Goal: Task Accomplishment & Management: Complete application form

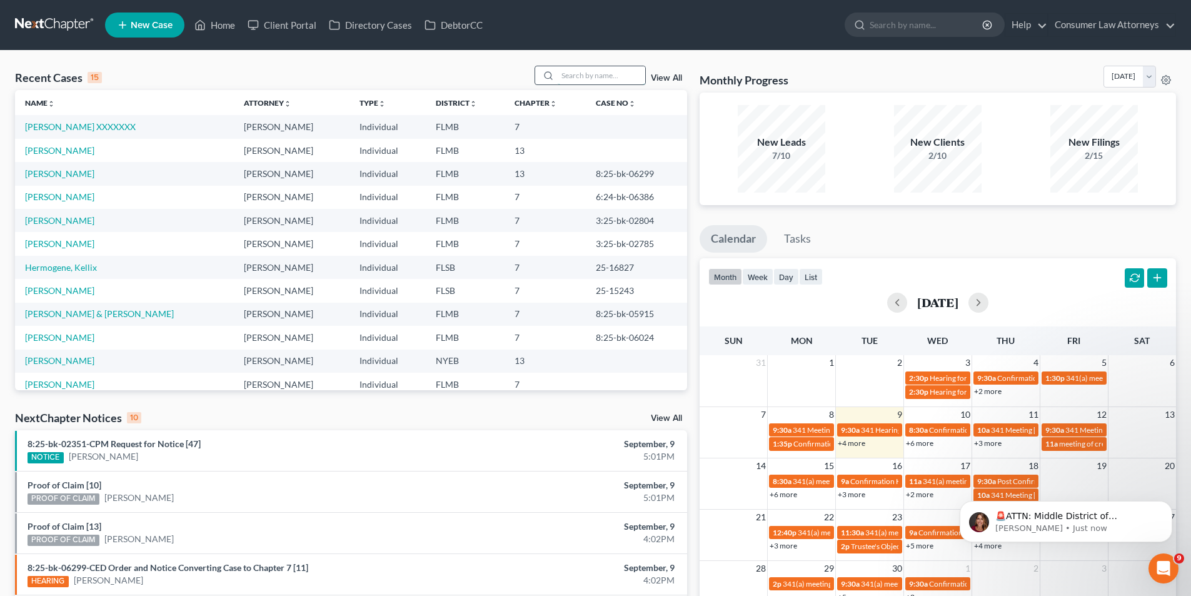
click at [586, 76] on input "search" at bounding box center [602, 75] width 88 height 18
click at [64, 156] on td "[PERSON_NAME]" at bounding box center [124, 150] width 219 height 23
click at [64, 153] on link "[PERSON_NAME]" at bounding box center [59, 150] width 69 height 11
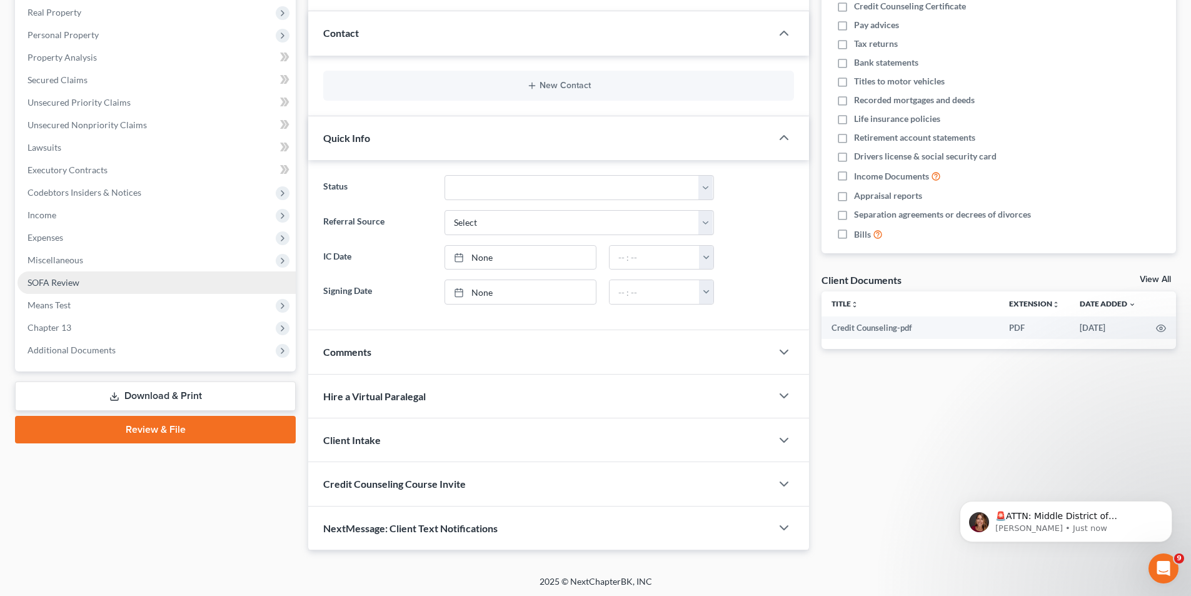
scroll to position [198, 0]
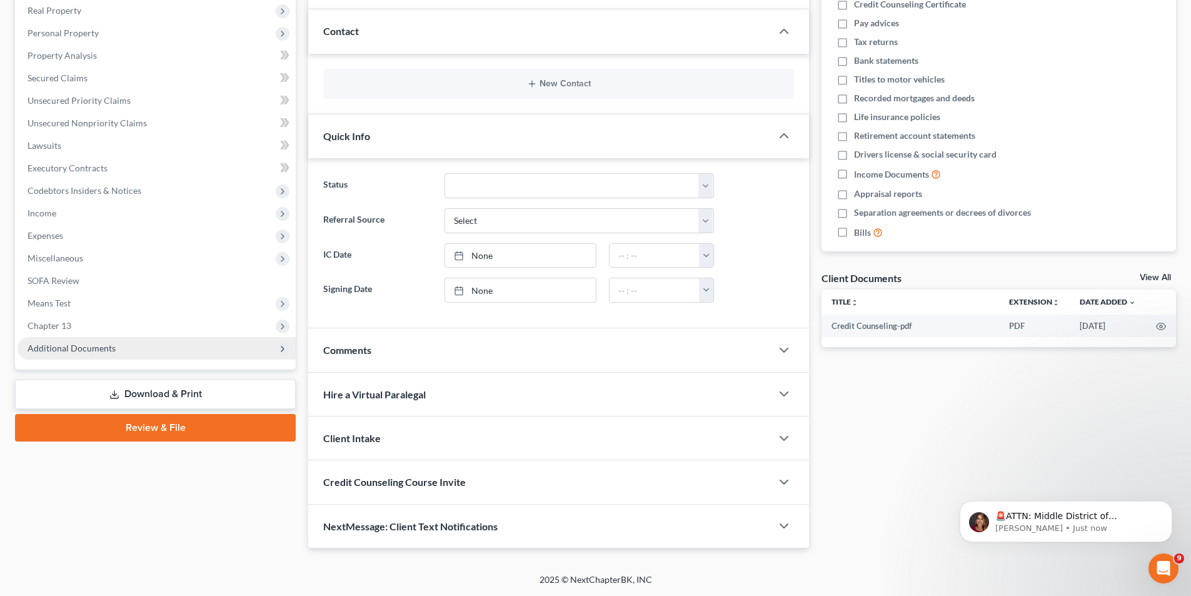
click at [89, 347] on span "Additional Documents" at bounding box center [72, 348] width 88 height 11
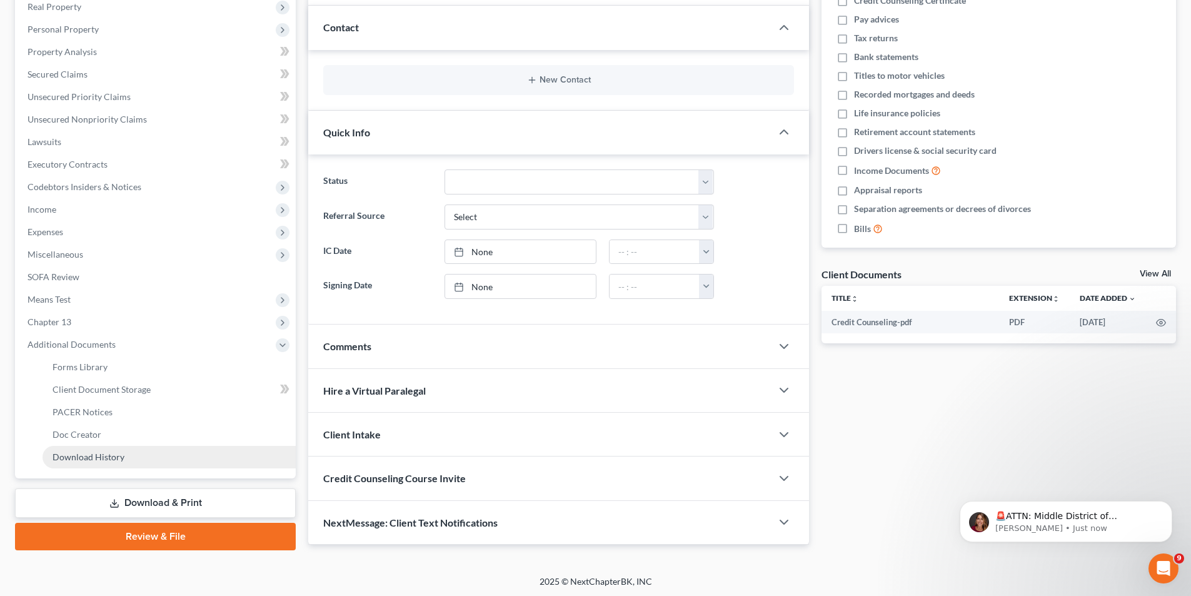
scroll to position [204, 0]
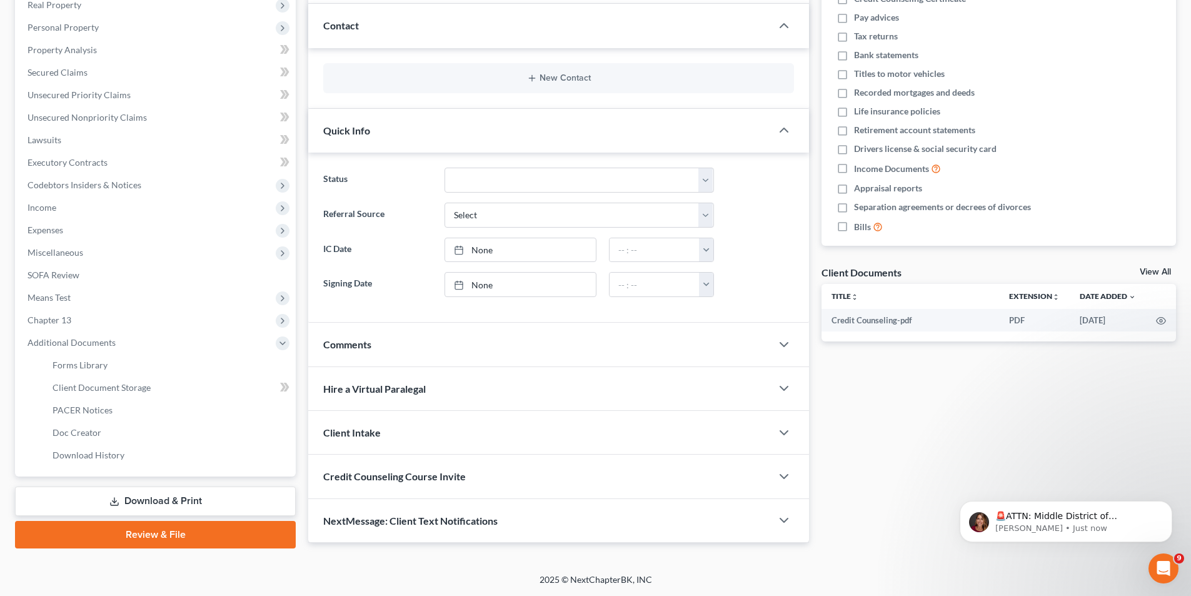
click at [191, 536] on link "Review & File" at bounding box center [155, 535] width 281 height 28
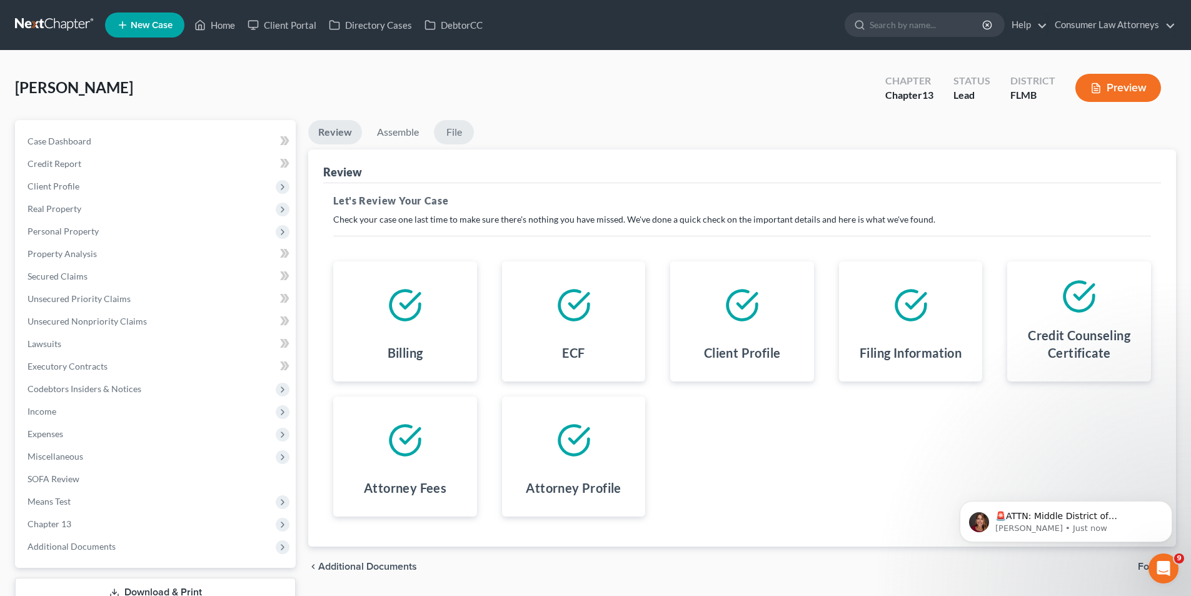
click at [451, 131] on link "File" at bounding box center [454, 132] width 40 height 24
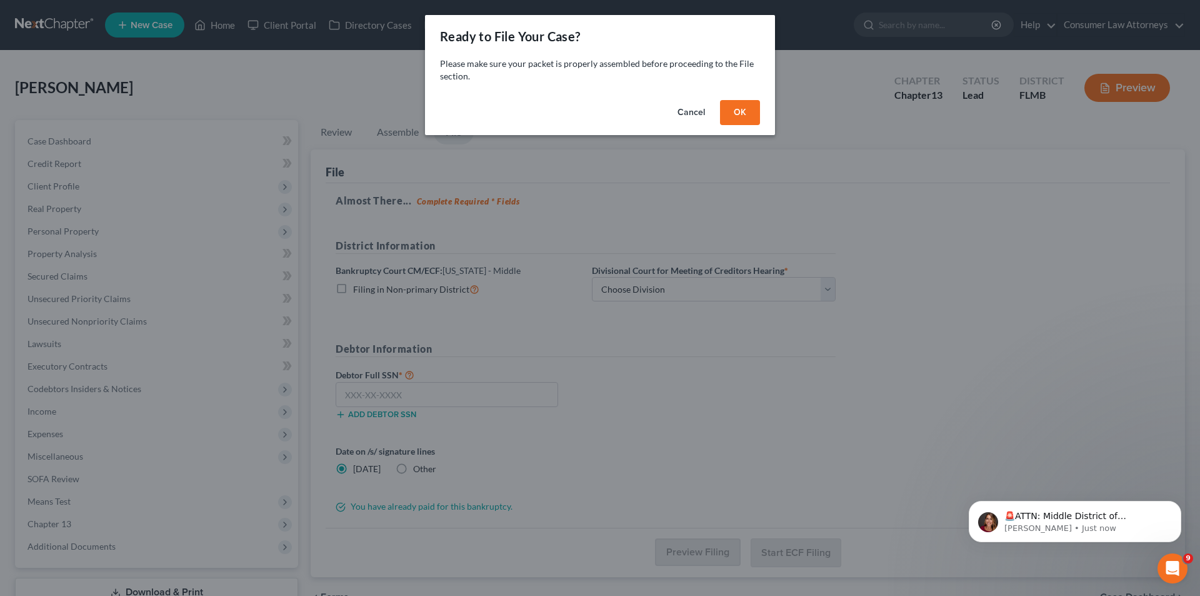
click at [696, 113] on button "Cancel" at bounding box center [692, 112] width 48 height 25
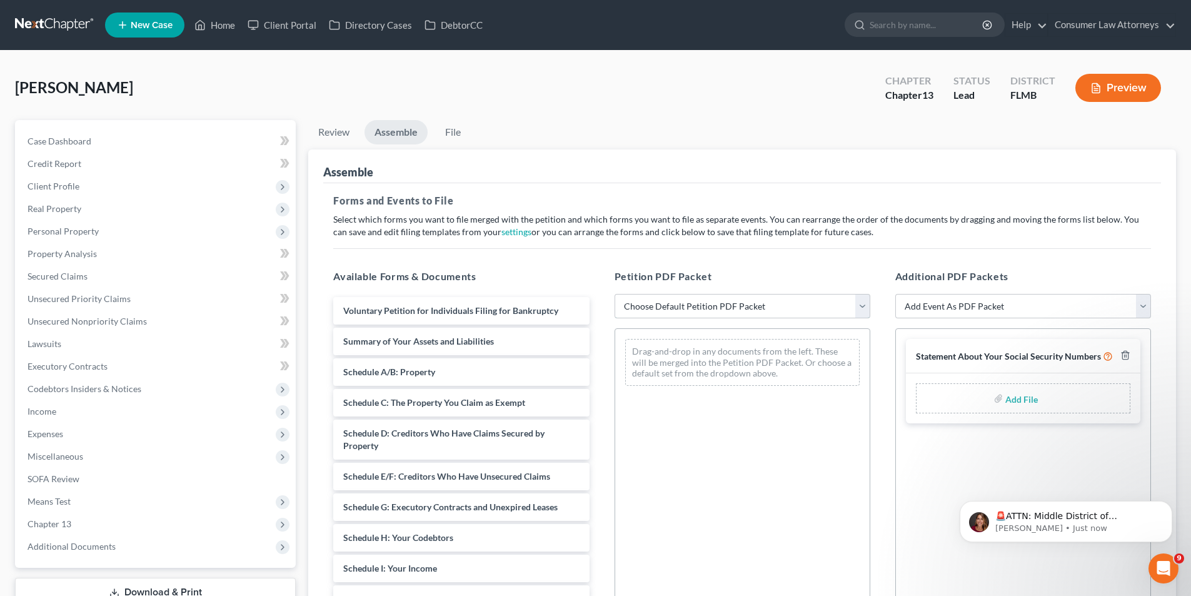
click at [790, 303] on select "Choose Default Petition PDF Packet Complete Bankruptcy Petition (all forms and …" at bounding box center [743, 306] width 256 height 25
select select "1"
click at [615, 294] on select "Choose Default Petition PDF Packet Complete Bankruptcy Petition (all forms and …" at bounding box center [743, 306] width 256 height 25
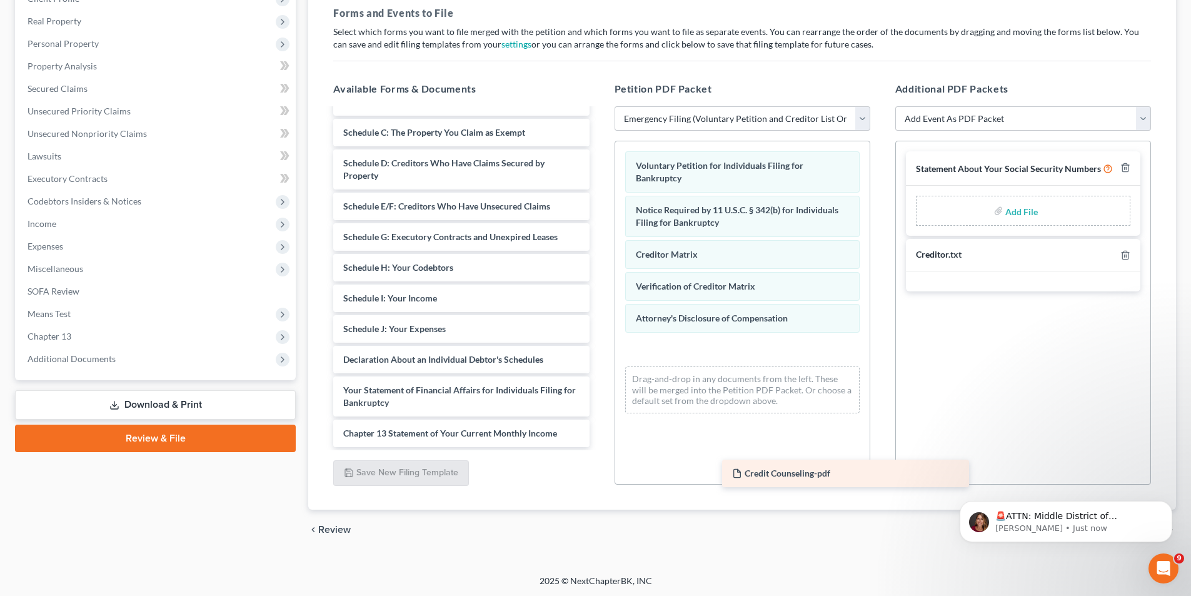
scroll to position [52, 0]
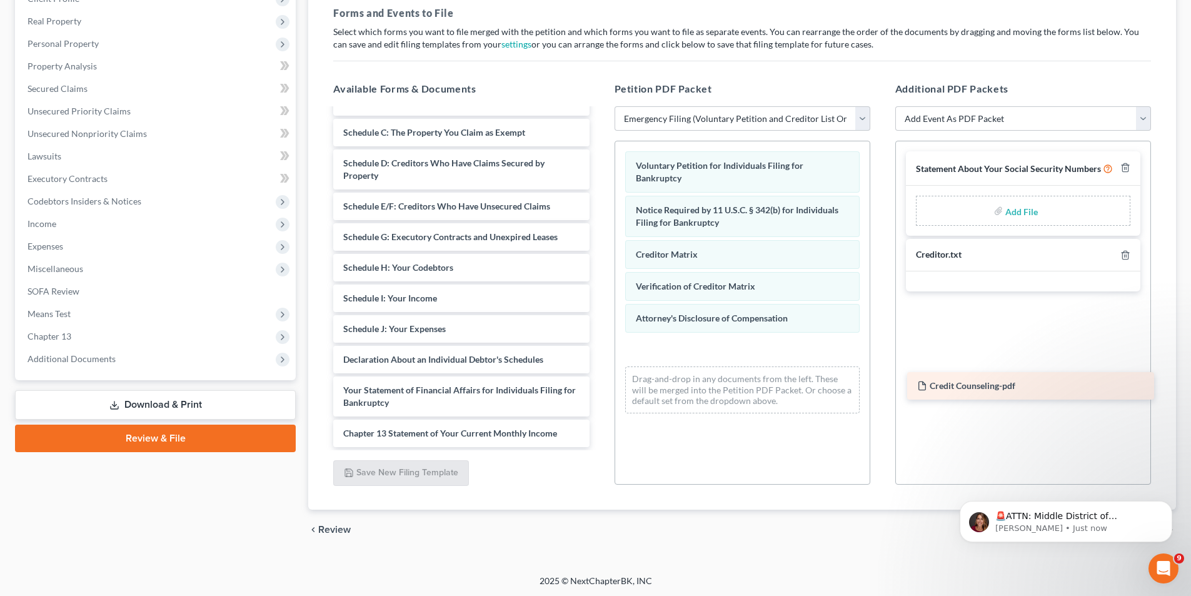
drag, startPoint x: 416, startPoint y: 435, endPoint x: 990, endPoint y: 387, distance: 575.9
click at [599, 387] on div "Credit Counseling-pdf Summary of Your Assets and Liabilities Schedule A/B: Prop…" at bounding box center [461, 253] width 276 height 390
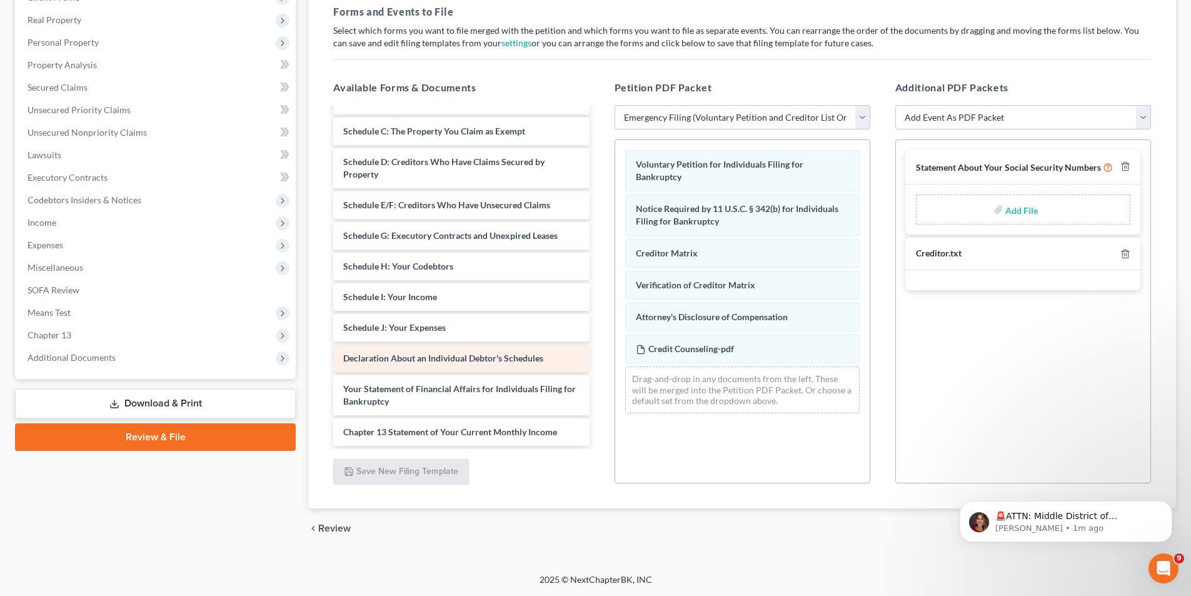
scroll to position [0, 0]
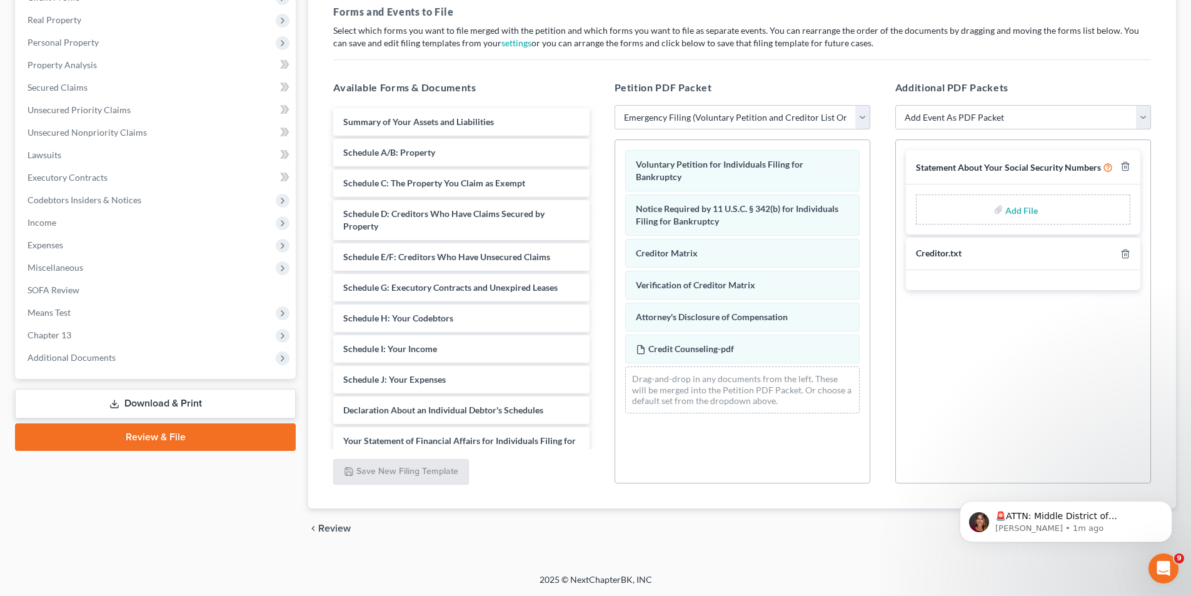
click at [1012, 210] on input "file" at bounding box center [1020, 209] width 30 height 23
type input "C:\fakepath\SS.pdf"
click at [943, 202] on span "SS-pdf" at bounding box center [940, 200] width 25 height 11
click at [1127, 169] on icon "button" at bounding box center [1125, 166] width 10 height 10
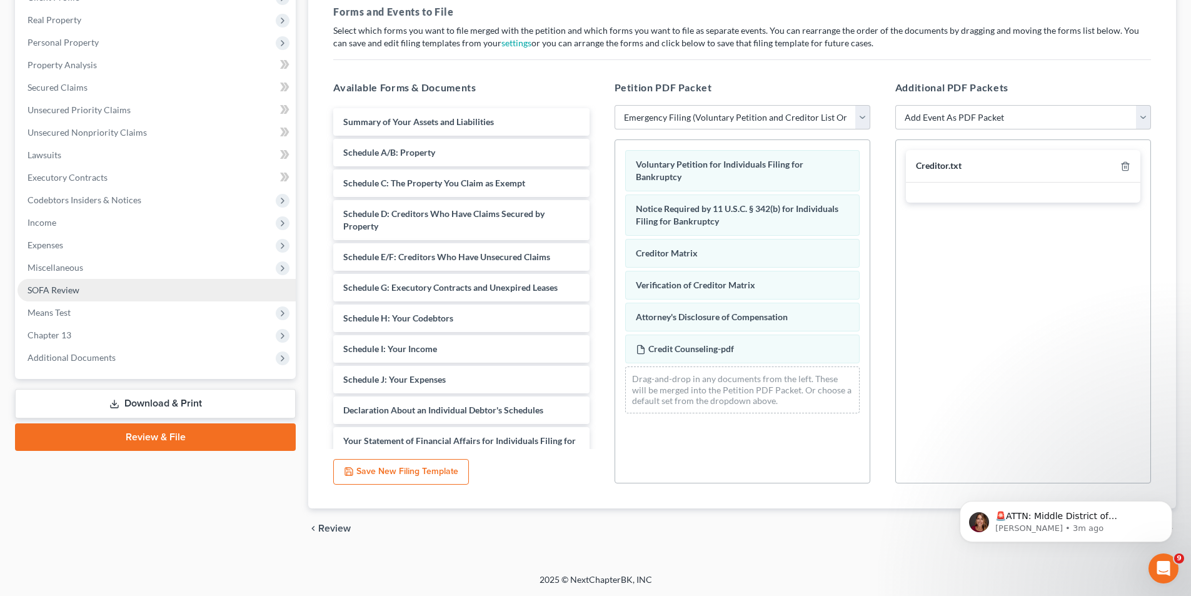
click at [60, 292] on span "SOFA Review" at bounding box center [54, 289] width 52 height 11
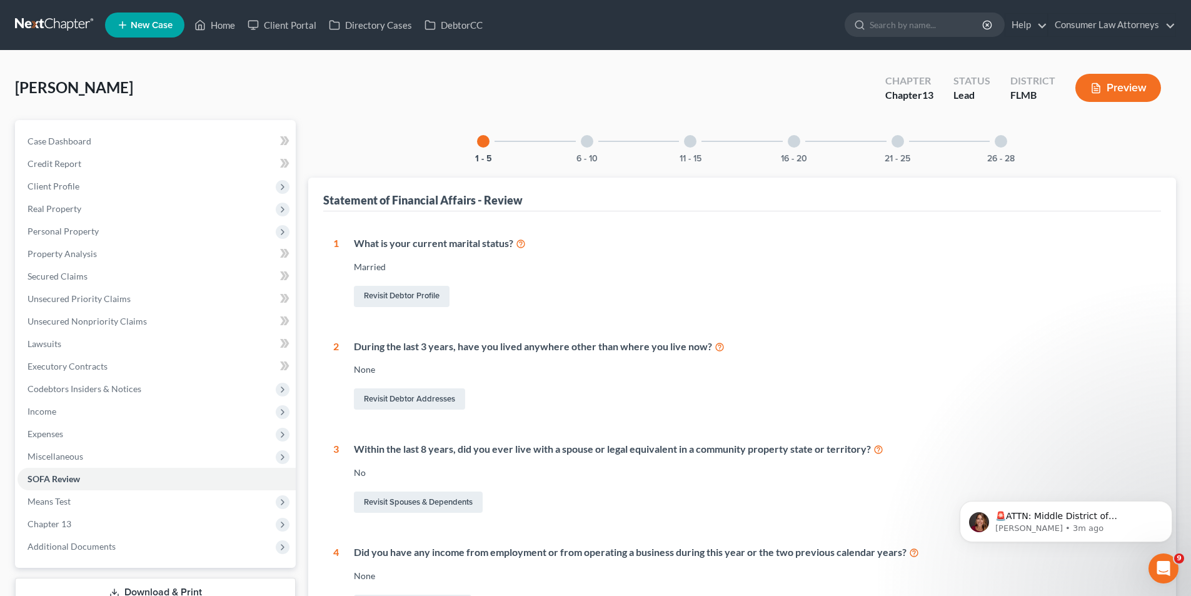
click at [798, 143] on div at bounding box center [794, 141] width 13 height 13
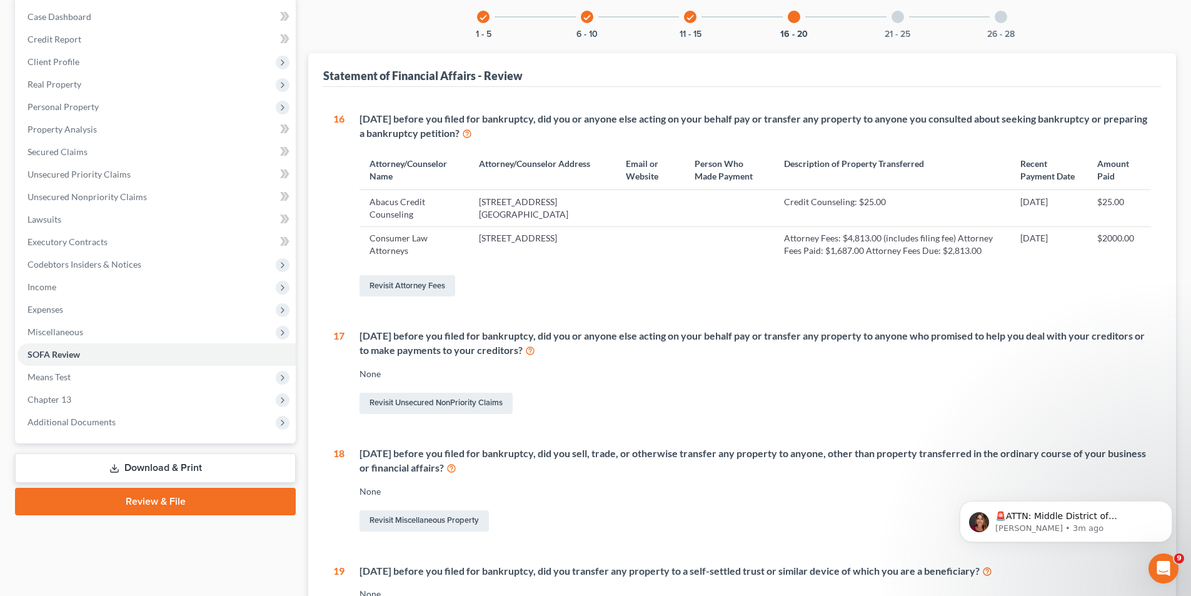
scroll to position [125, 0]
click at [418, 296] on link "Revisit Attorney Fees" at bounding box center [408, 284] width 96 height 21
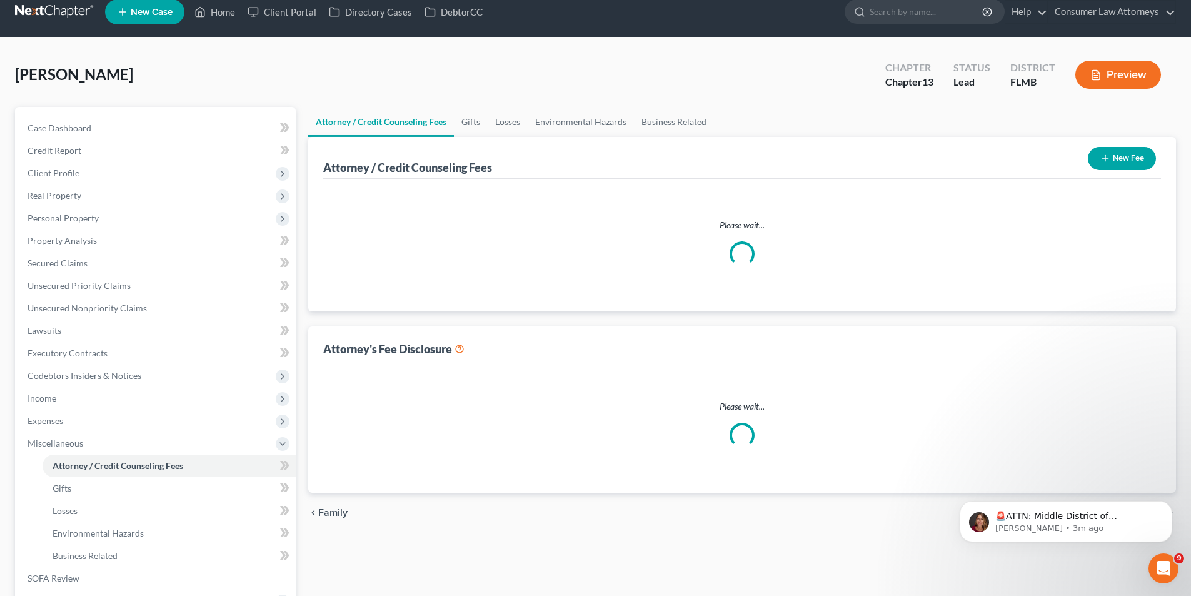
select select "2"
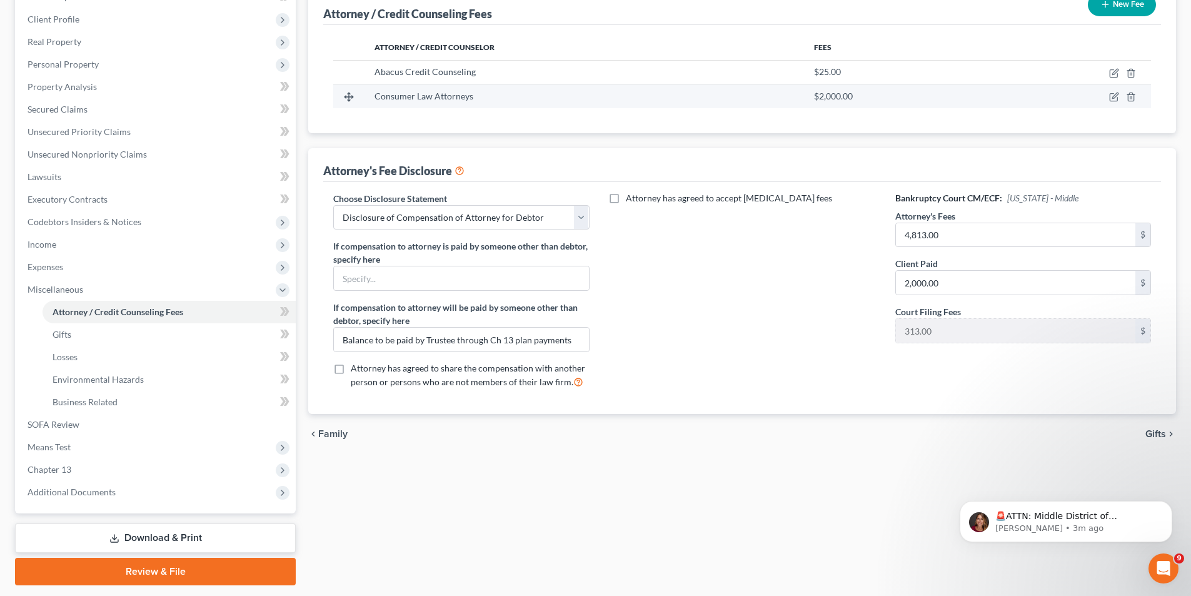
scroll to position [188, 0]
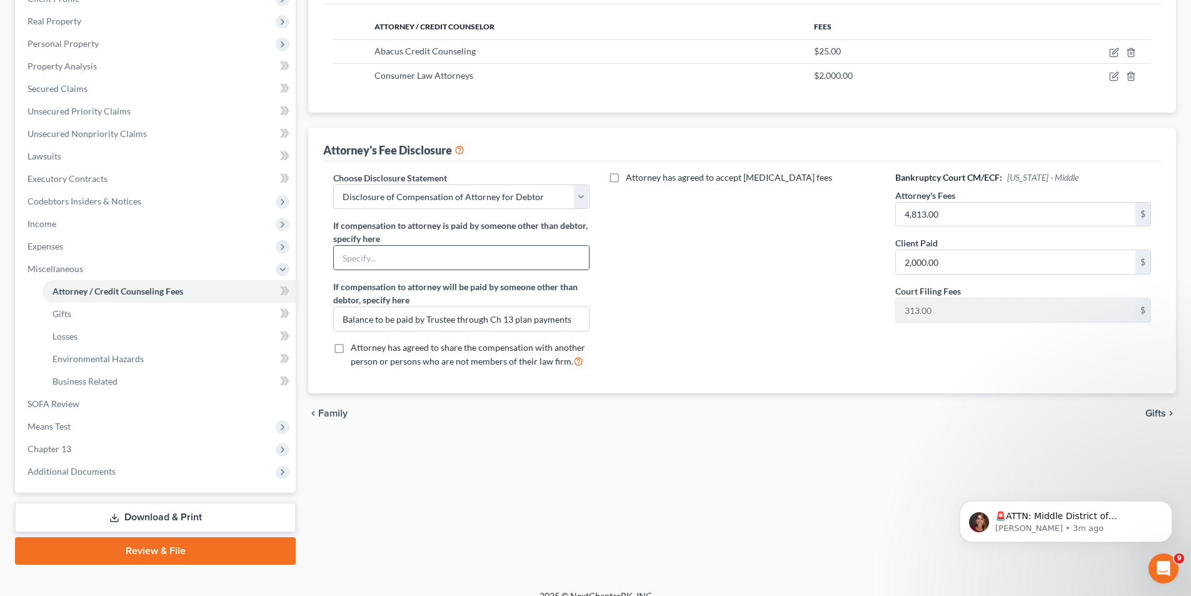
click at [390, 270] on div at bounding box center [461, 257] width 256 height 25
click at [392, 256] on input "text" at bounding box center [461, 258] width 254 height 24
click at [379, 323] on input "Balance to be paid by Trustee through Ch 13 plan payments" at bounding box center [461, 319] width 254 height 24
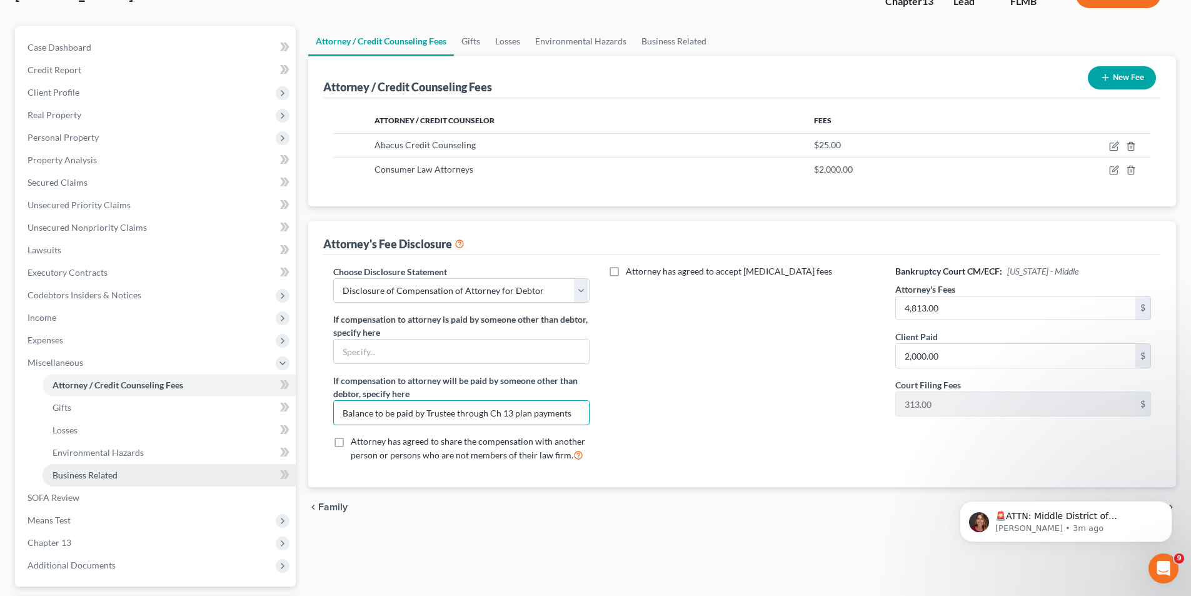
scroll to position [204, 0]
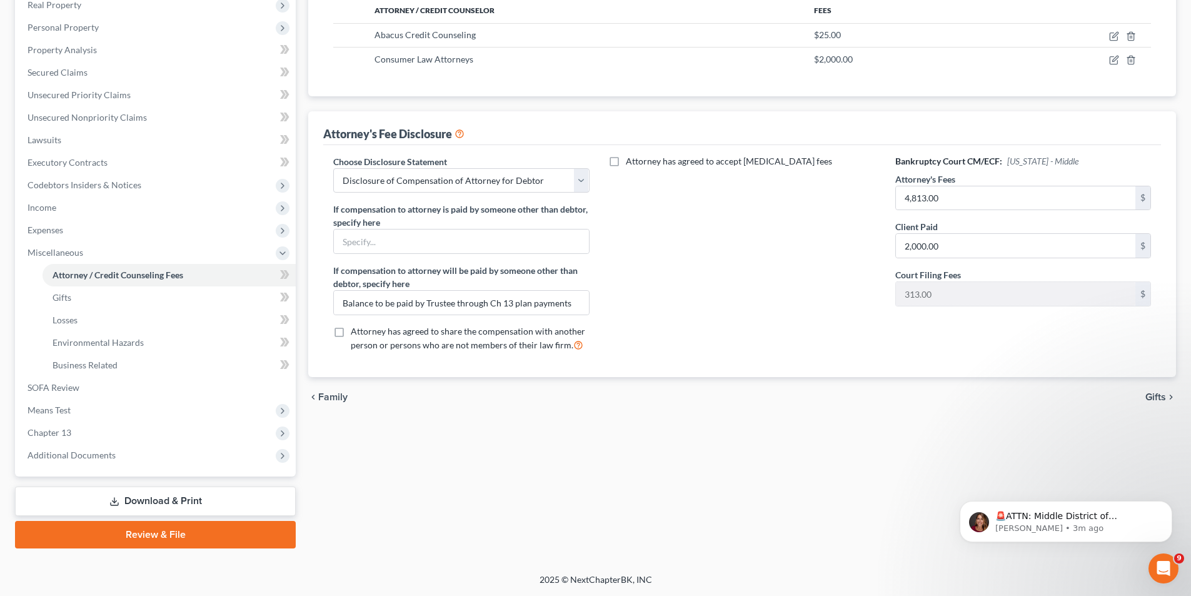
click at [185, 499] on link "Download & Print" at bounding box center [155, 500] width 281 height 29
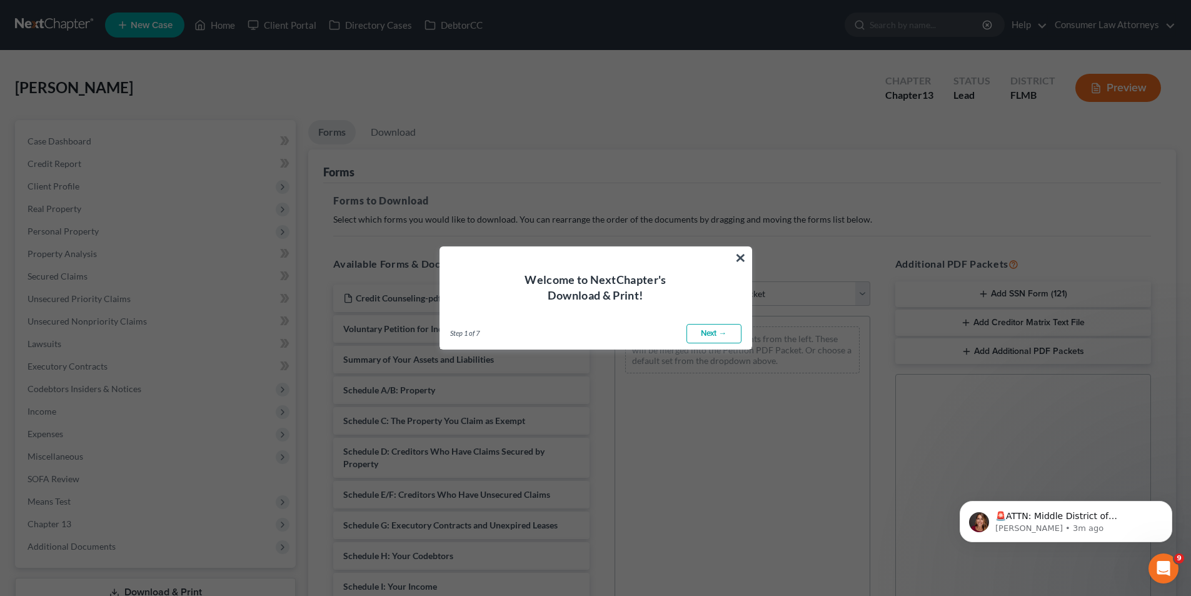
click at [715, 335] on link "Next →" at bounding box center [713, 334] width 55 height 20
select select "0"
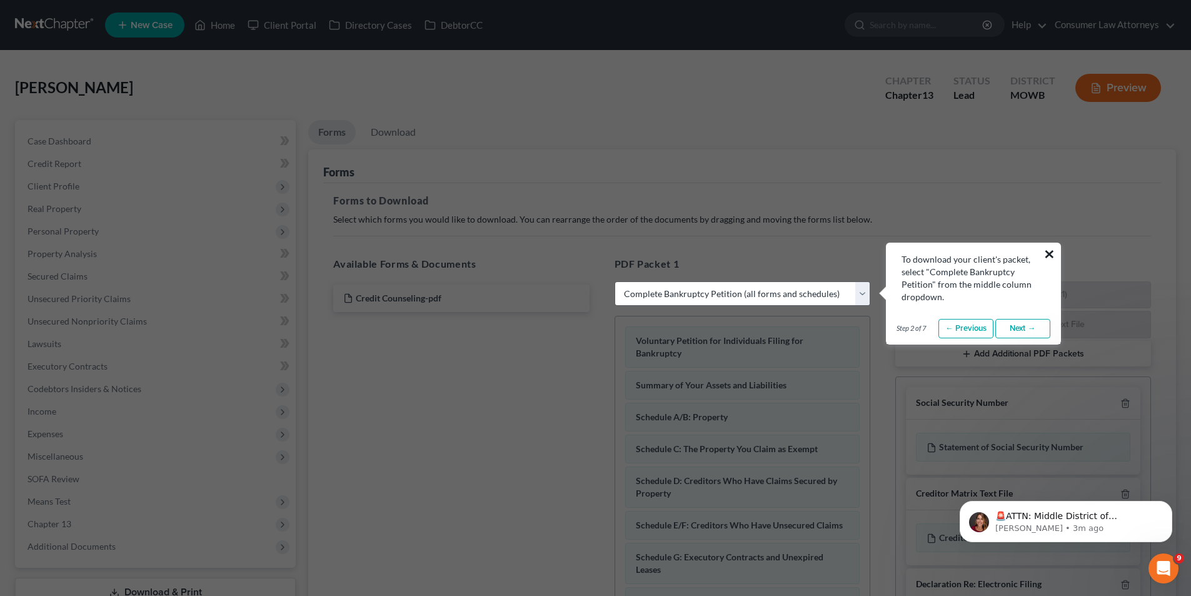
click at [1049, 255] on button "×" at bounding box center [1049, 254] width 12 height 20
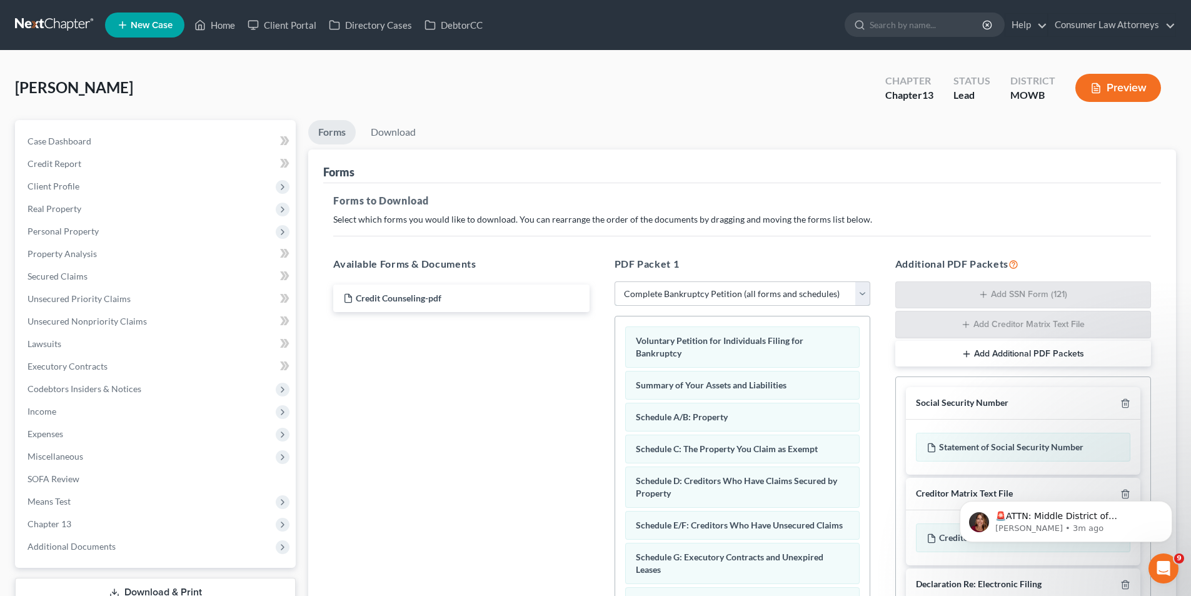
click at [705, 291] on select "Choose Default Petition PDF Packet Complete Bankruptcy Petition (all forms and …" at bounding box center [743, 293] width 256 height 25
click at [615, 281] on select "Choose Default Petition PDF Packet Complete Bankruptcy Petition (all forms and …" at bounding box center [743, 293] width 256 height 25
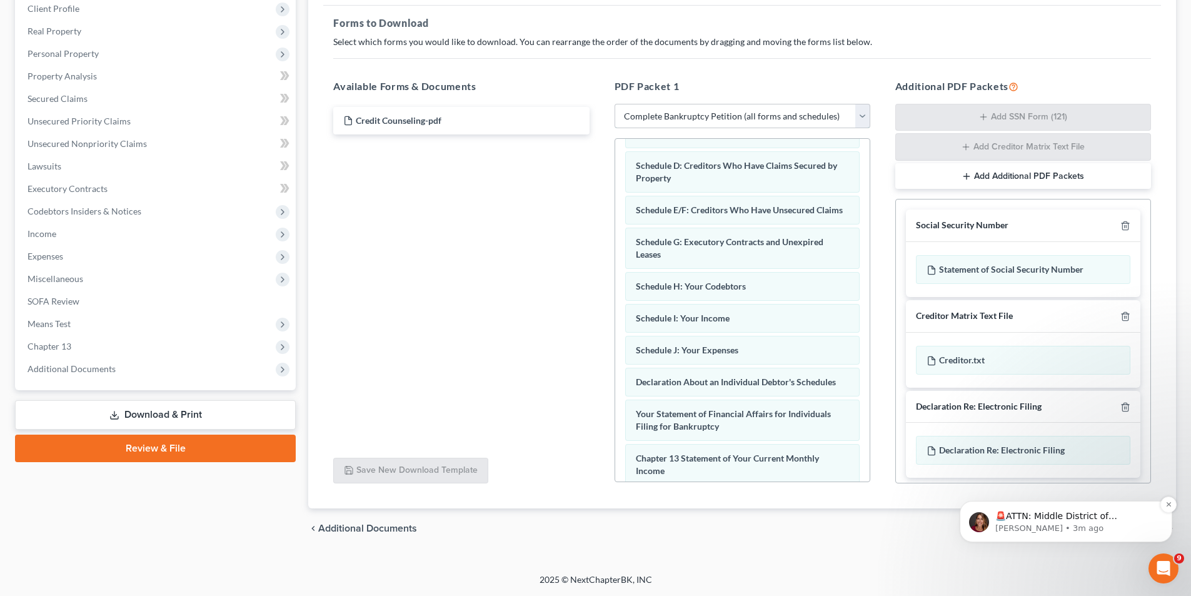
scroll to position [188, 0]
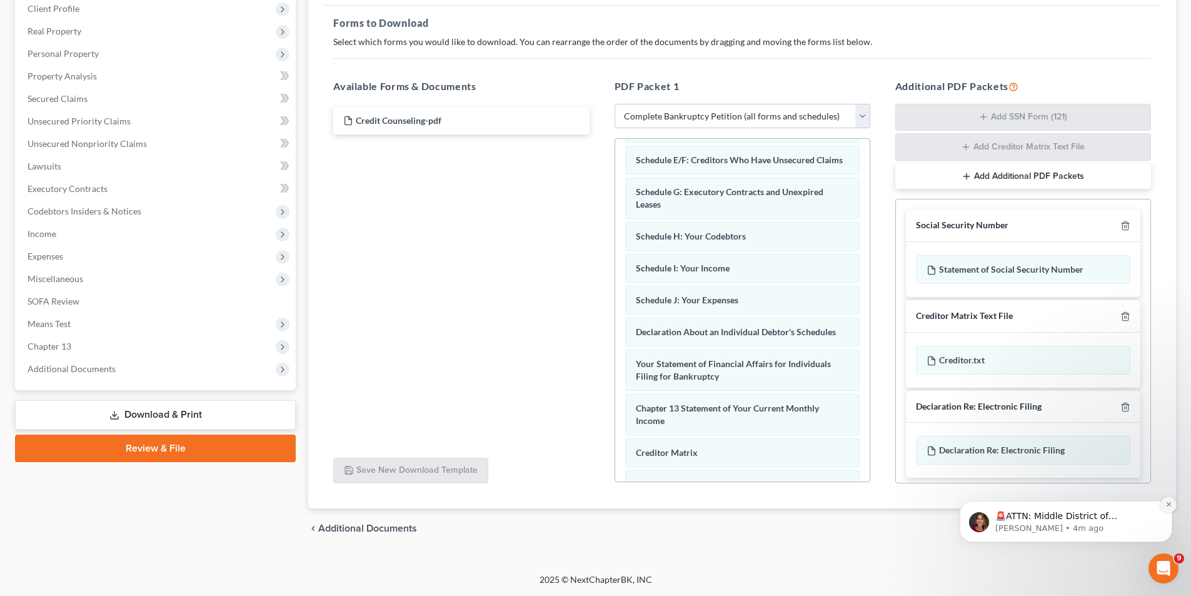
click at [1173, 501] on button "Dismiss notification" at bounding box center [1168, 504] width 16 height 16
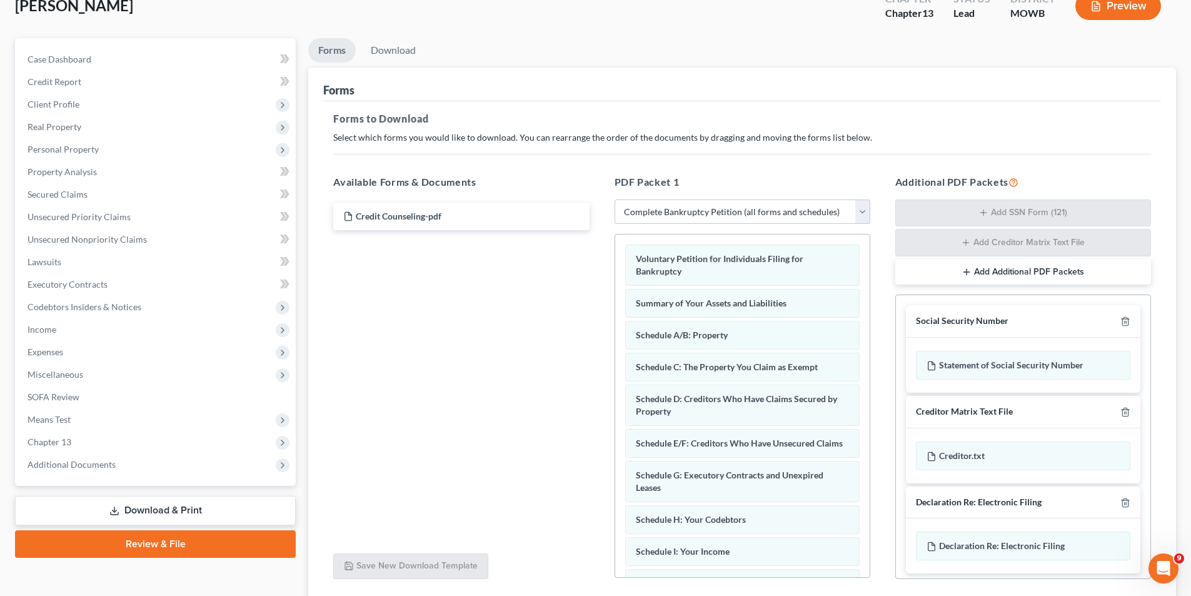
scroll to position [178, 0]
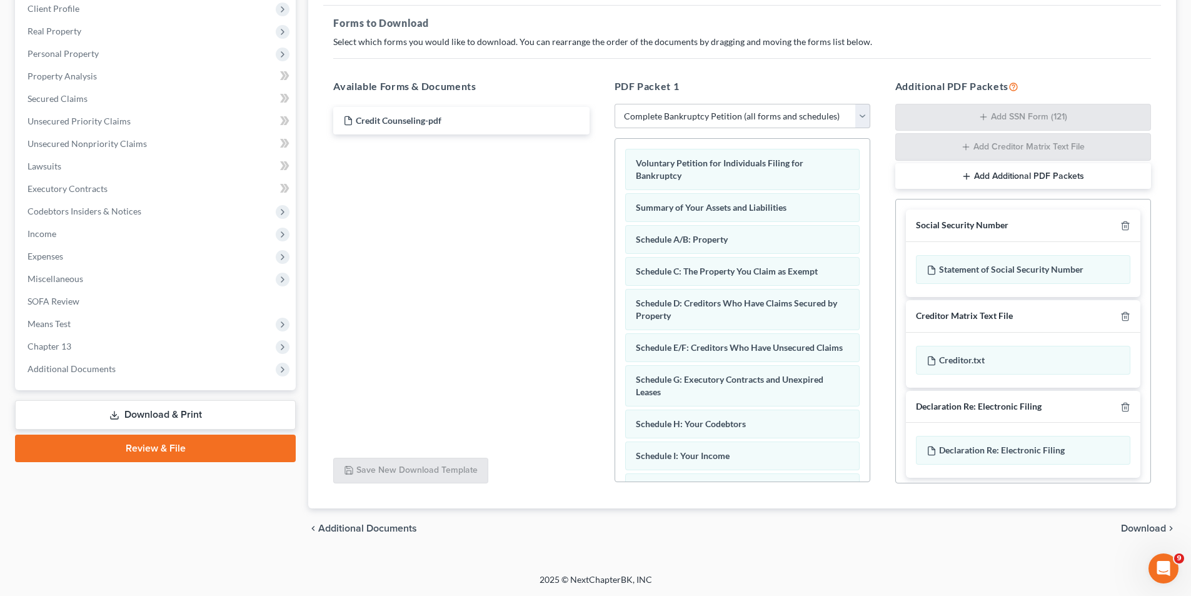
click at [1154, 527] on span "Download" at bounding box center [1143, 528] width 45 height 10
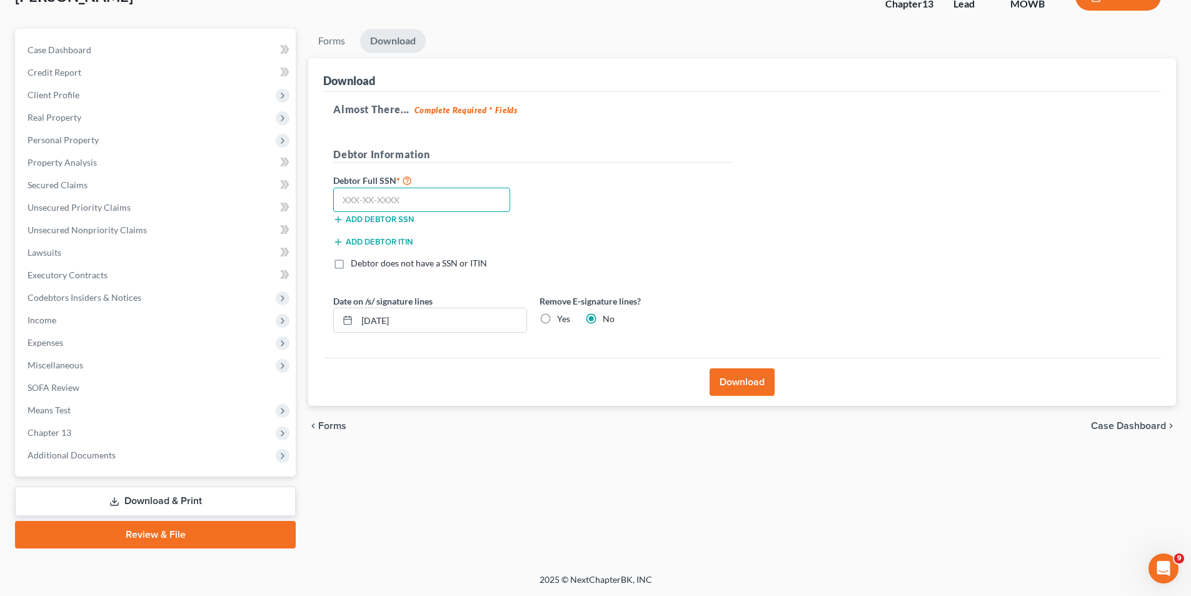
click at [363, 201] on input "text" at bounding box center [421, 200] width 177 height 25
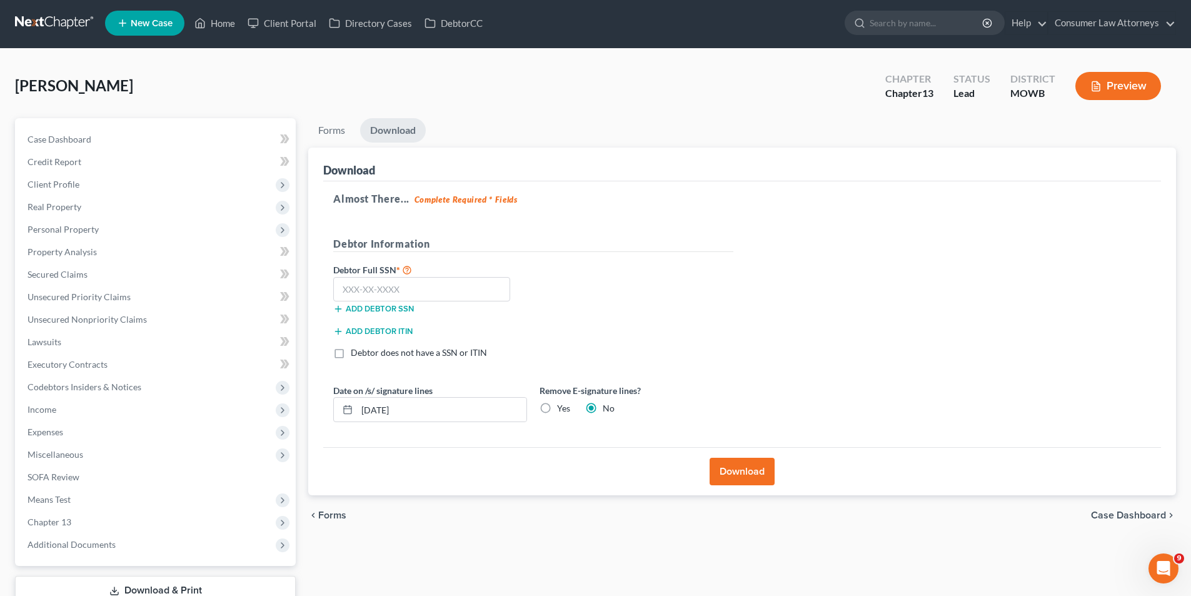
scroll to position [0, 0]
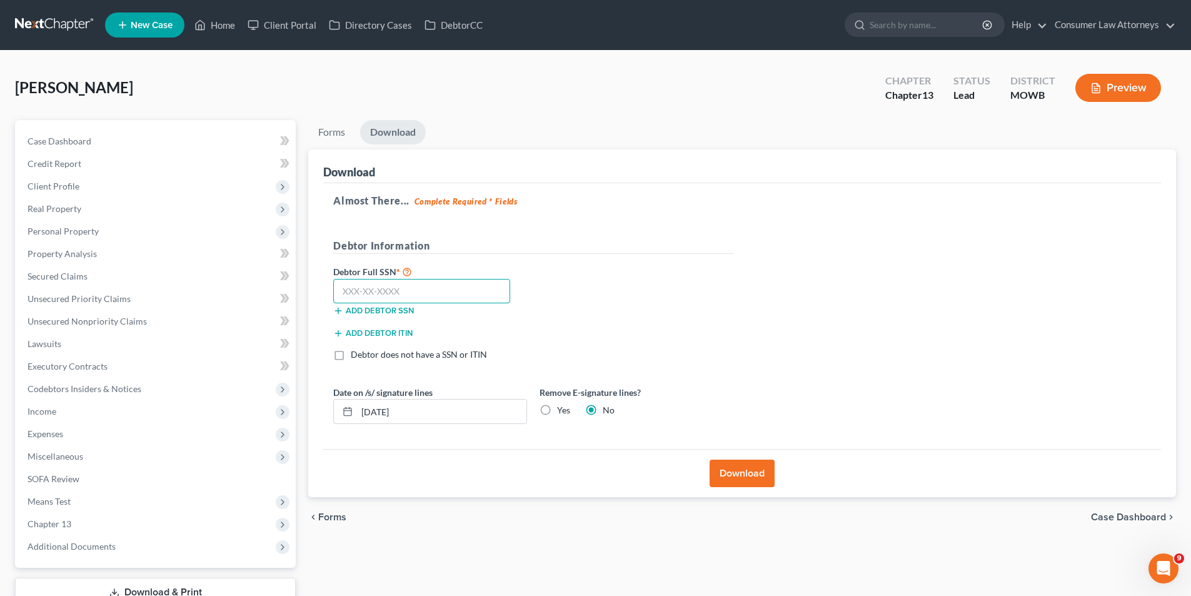
click at [350, 291] on input "text" at bounding box center [421, 291] width 177 height 25
type input "073-50-3760"
click at [747, 467] on button "Download" at bounding box center [742, 474] width 65 height 28
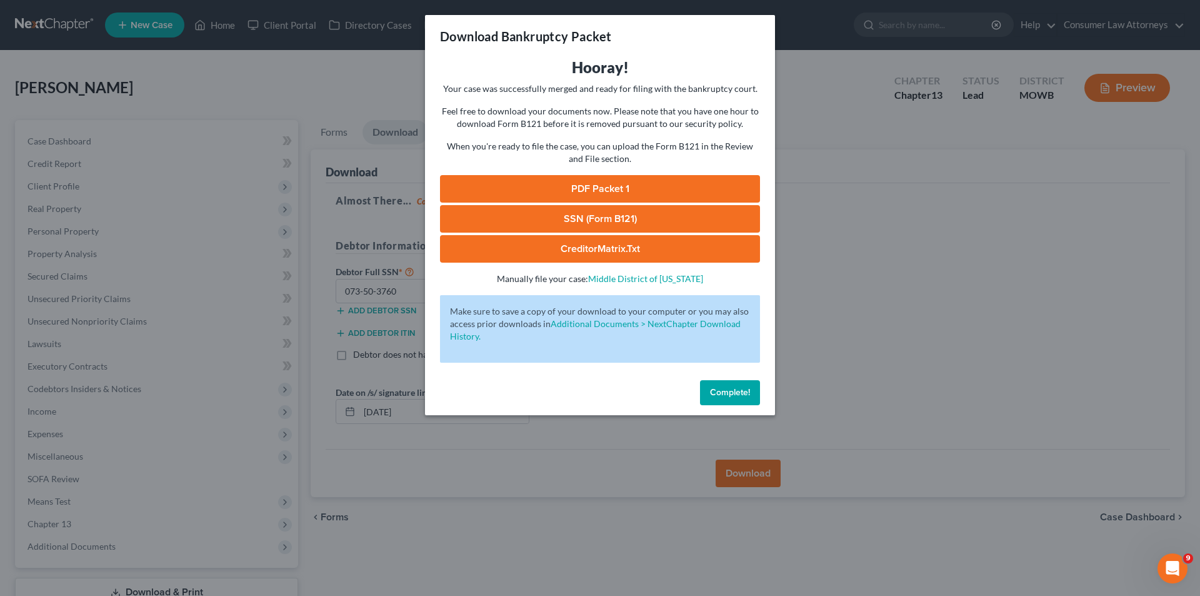
click at [582, 220] on link "SSN (Form B121)" at bounding box center [600, 219] width 320 height 28
click at [732, 394] on span "Complete!" at bounding box center [730, 392] width 40 height 11
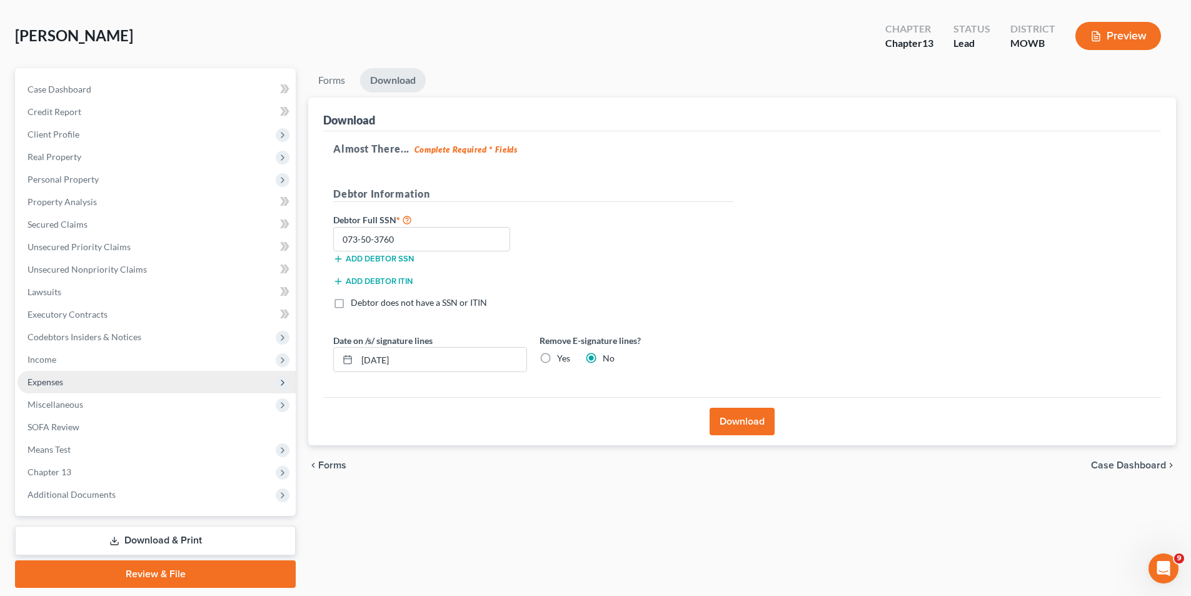
scroll to position [91, 0]
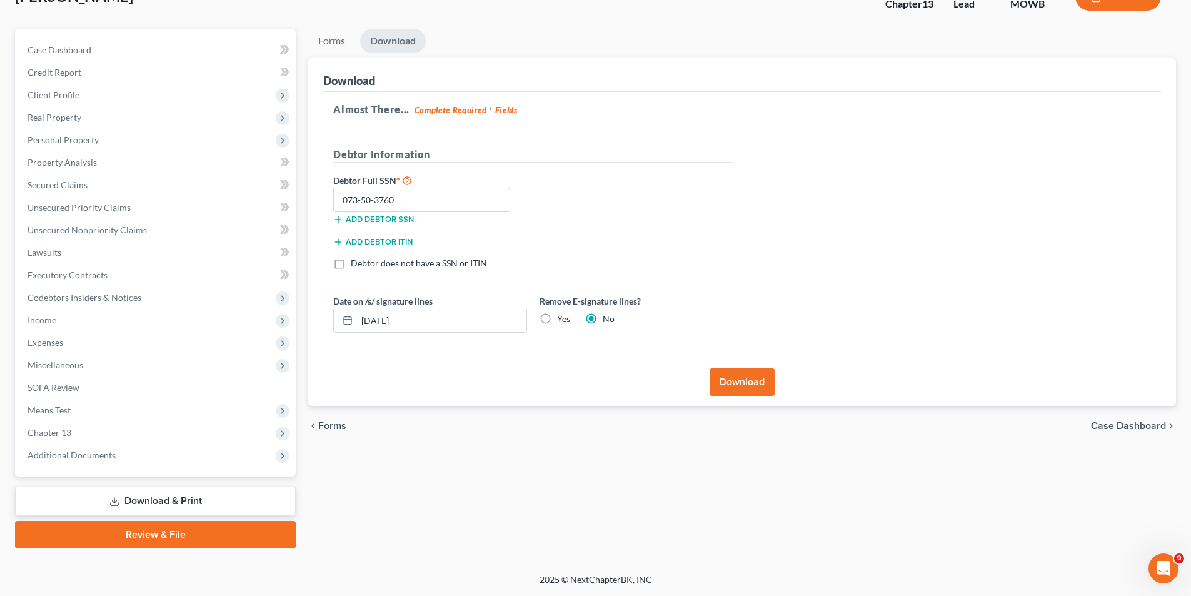
click at [432, 414] on div "chevron_left Forms Case Dashboard chevron_right" at bounding box center [742, 426] width 868 height 40
click at [68, 180] on span "Secured Claims" at bounding box center [58, 184] width 60 height 11
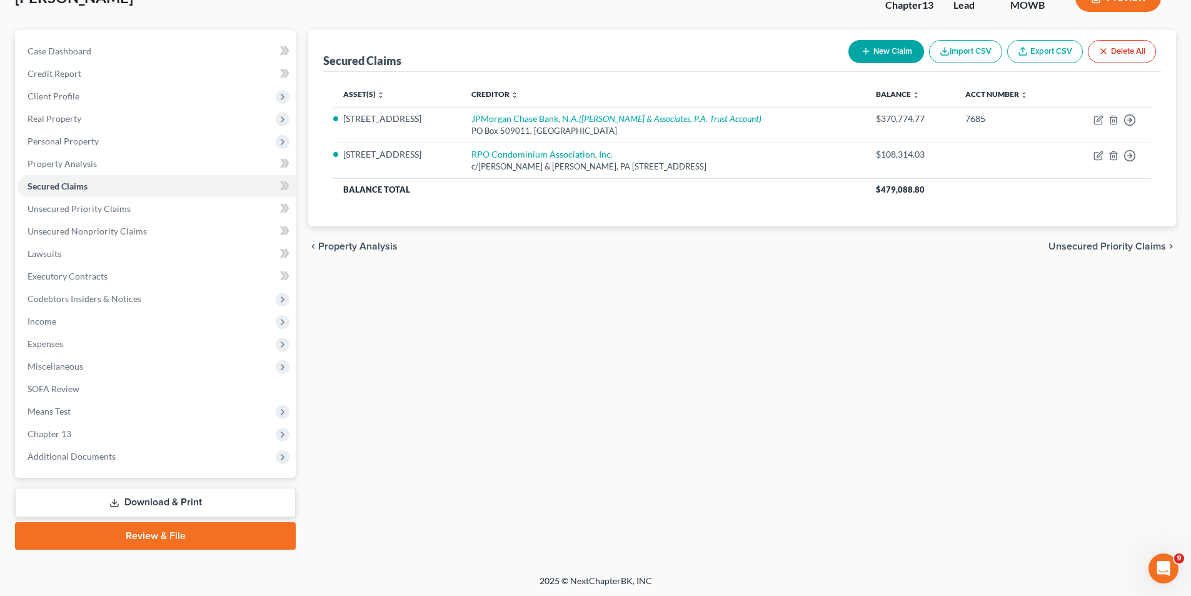
scroll to position [91, 0]
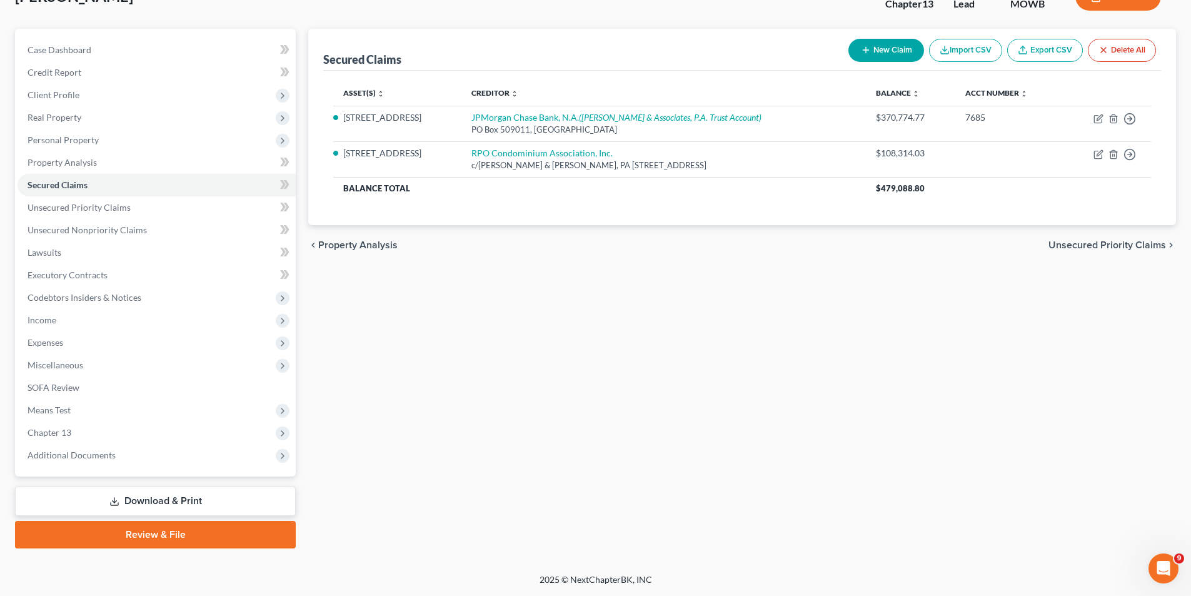
click at [144, 531] on link "Review & File" at bounding box center [155, 535] width 281 height 28
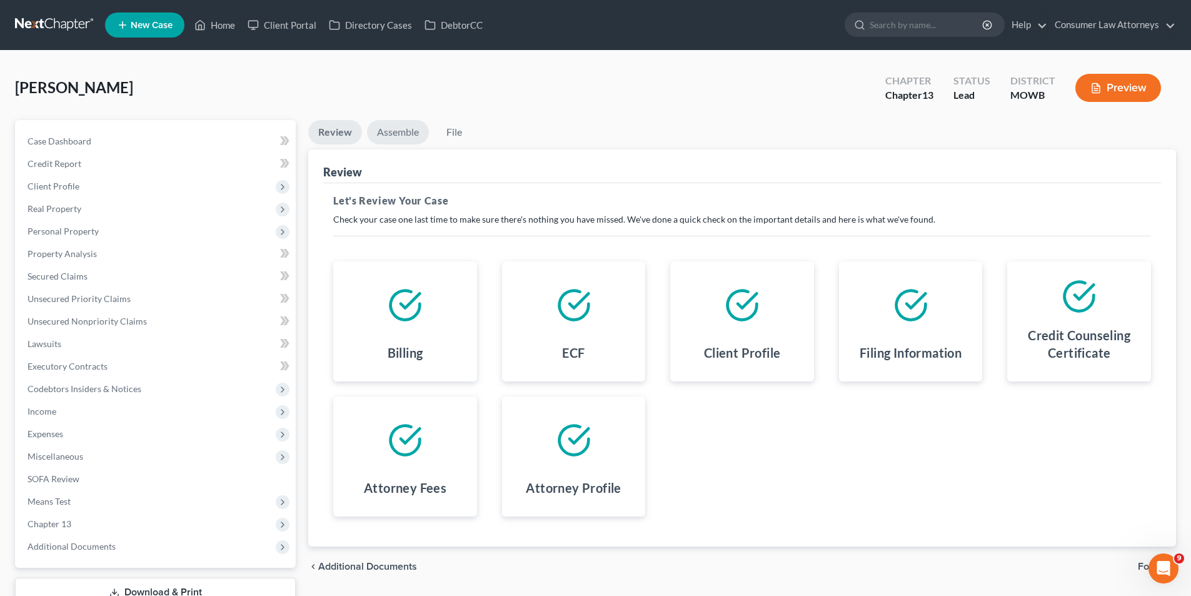
click at [407, 136] on link "Assemble" at bounding box center [398, 132] width 62 height 24
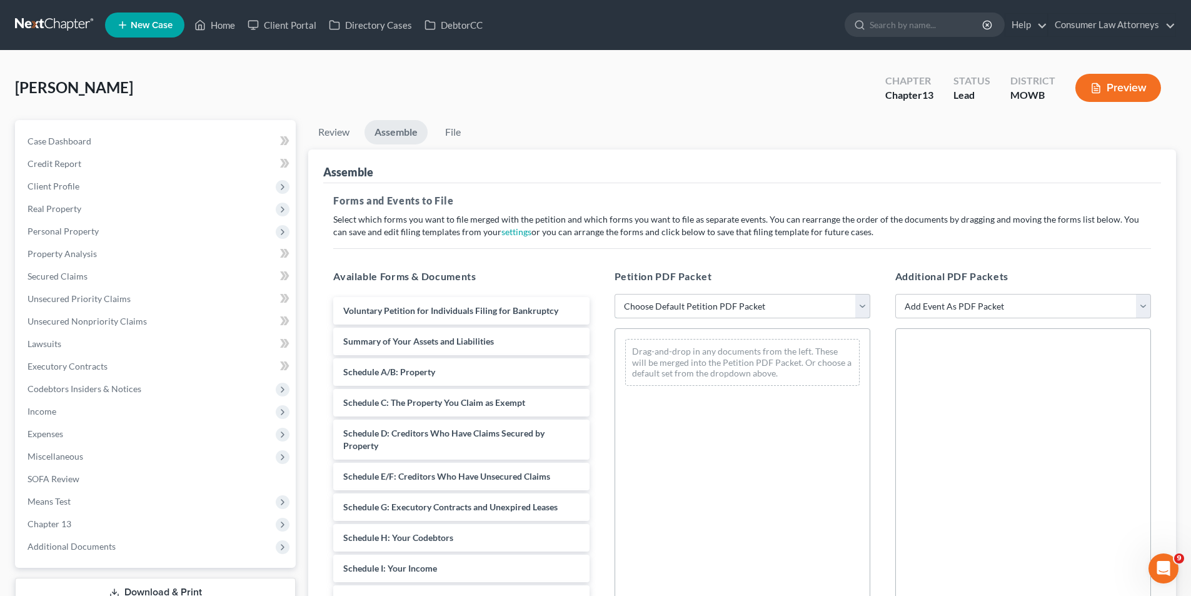
click at [809, 315] on select "Choose Default Petition PDF Packet Complete Bankruptcy Petition (all forms and …" at bounding box center [743, 306] width 256 height 25
select select "1"
click at [615, 294] on select "Choose Default Petition PDF Packet Complete Bankruptcy Petition (all forms and …" at bounding box center [743, 306] width 256 height 25
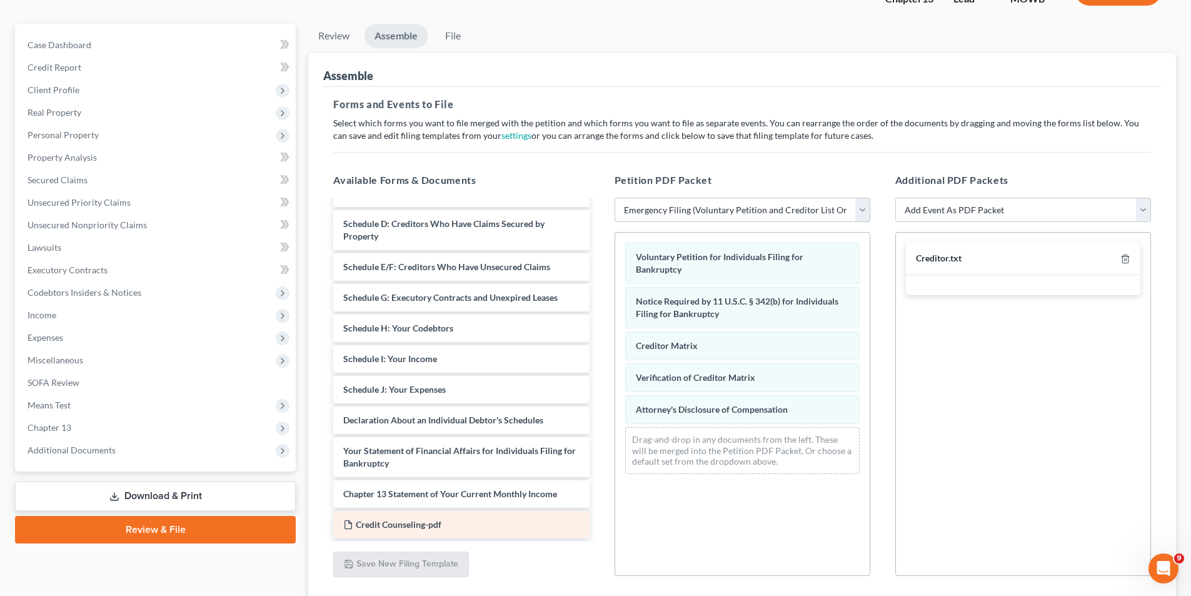
scroll to position [125, 0]
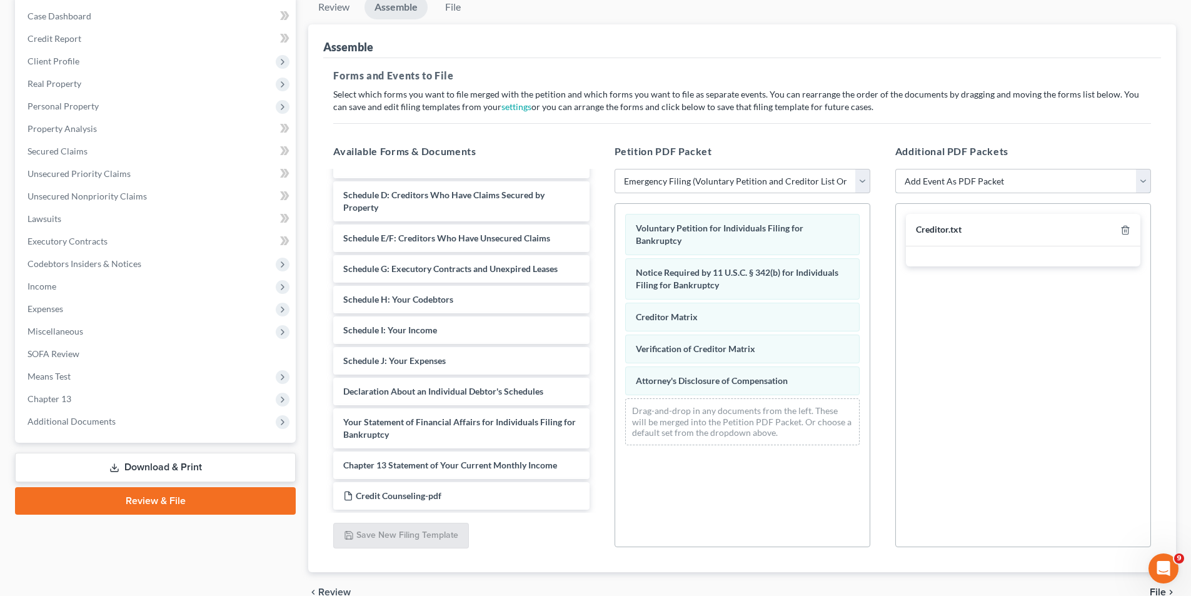
click at [1142, 182] on select "Add Event As PDF Packet Affidavit re: NO Tax Returns Amended Matrix Adding Cred…" at bounding box center [1023, 181] width 256 height 25
select select "3"
click at [895, 169] on select "Add Event As PDF Packet Affidavit re: NO Tax Returns Amended Matrix Adding Cred…" at bounding box center [1023, 181] width 256 height 25
select select
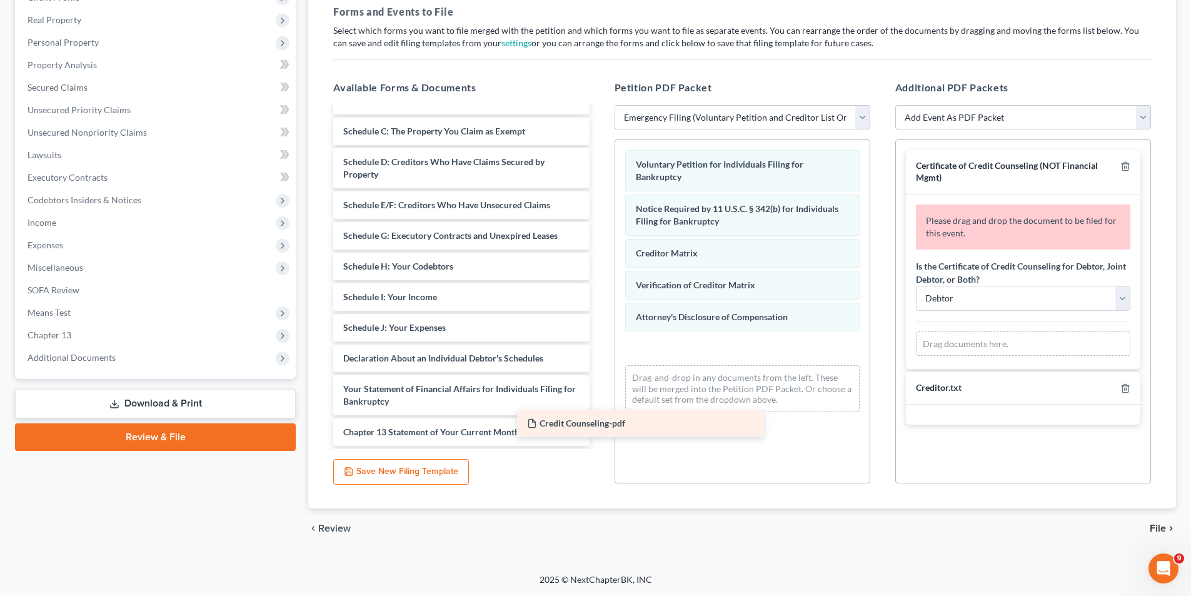
scroll to position [52, 0]
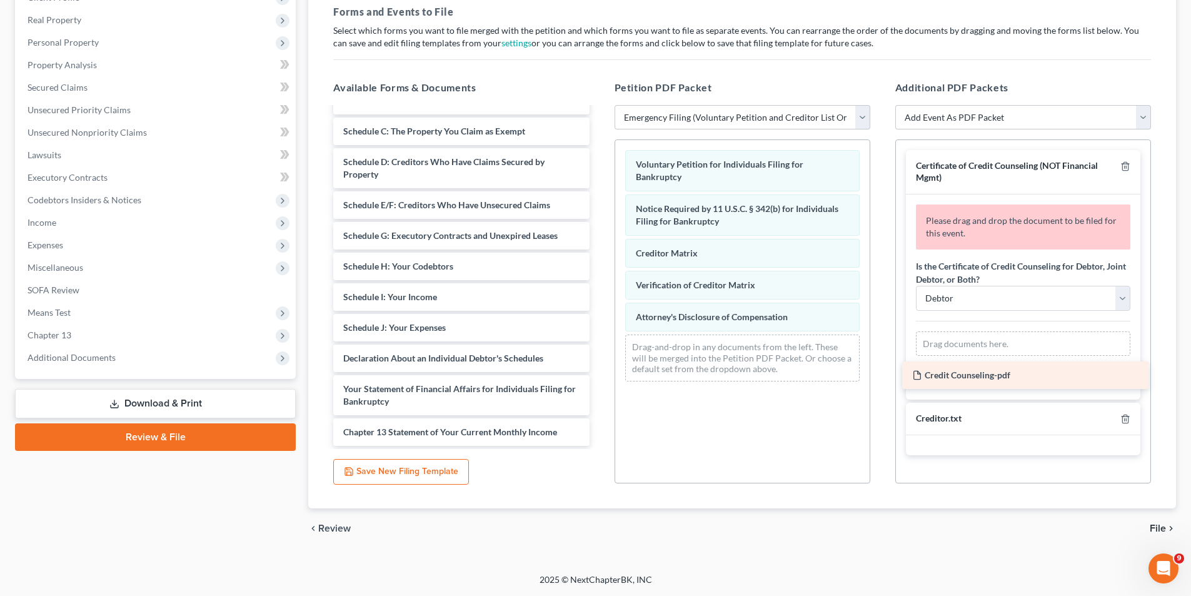
drag, startPoint x: 439, startPoint y: 435, endPoint x: 1008, endPoint y: 378, distance: 571.8
click at [599, 378] on div "Credit Counseling-pdf Summary of Your Assets and Liabilities Schedule A/B: Prop…" at bounding box center [461, 251] width 276 height 390
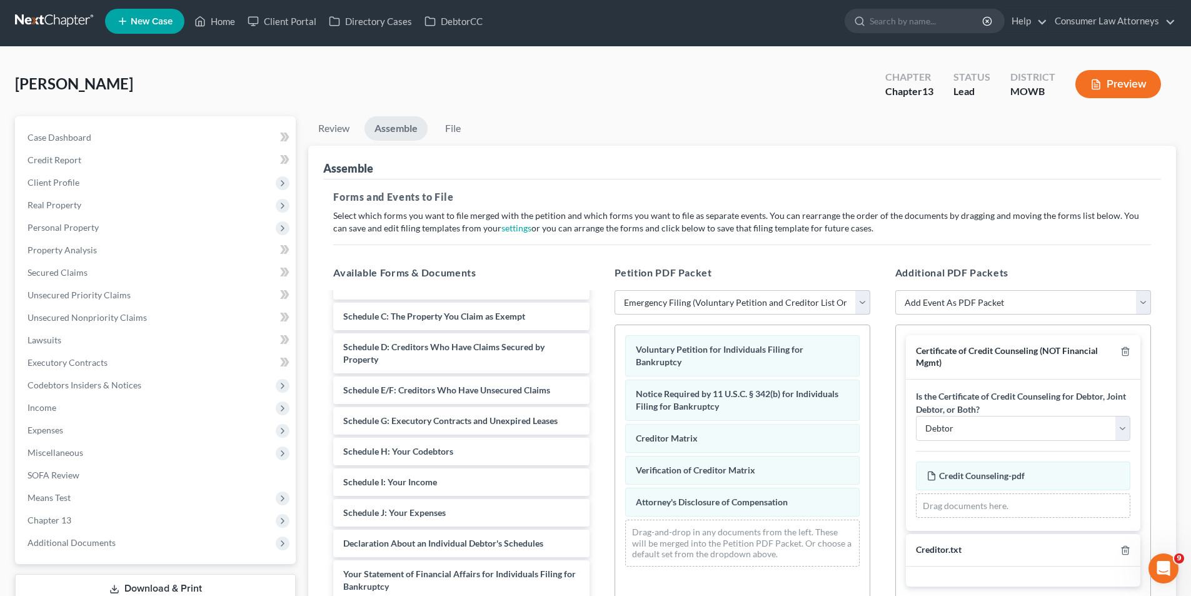
scroll to position [0, 0]
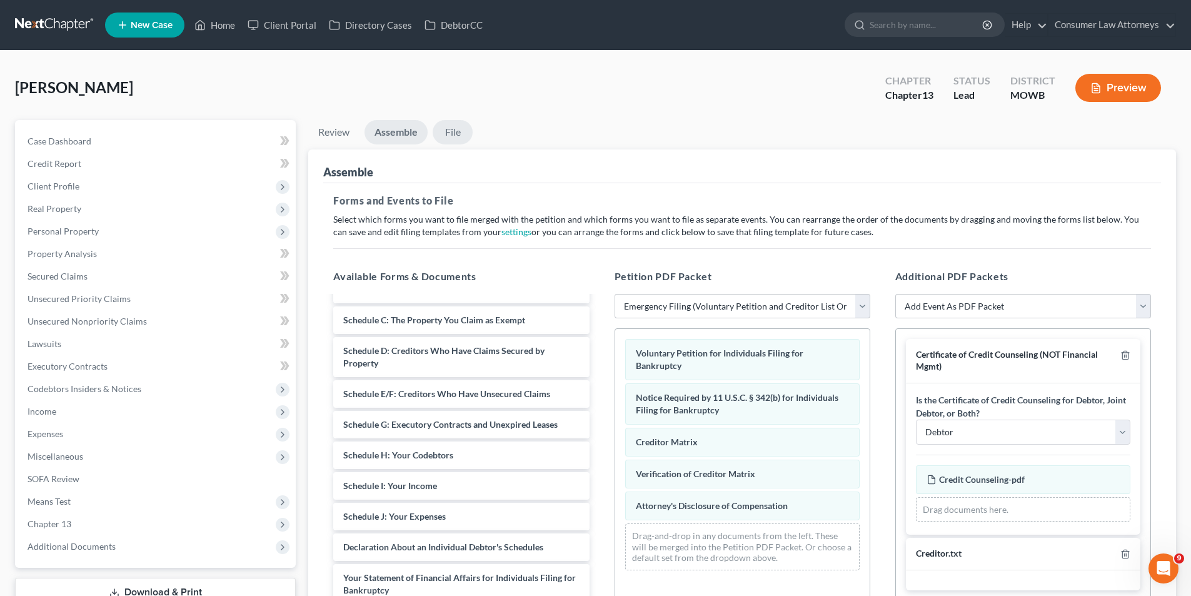
click at [458, 133] on link "File" at bounding box center [453, 132] width 40 height 24
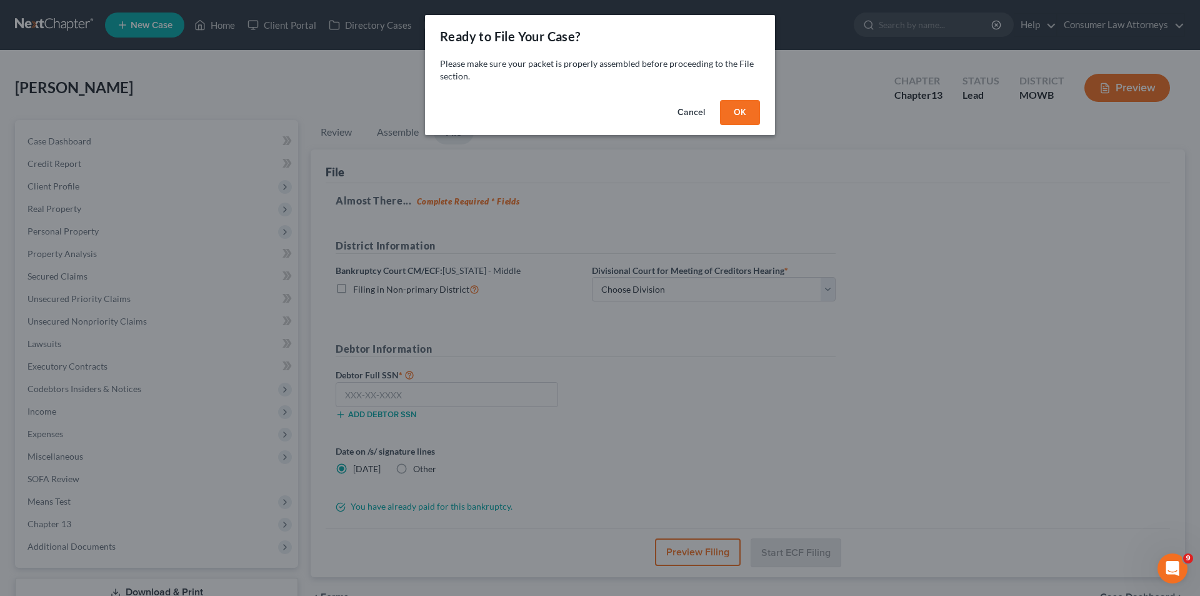
click at [740, 112] on button "OK" at bounding box center [740, 112] width 40 height 25
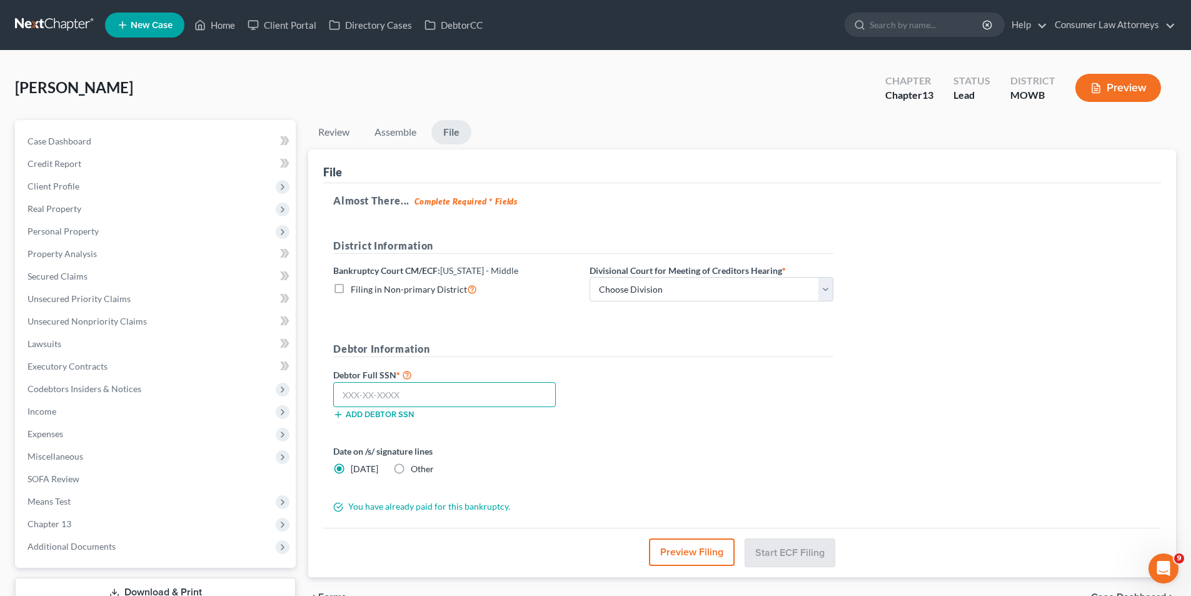
click at [350, 399] on input "text" at bounding box center [444, 394] width 223 height 25
type input "073-50-3760"
click at [783, 290] on select "Choose Division Central Southern Southwestern St. [PERSON_NAME]" at bounding box center [712, 289] width 244 height 25
select select "0"
click at [590, 277] on select "Choose Division Central Southern Southwestern St. [PERSON_NAME]" at bounding box center [712, 289] width 244 height 25
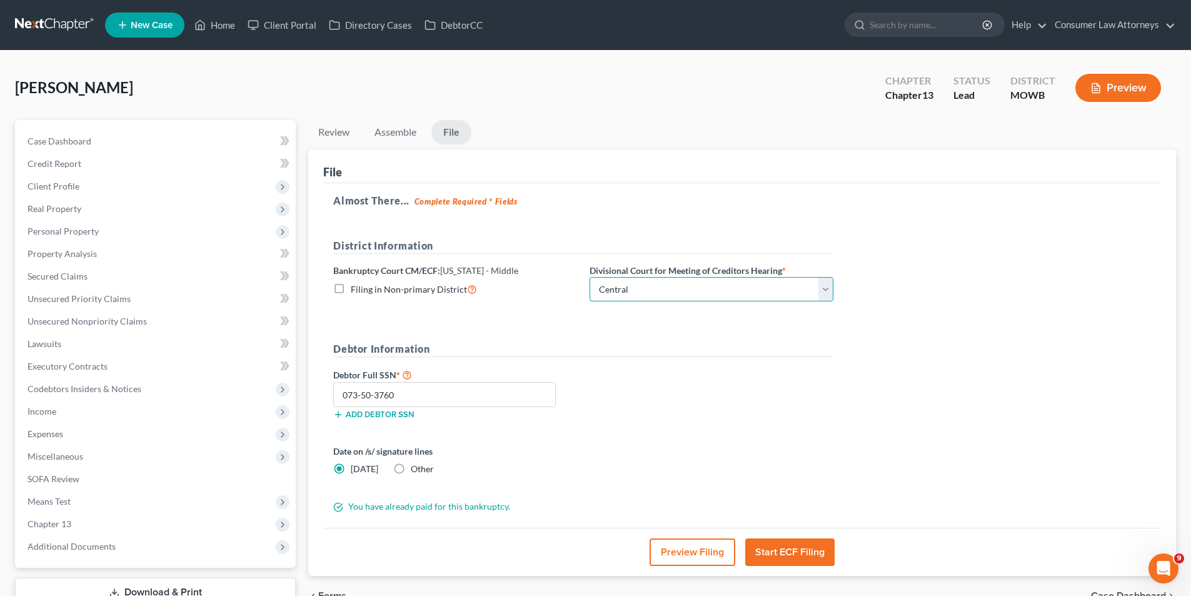
click at [831, 293] on select "Choose Division Central Southern Southwestern St. [PERSON_NAME]" at bounding box center [712, 289] width 244 height 25
drag, startPoint x: 1007, startPoint y: 93, endPoint x: 1045, endPoint y: 127, distance: 51.8
click at [1013, 93] on div "District MOWB" at bounding box center [1032, 89] width 65 height 37
drag, startPoint x: 1046, startPoint y: 98, endPoint x: 1012, endPoint y: 97, distance: 33.8
click at [1012, 97] on div "MOWB" at bounding box center [1032, 95] width 45 height 14
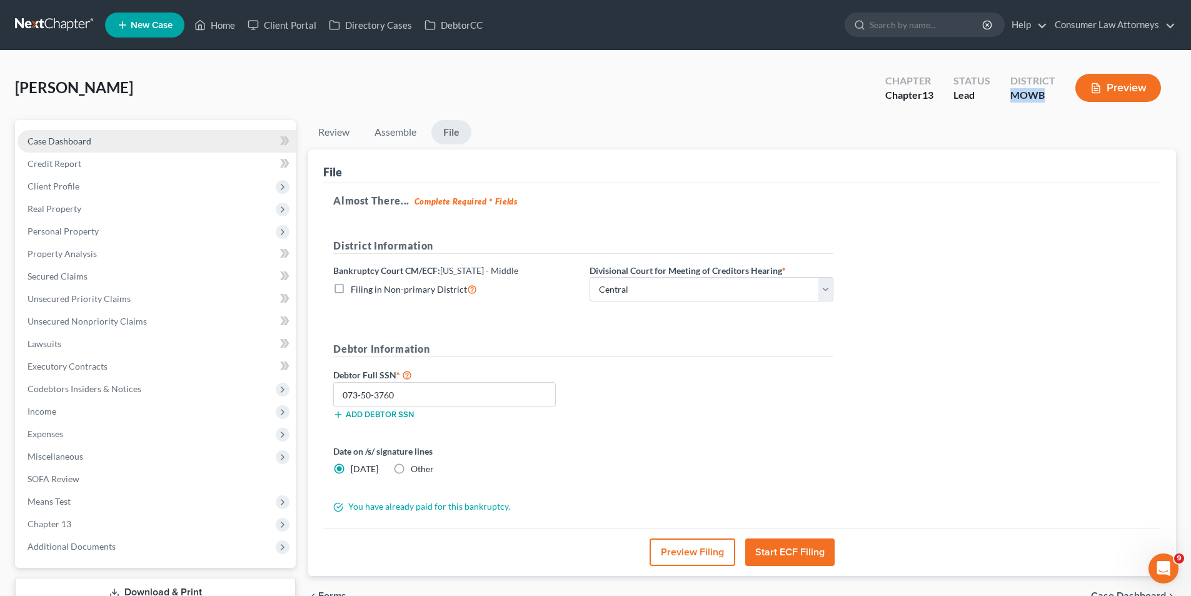
click at [81, 144] on span "Case Dashboard" at bounding box center [60, 141] width 64 height 11
select select "10"
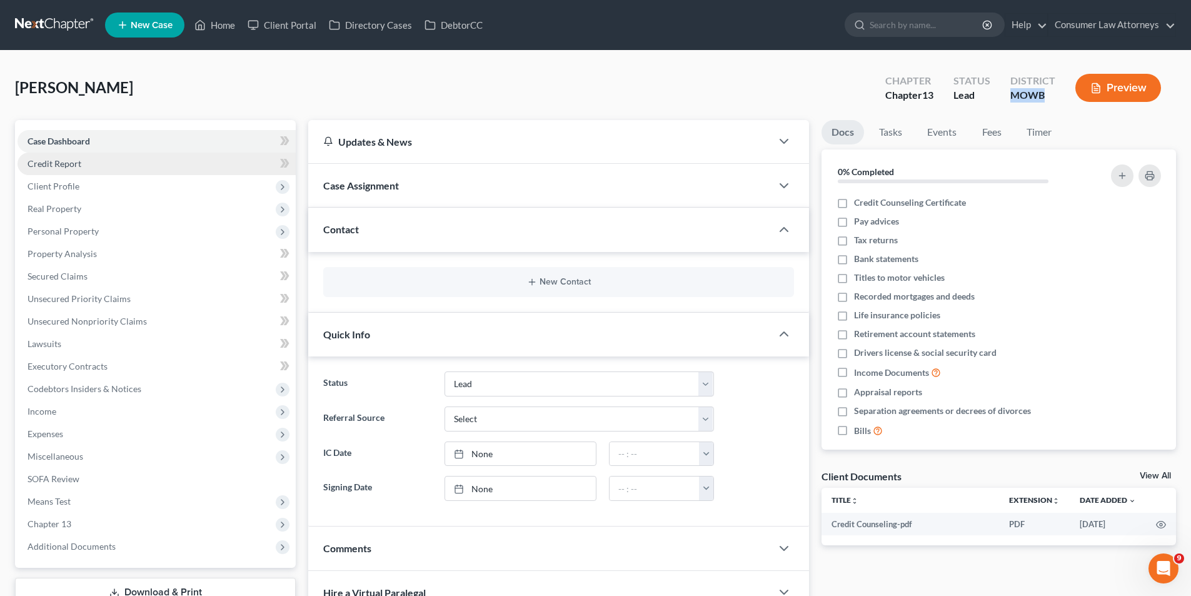
click at [76, 168] on span "Credit Report" at bounding box center [55, 163] width 54 height 11
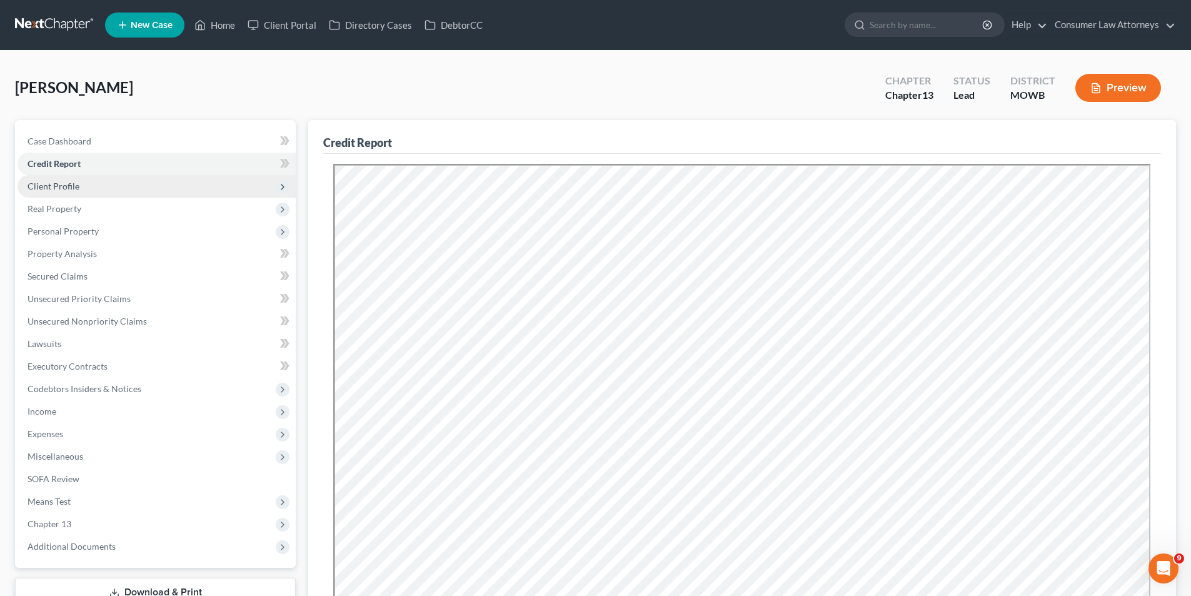
click at [73, 188] on span "Client Profile" at bounding box center [54, 186] width 52 height 11
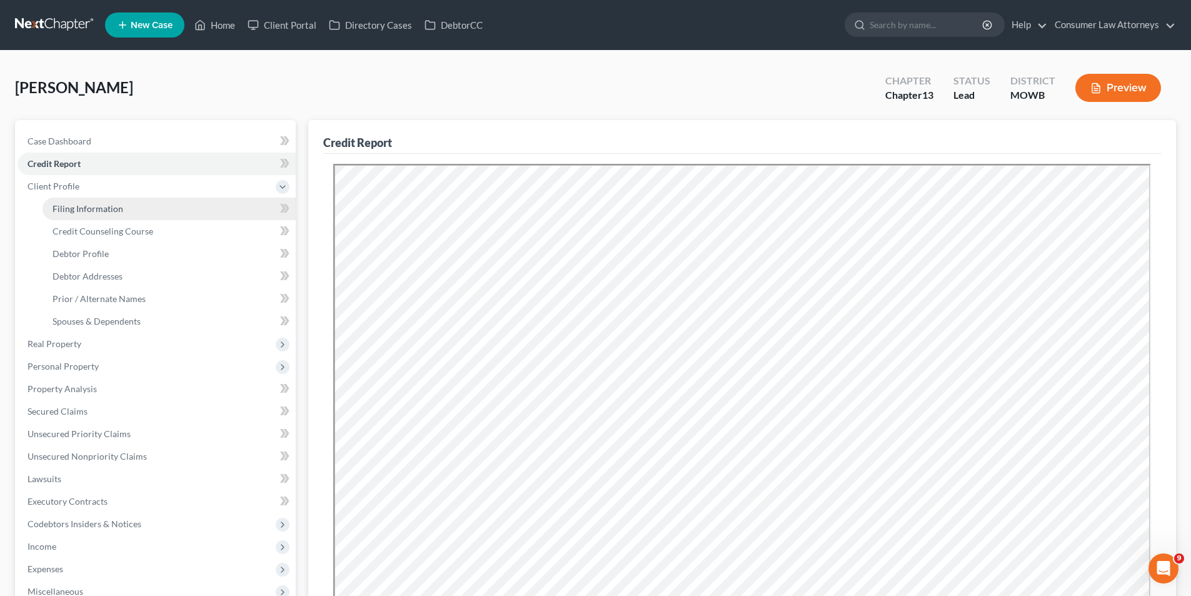
click at [78, 212] on span "Filing Information" at bounding box center [88, 208] width 71 height 11
select select "1"
select select "0"
select select "3"
select select "0"
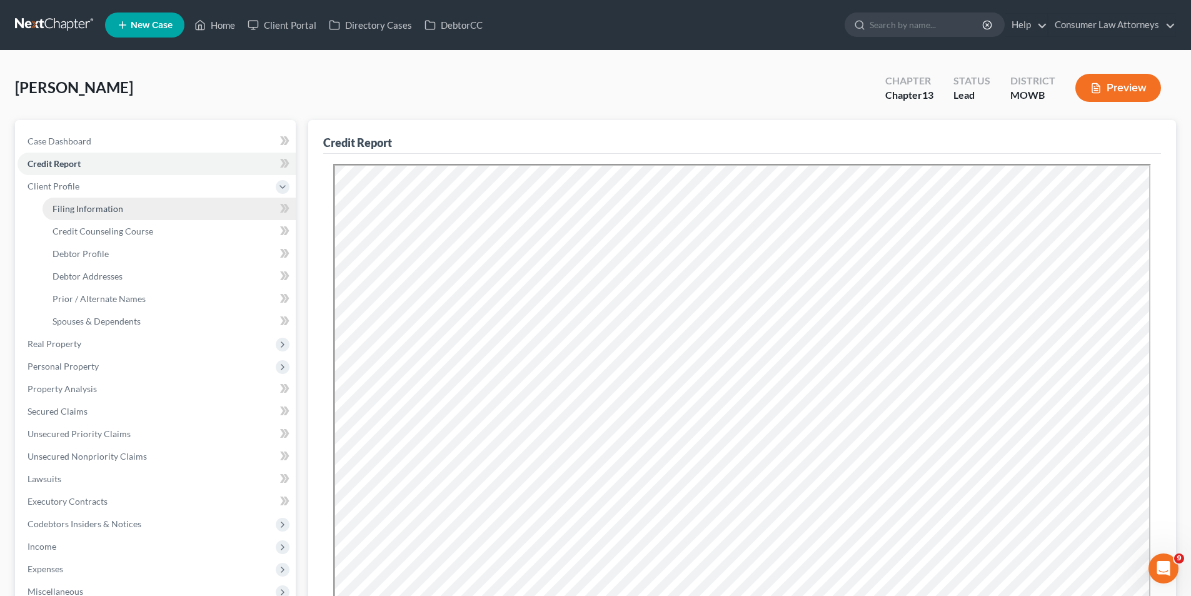
select select "9"
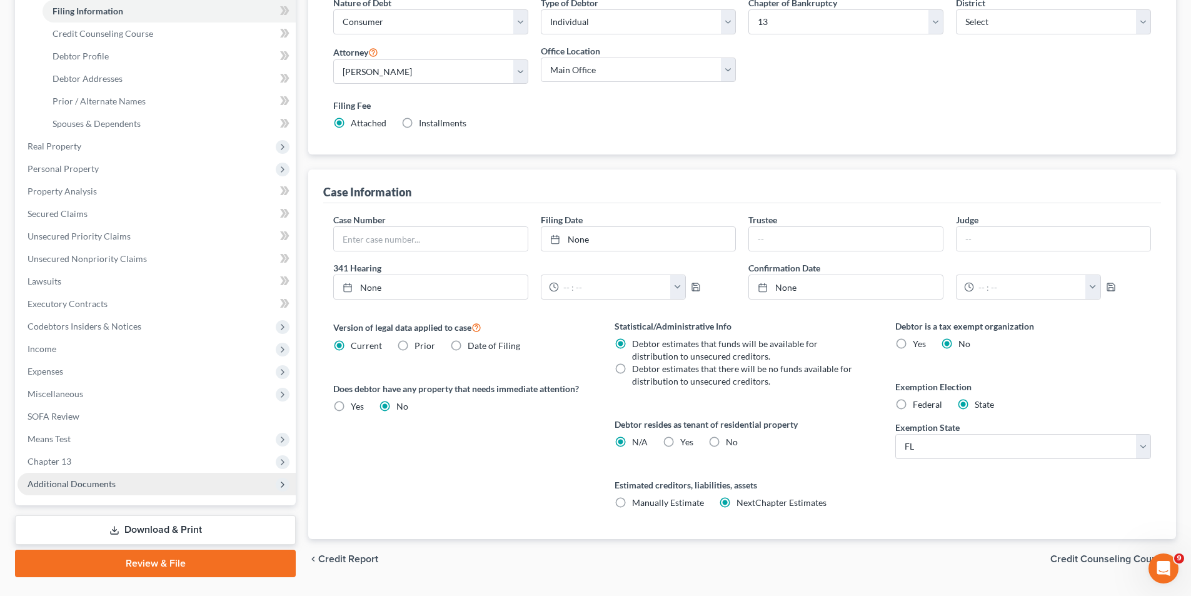
scroll to position [228, 0]
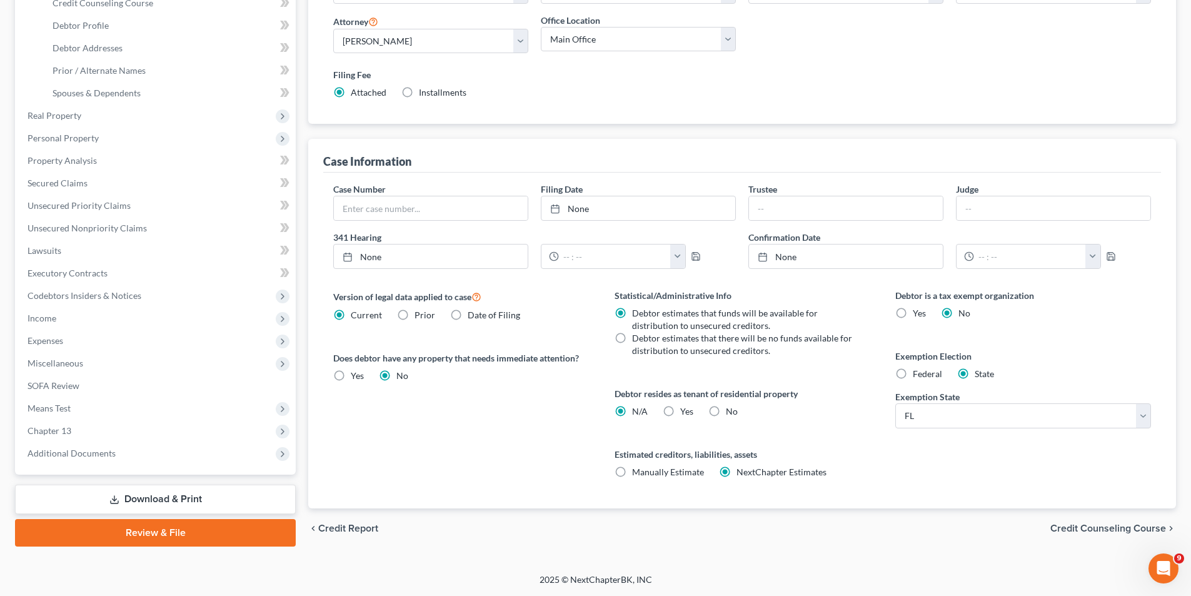
click at [190, 527] on link "Review & File" at bounding box center [155, 533] width 281 height 28
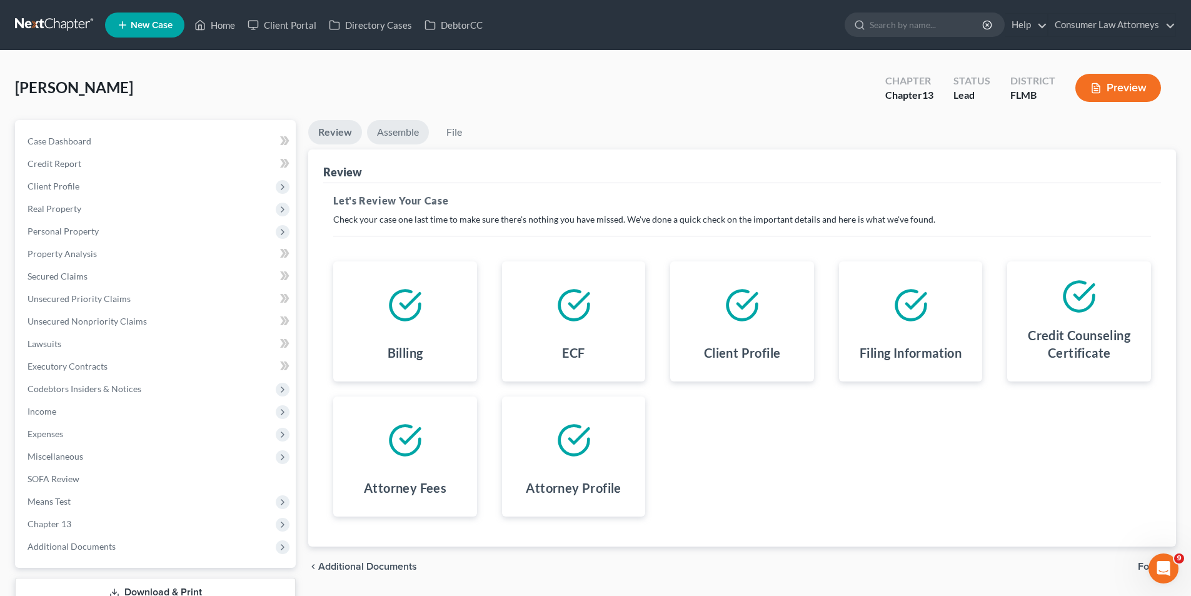
click at [405, 130] on link "Assemble" at bounding box center [398, 132] width 62 height 24
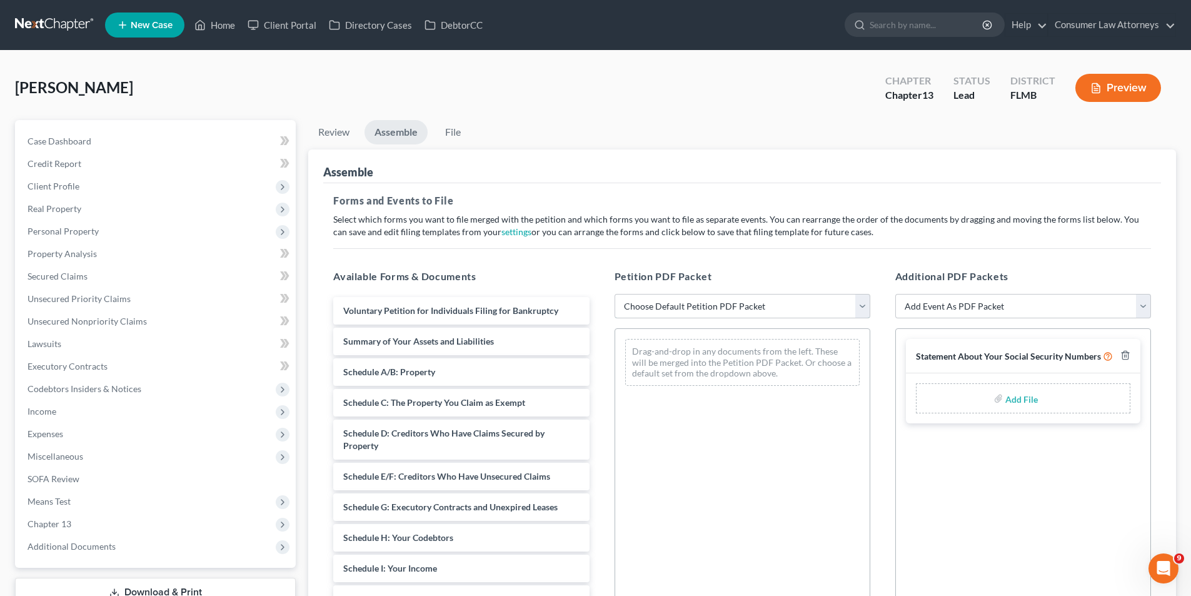
click at [834, 313] on select "Choose Default Petition PDF Packet Complete Bankruptcy Petition (all forms and …" at bounding box center [743, 306] width 256 height 25
select select "1"
click at [615, 294] on select "Choose Default Petition PDF Packet Complete Bankruptcy Petition (all forms and …" at bounding box center [743, 306] width 256 height 25
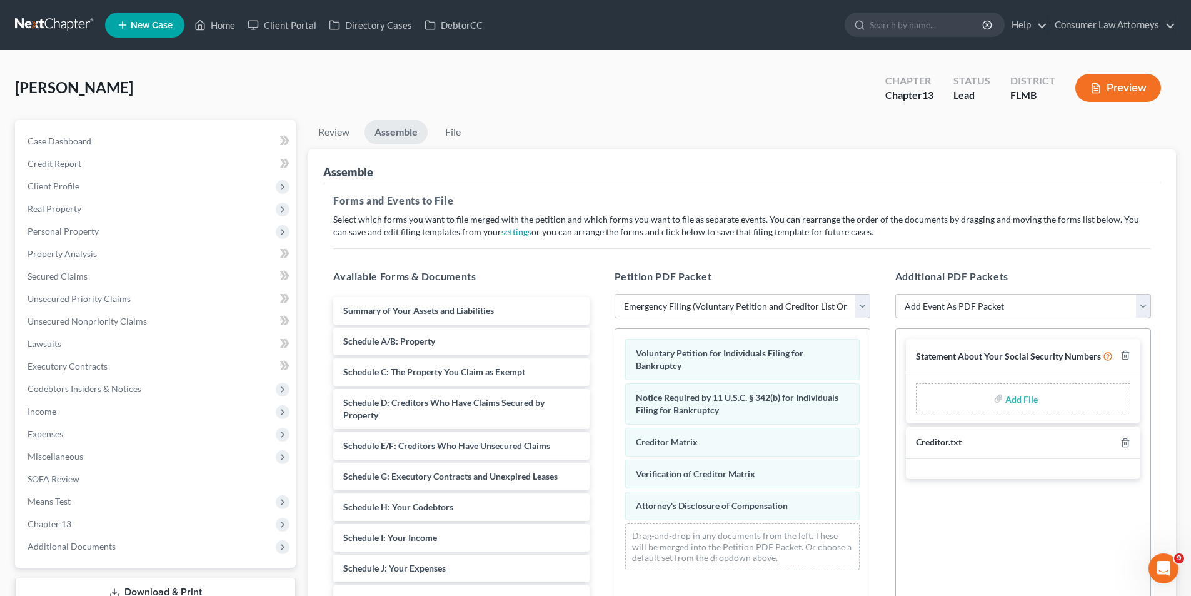
click at [1122, 306] on select "Add Event As PDF Packet Amended Chapter 13 Plan Amended Creditor Matrix (Fee)- …" at bounding box center [1023, 306] width 256 height 25
select select "4"
click at [895, 294] on select "Add Event As PDF Packet Amended Chapter 13 Plan Amended Creditor Matrix (Fee)- …" at bounding box center [1023, 306] width 256 height 25
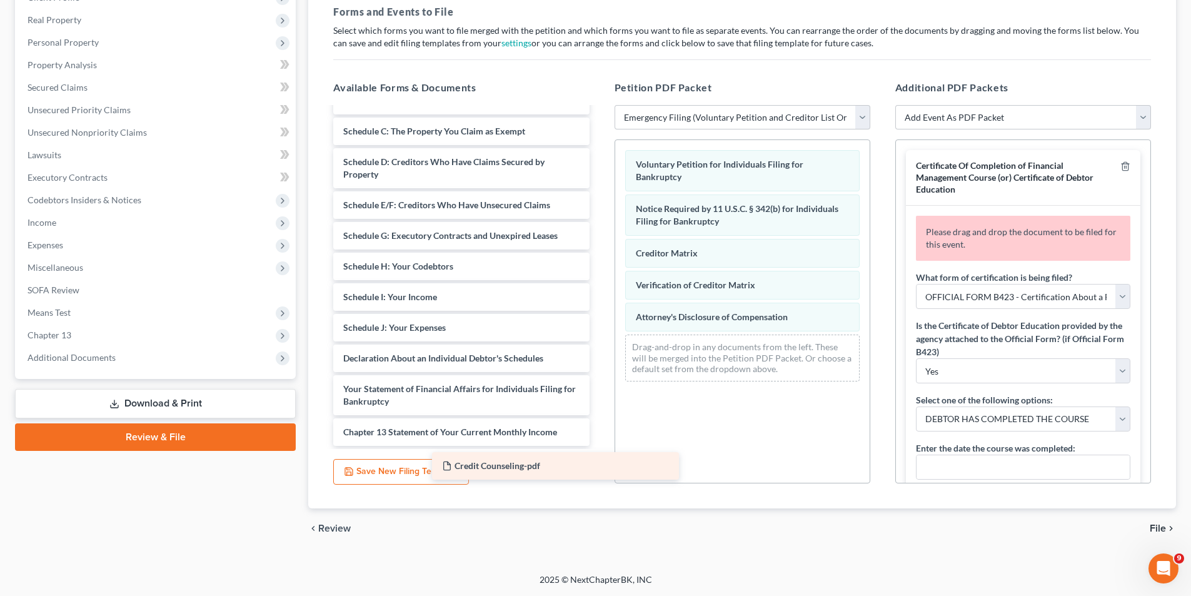
scroll to position [83, 0]
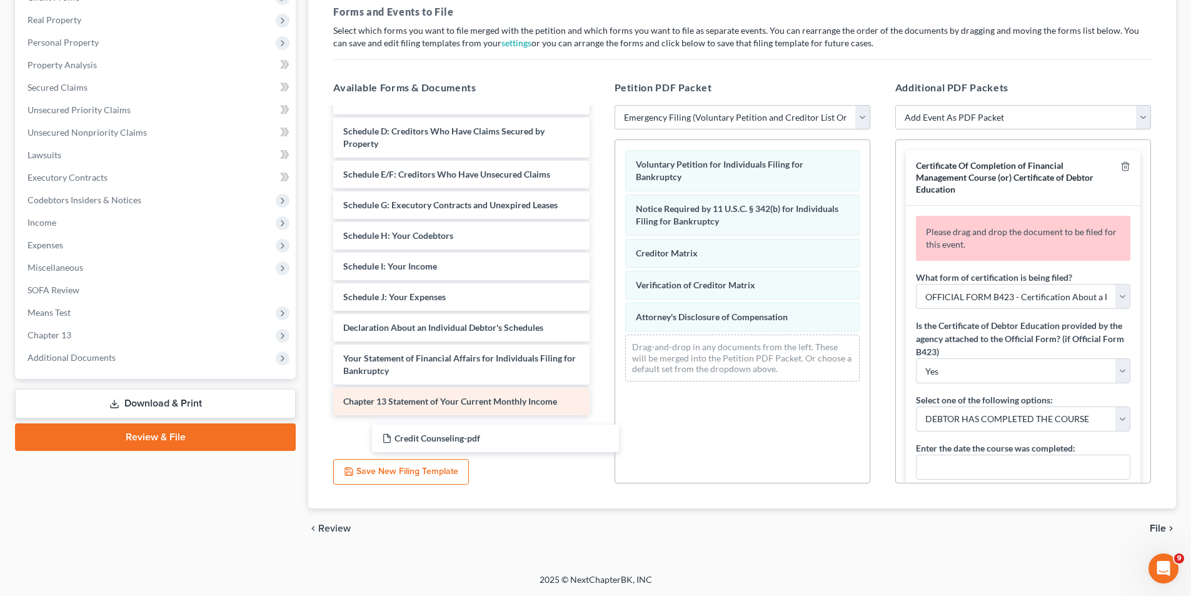
drag, startPoint x: 462, startPoint y: 429, endPoint x: 536, endPoint y: 401, distance: 79.3
click at [502, 431] on div "Credit Counseling-pdf Summary of Your Assets and Liabilities Schedule A/B: Prop…" at bounding box center [461, 236] width 276 height 420
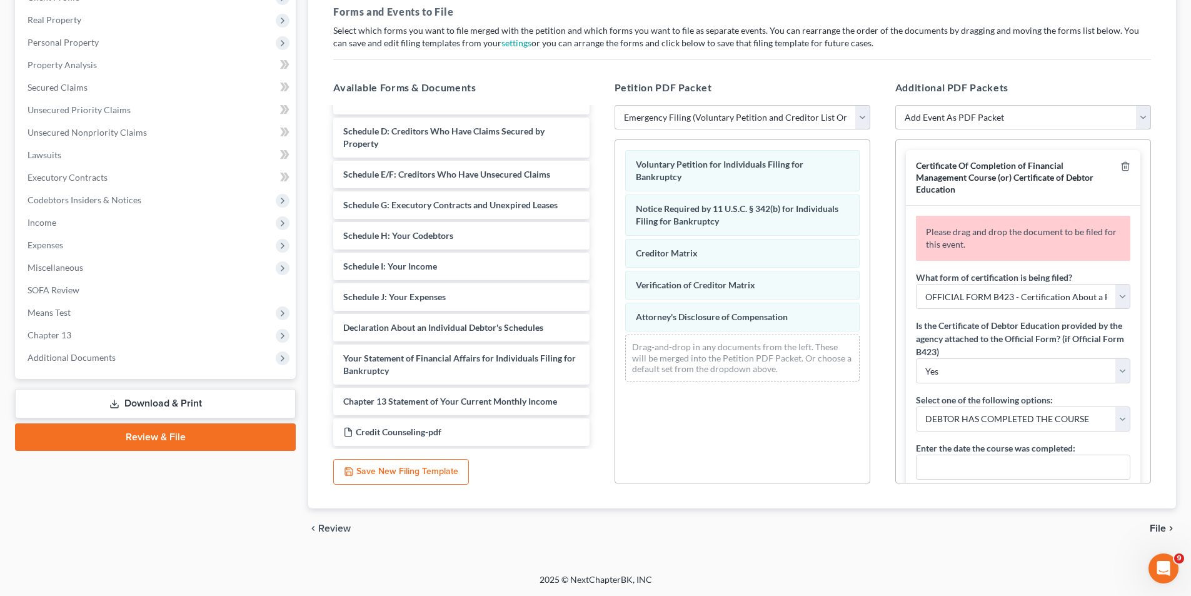
click at [1140, 116] on select "Add Event As PDF Packet Amended Chapter 13 Plan Amended Creditor Matrix (Fee)- …" at bounding box center [1023, 117] width 256 height 25
select select "5"
click at [895, 105] on select "Add Event As PDF Packet Amended Chapter 13 Plan Amended Creditor Matrix (Fee)- …" at bounding box center [1023, 117] width 256 height 25
select select
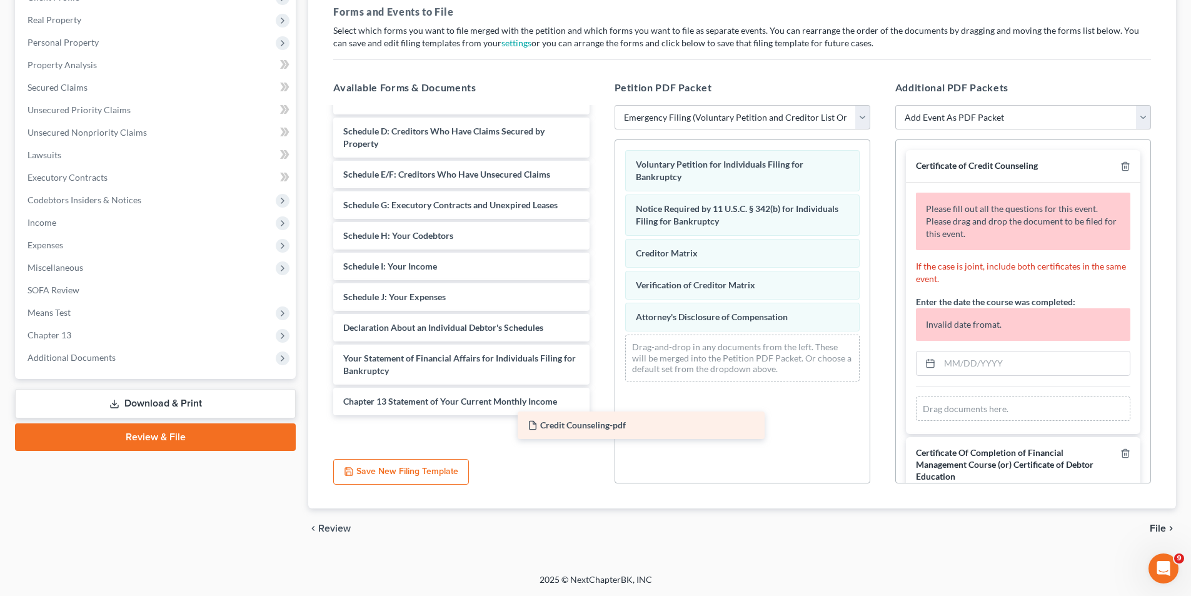
scroll to position [52, 0]
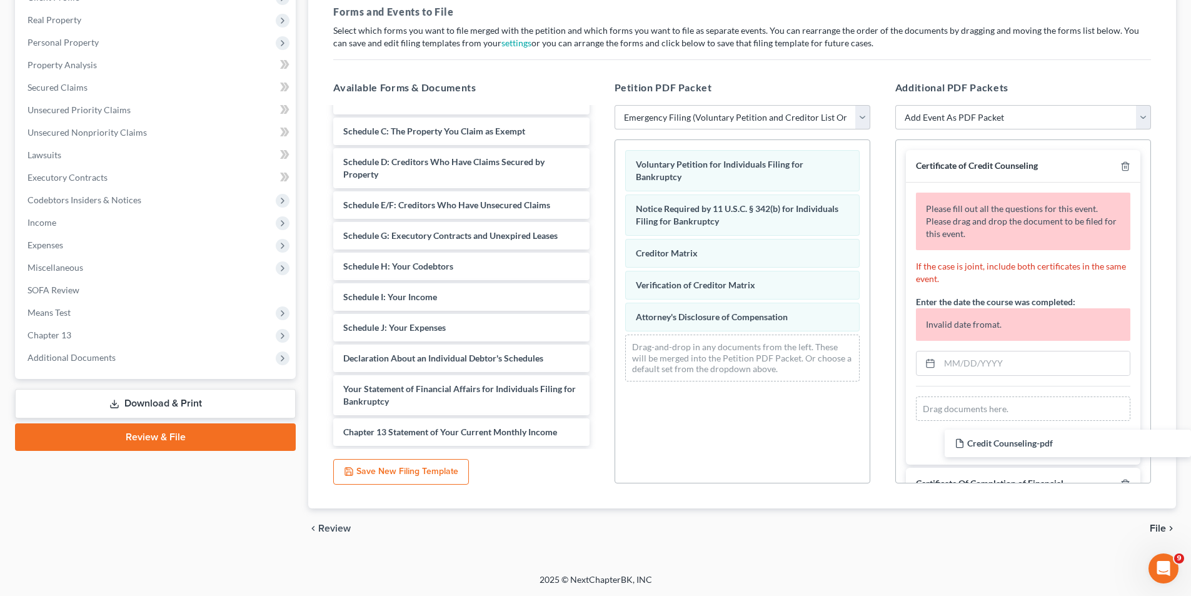
drag, startPoint x: 423, startPoint y: 430, endPoint x: 1054, endPoint y: 441, distance: 631.6
click at [599, 441] on div "Credit Counseling-pdf Summary of Your Assets and Liabilities Schedule A/B: Prop…" at bounding box center [461, 251] width 276 height 390
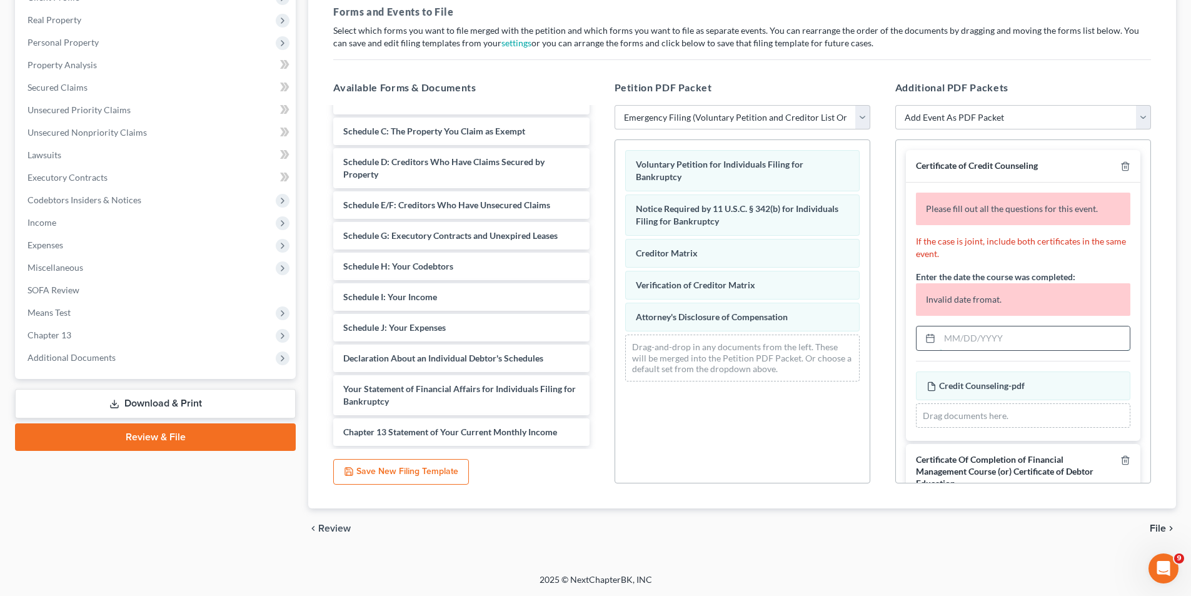
click at [948, 340] on input "text" at bounding box center [1035, 338] width 190 height 24
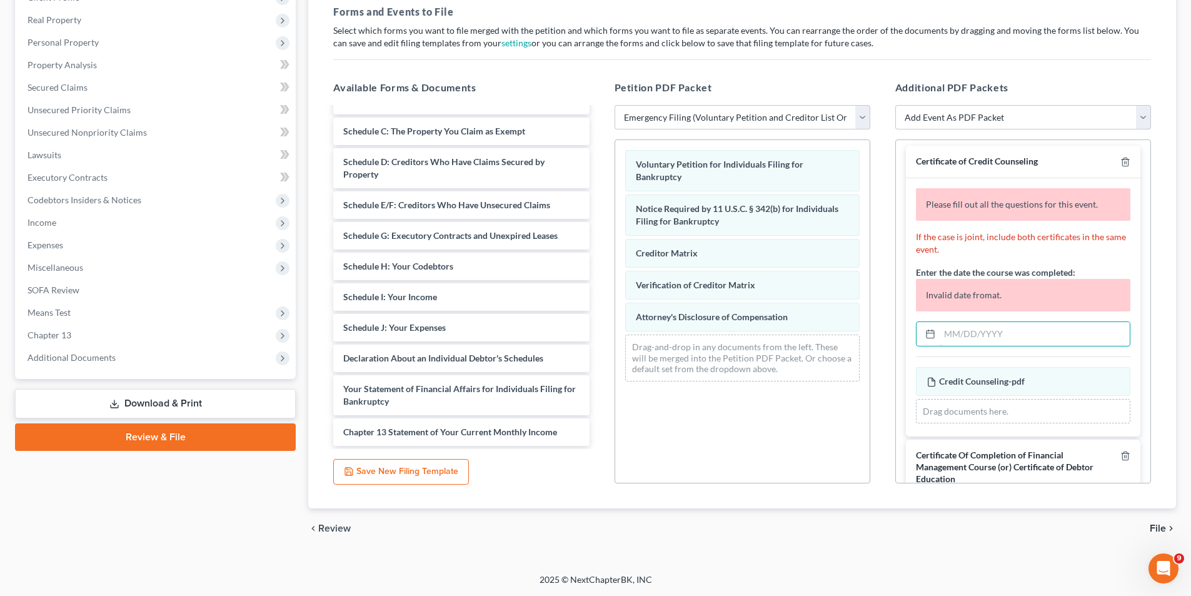
scroll to position [0, 0]
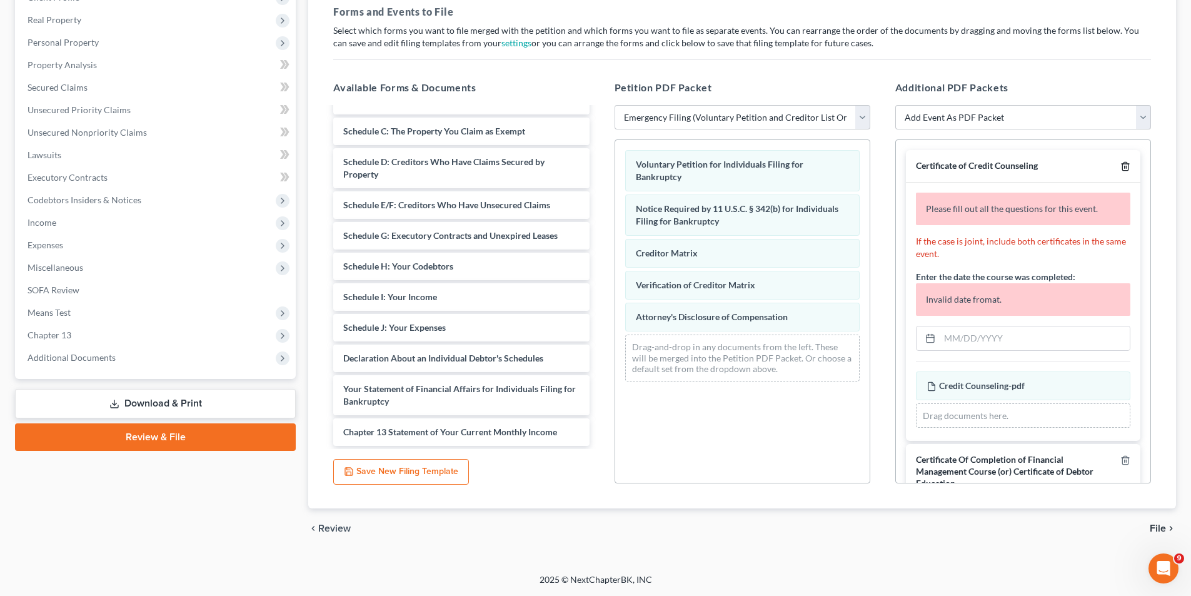
click at [1126, 167] on line "button" at bounding box center [1126, 167] width 0 height 3
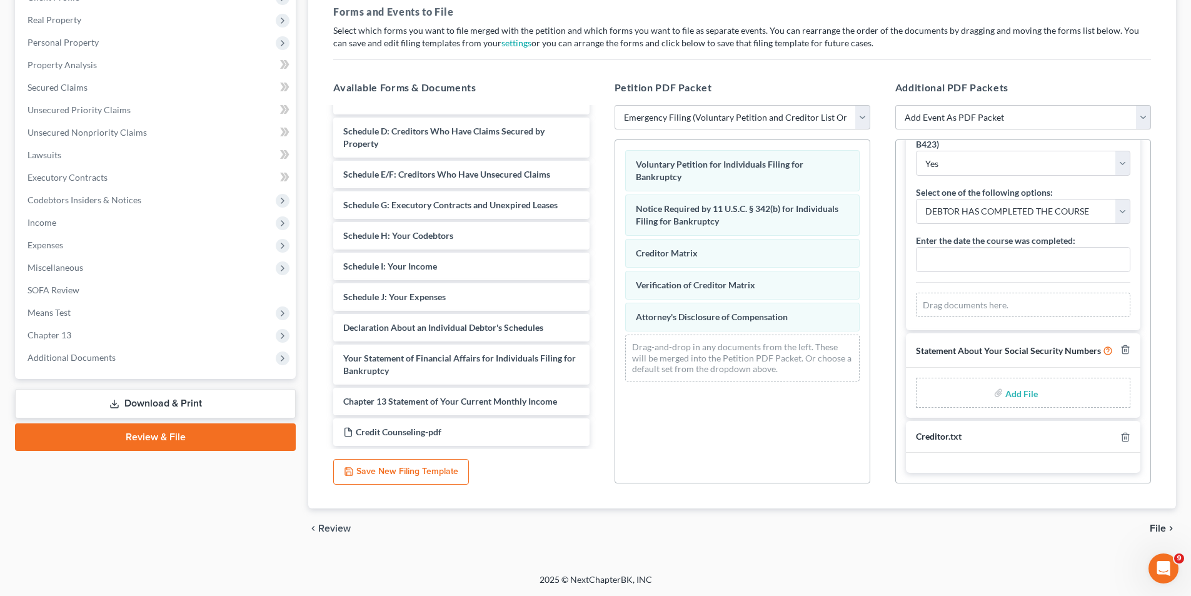
scroll to position [219, 0]
click at [1018, 393] on input "file" at bounding box center [1020, 392] width 30 height 23
type input "C:\fakepath\8a188701-77bb-4dad-b483-23174c3deeb8.pdf"
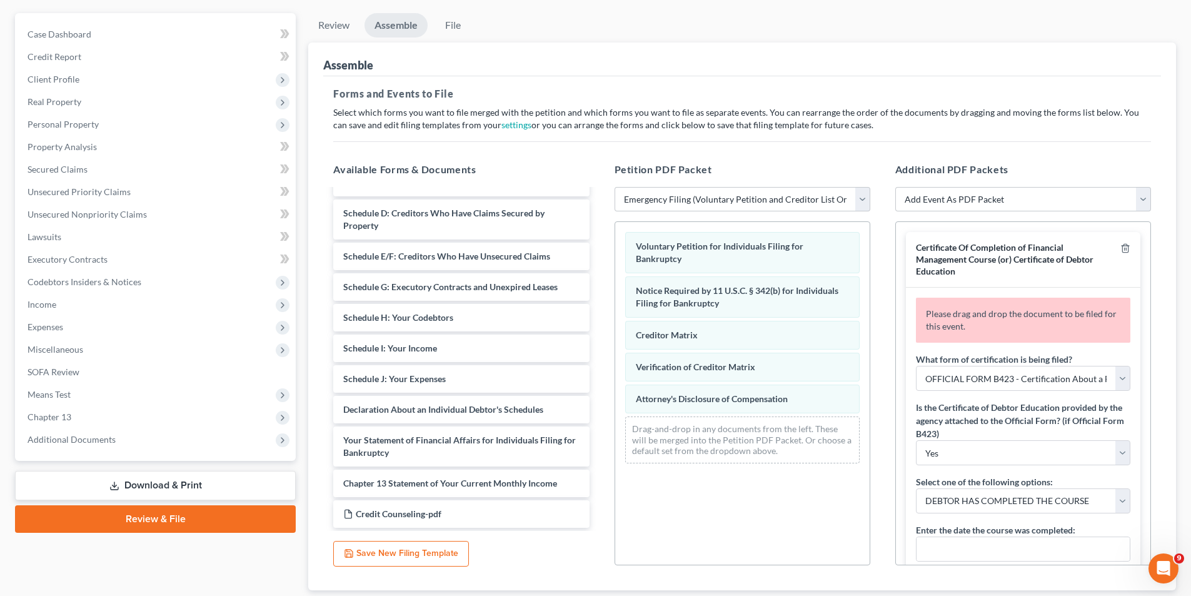
scroll to position [0, 0]
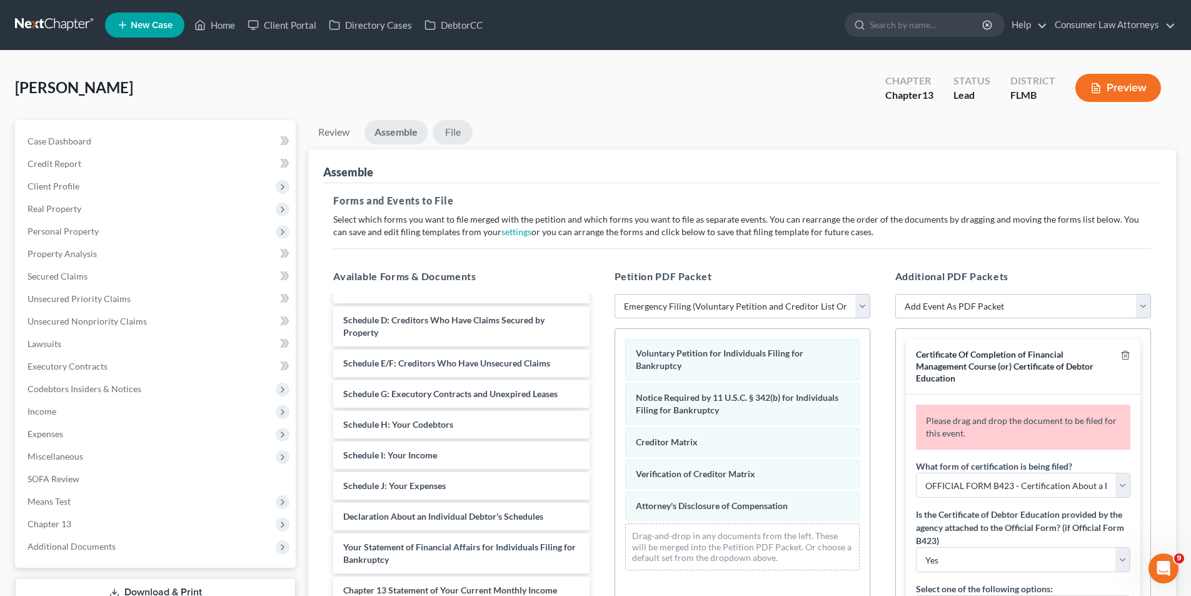
click at [454, 131] on link "File" at bounding box center [453, 132] width 40 height 24
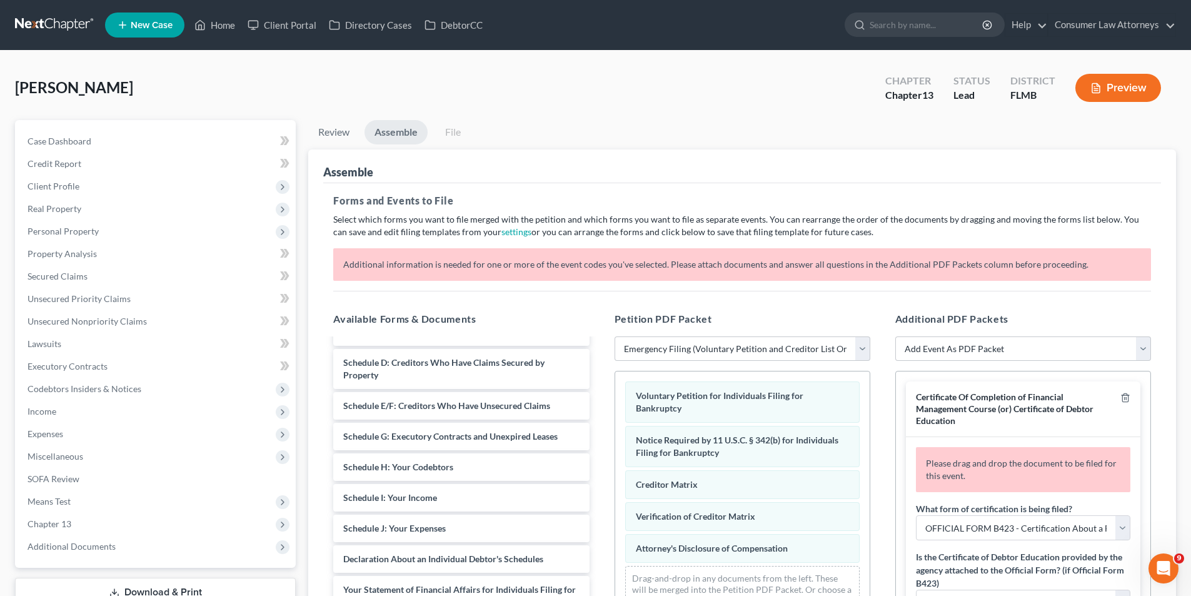
click at [405, 134] on link "Assemble" at bounding box center [396, 132] width 63 height 24
click at [1120, 398] on icon "button" at bounding box center [1125, 398] width 10 height 10
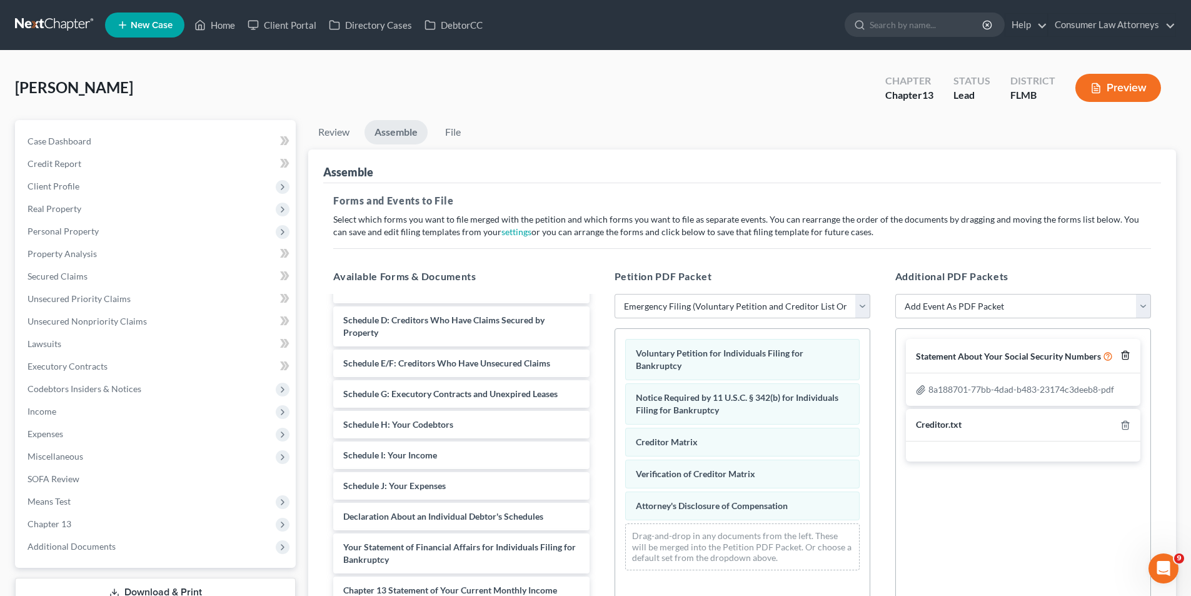
click at [1125, 353] on polyline "button" at bounding box center [1126, 353] width 8 height 0
click at [1144, 304] on select "Add Event As PDF Packet Amended Chapter 13 Plan Amended Creditor Matrix (Fee)- …" at bounding box center [1023, 306] width 256 height 25
select select "5"
click at [895, 319] on select "Add Event As PDF Packet Amended Chapter 13 Plan Amended Creditor Matrix (Fee)- …" at bounding box center [1023, 306] width 256 height 25
select select
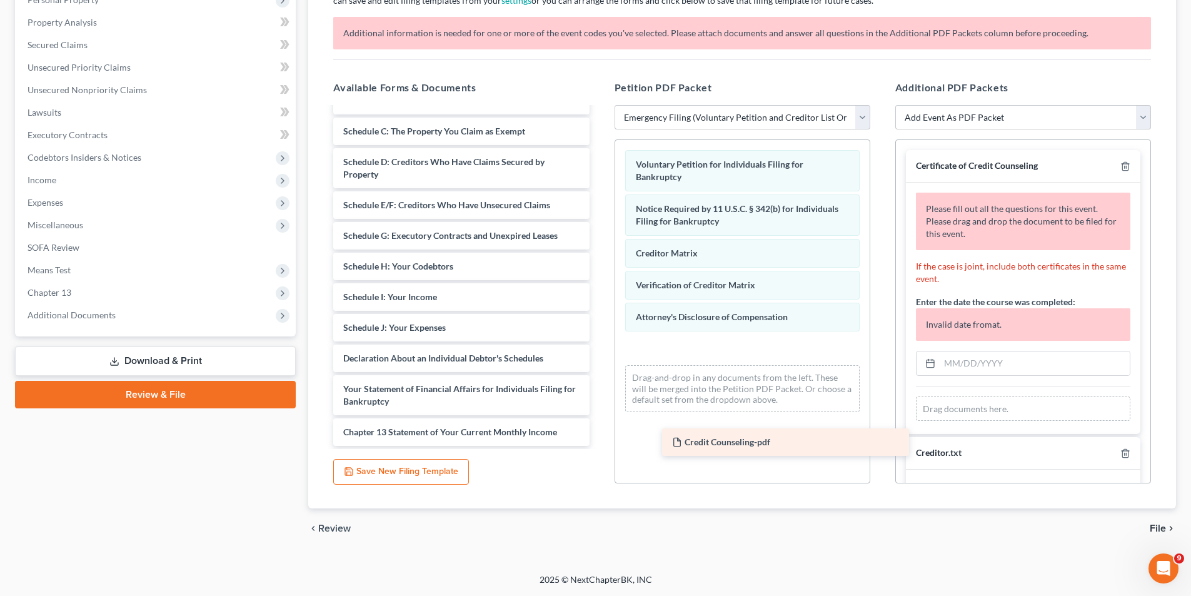
scroll to position [52, 0]
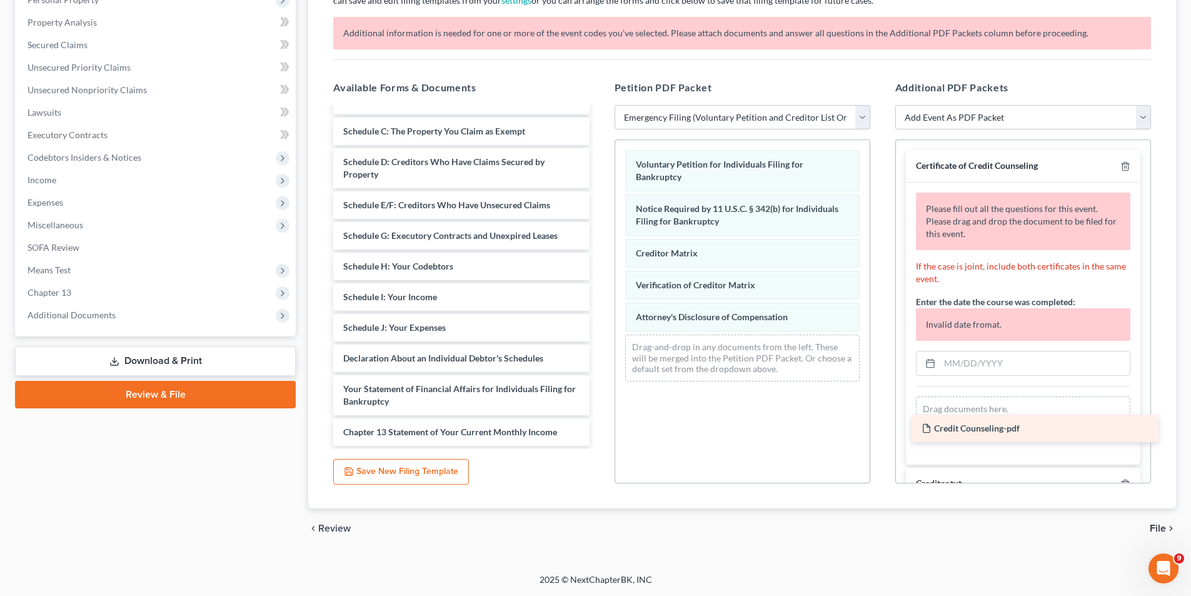
drag, startPoint x: 413, startPoint y: 430, endPoint x: 992, endPoint y: 426, distance: 578.3
click at [599, 426] on div "Credit Counseling-pdf Summary of Your Assets and Liabilities Schedule A/B: Prop…" at bounding box center [461, 251] width 276 height 390
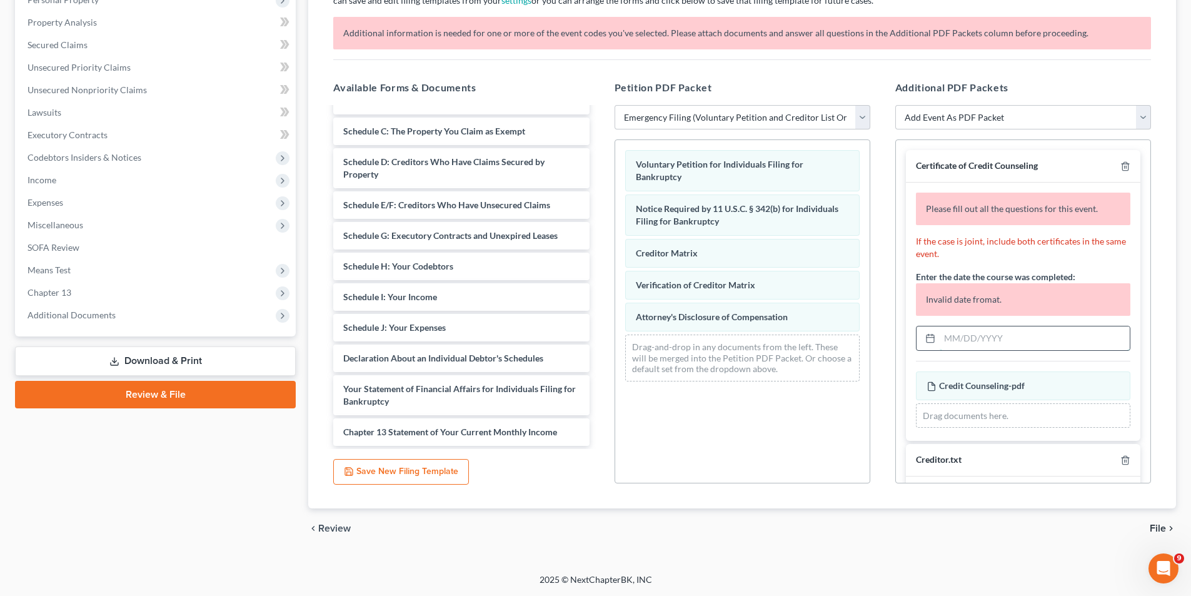
click at [950, 335] on input "text" at bounding box center [1035, 338] width 190 height 24
click at [953, 337] on input "09092025" at bounding box center [1035, 338] width 190 height 24
click at [966, 338] on input "09/092025" at bounding box center [1035, 338] width 190 height 24
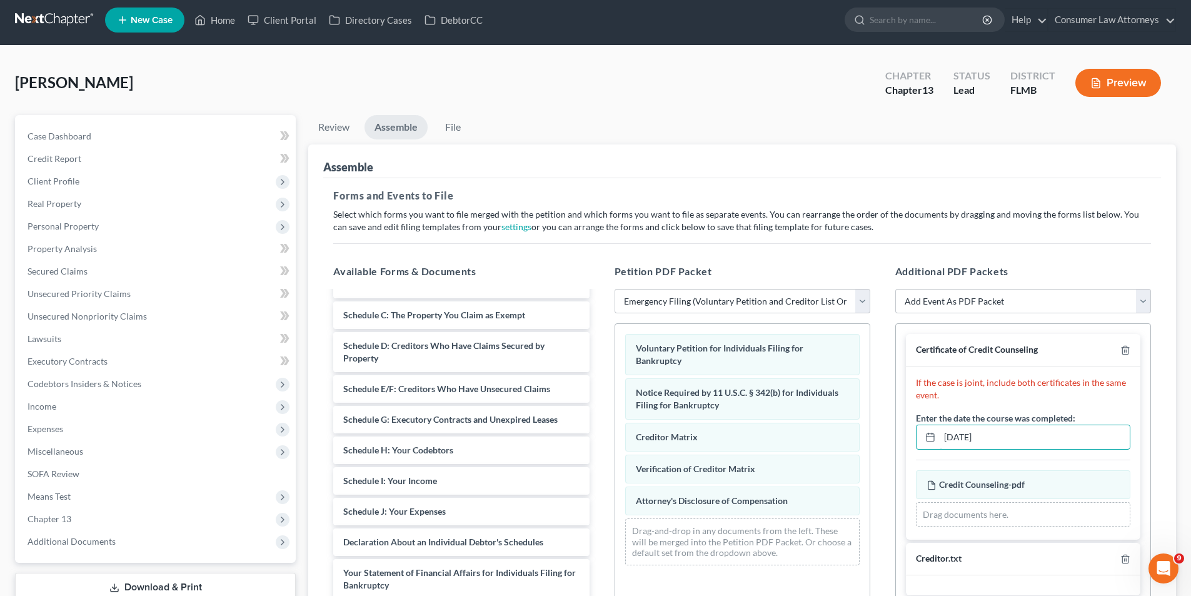
scroll to position [0, 0]
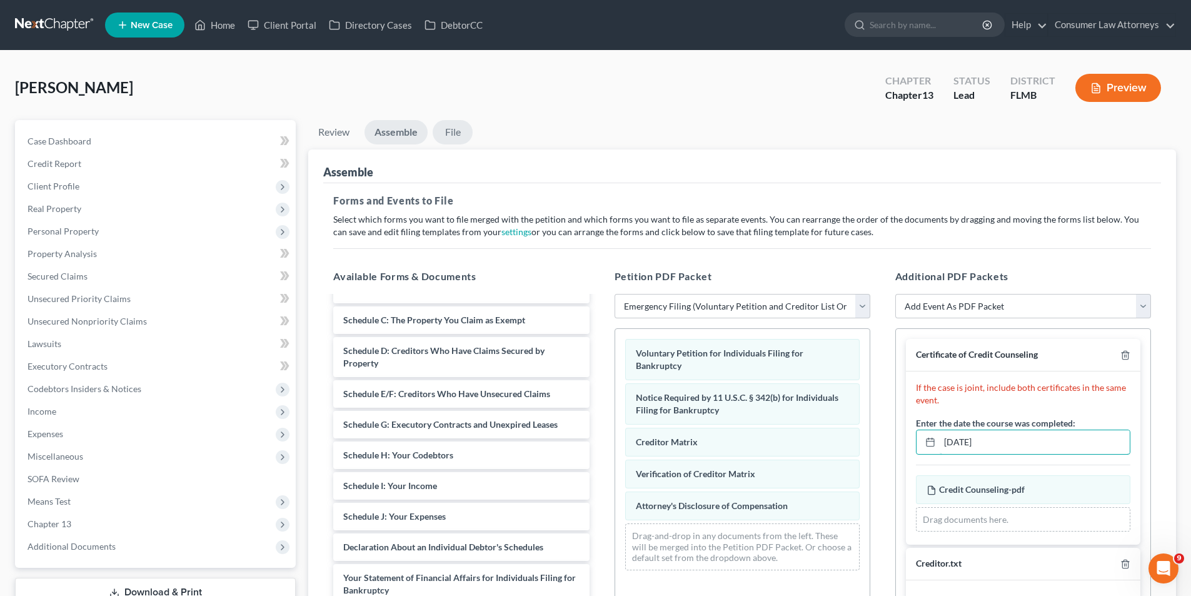
type input "[DATE]"
click at [451, 129] on link "File" at bounding box center [453, 132] width 40 height 24
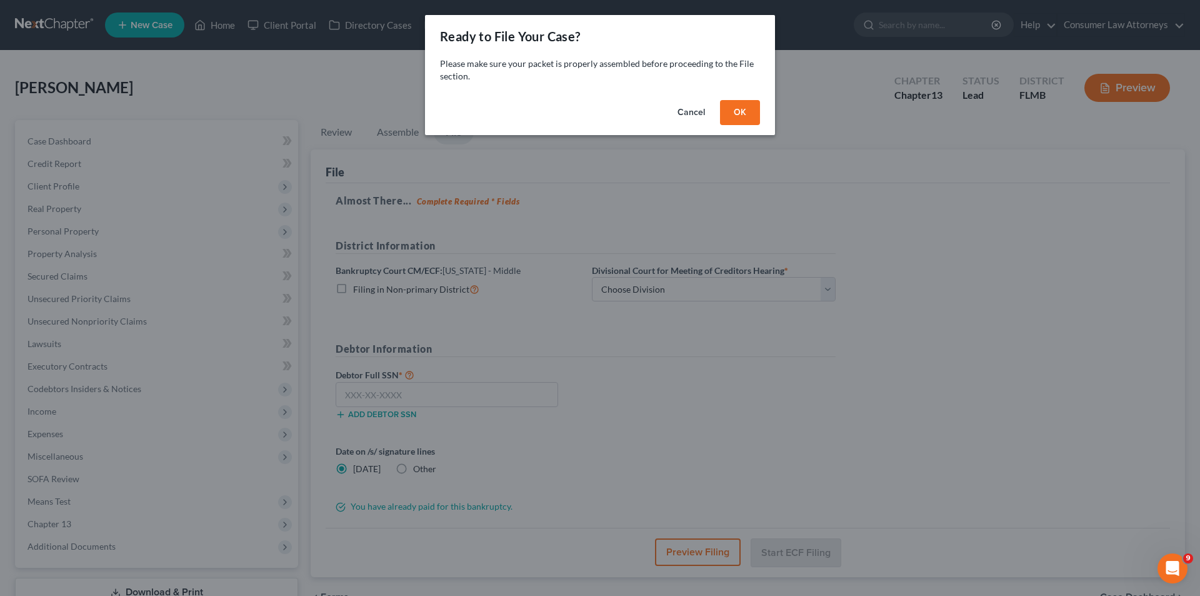
click at [762, 113] on div "Cancel OK" at bounding box center [600, 115] width 350 height 40
click at [750, 114] on button "OK" at bounding box center [740, 112] width 40 height 25
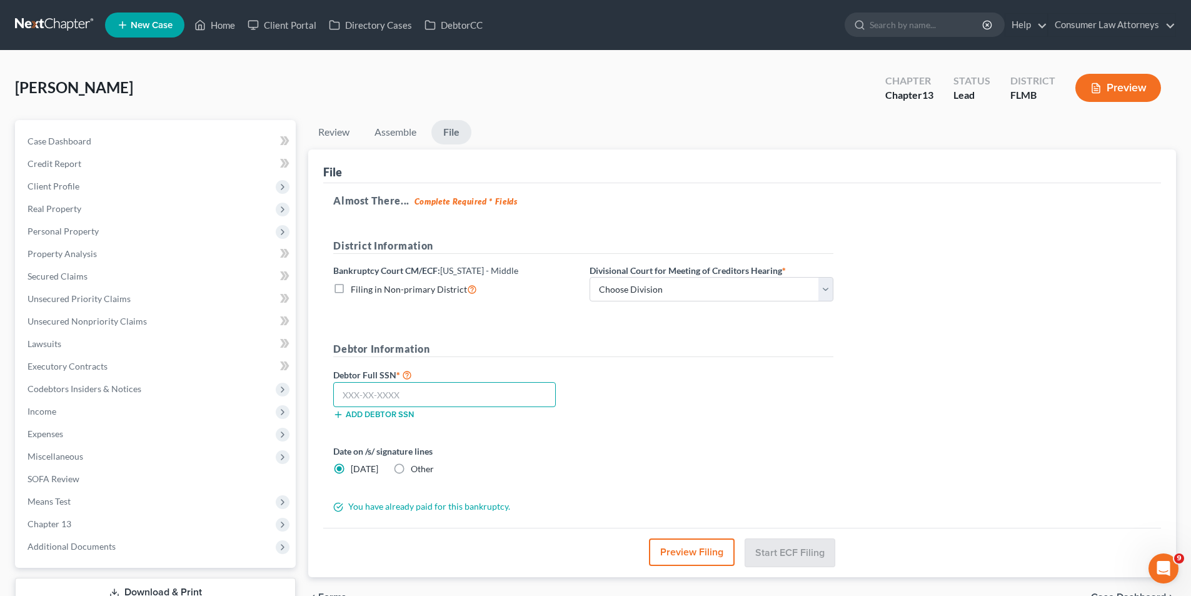
click at [339, 396] on input "text" at bounding box center [444, 394] width 223 height 25
click at [349, 398] on input "text" at bounding box center [444, 394] width 223 height 25
type input "073-50-3760"
click at [755, 296] on select "Choose Division [GEOGRAPHIC_DATA][PERSON_NAME] [GEOGRAPHIC_DATA] [GEOGRAPHIC_DA…" at bounding box center [712, 289] width 244 height 25
select select "2"
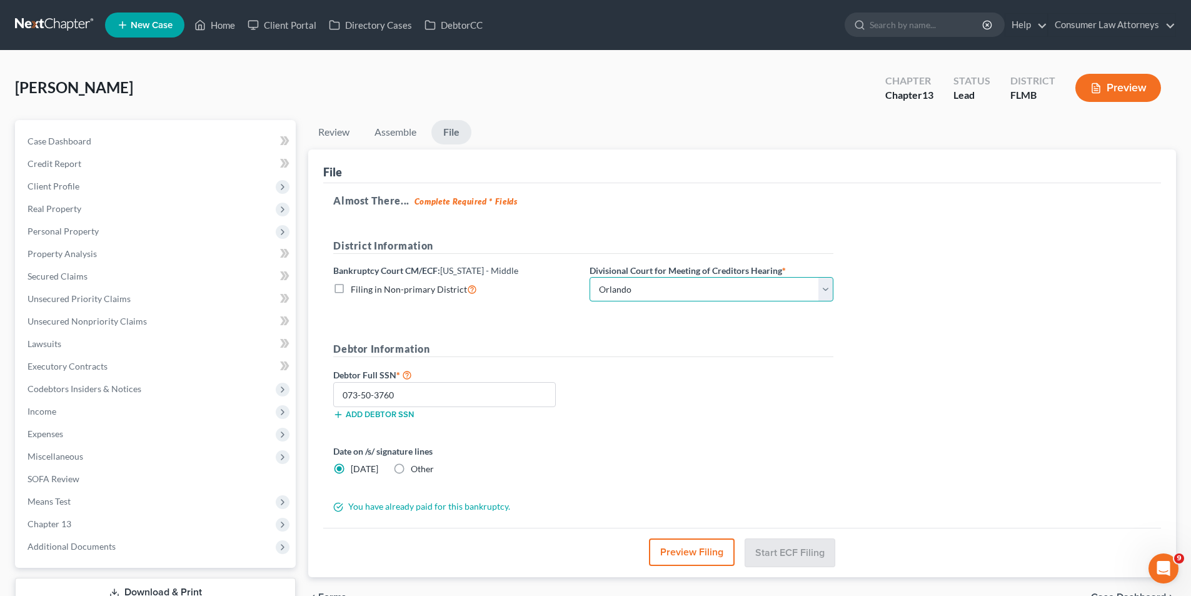
click at [590, 277] on select "Choose Division [GEOGRAPHIC_DATA][PERSON_NAME] [GEOGRAPHIC_DATA] [GEOGRAPHIC_DA…" at bounding box center [712, 289] width 244 height 25
click at [792, 549] on button "Start ECF Filing" at bounding box center [789, 552] width 89 height 28
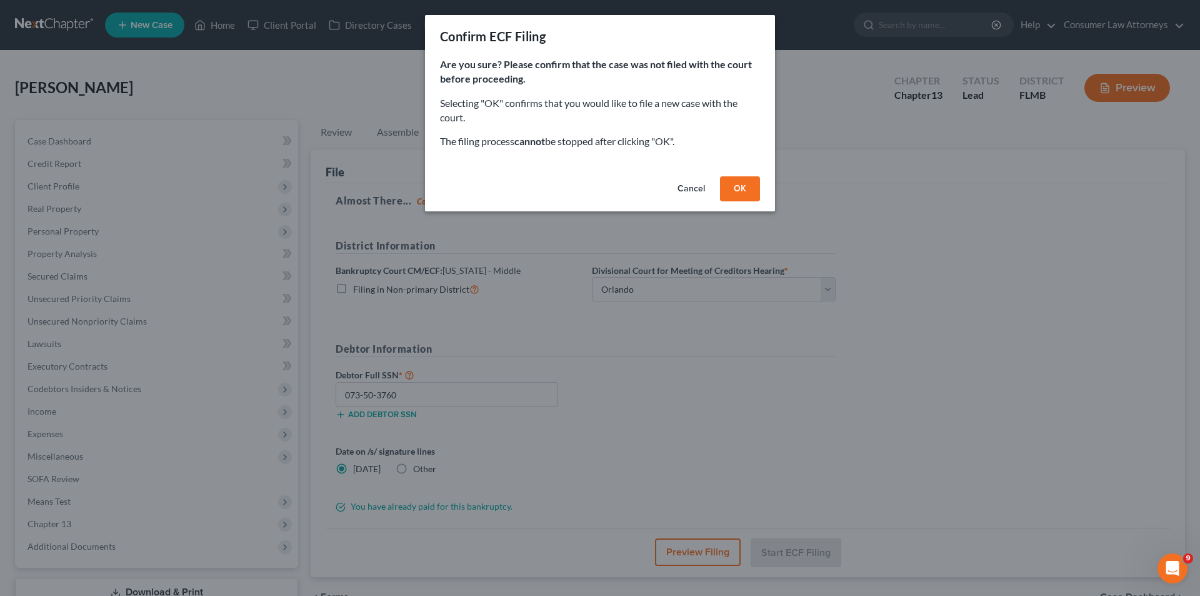
click at [735, 184] on button "OK" at bounding box center [740, 188] width 40 height 25
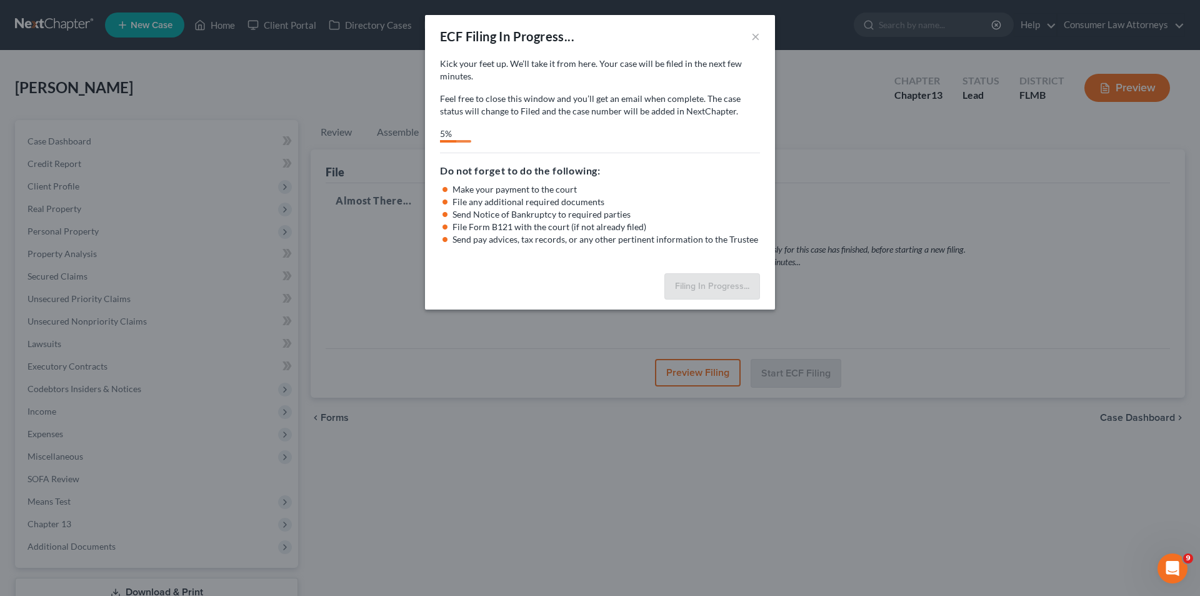
select select "2"
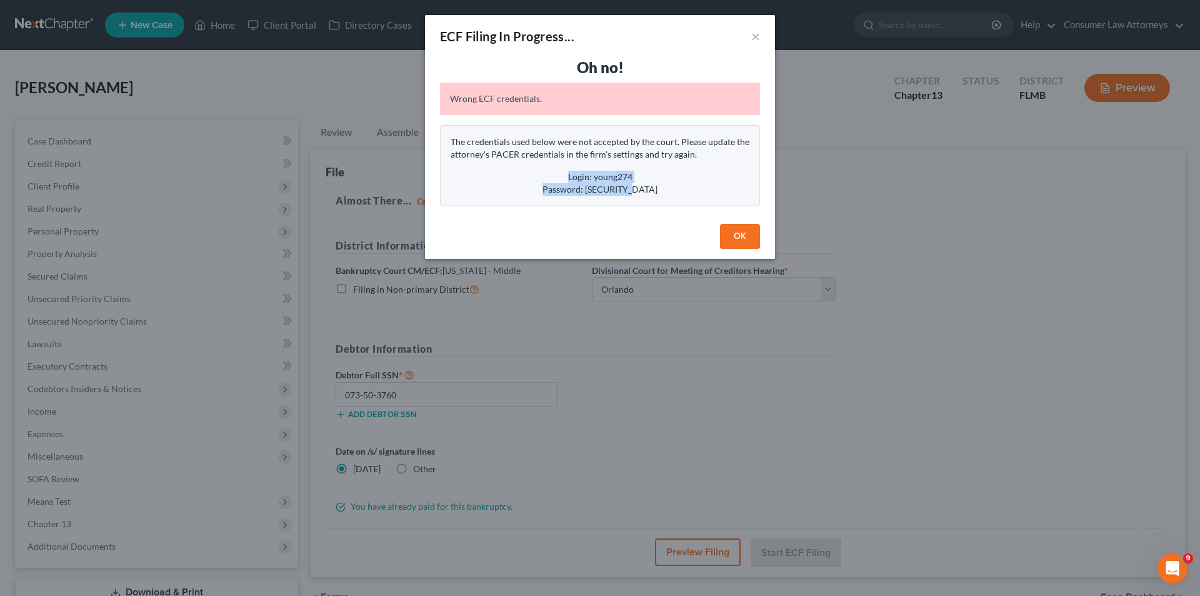
drag, startPoint x: 650, startPoint y: 190, endPoint x: 553, endPoint y: 174, distance: 98.9
click at [553, 174] on div "The credentials used below were not accepted by the court. Please update the at…" at bounding box center [600, 165] width 320 height 81
click at [665, 173] on div "Login: young274" at bounding box center [600, 177] width 299 height 13
click at [742, 233] on button "OK" at bounding box center [740, 236] width 40 height 25
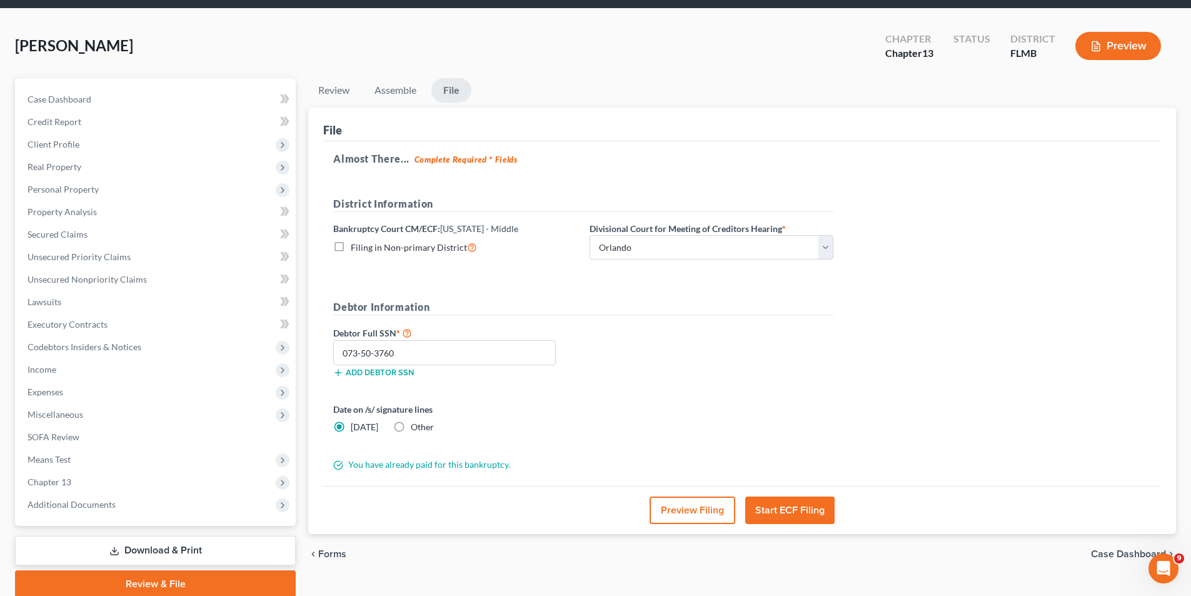
scroll to position [91, 0]
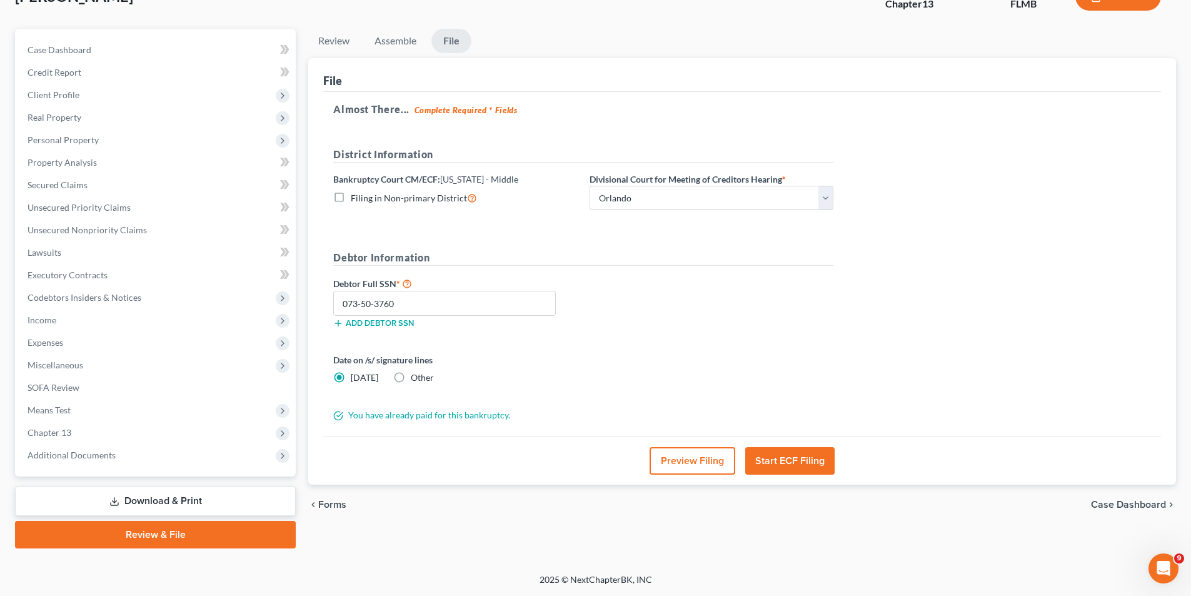
click at [185, 493] on link "Download & Print" at bounding box center [155, 500] width 281 height 29
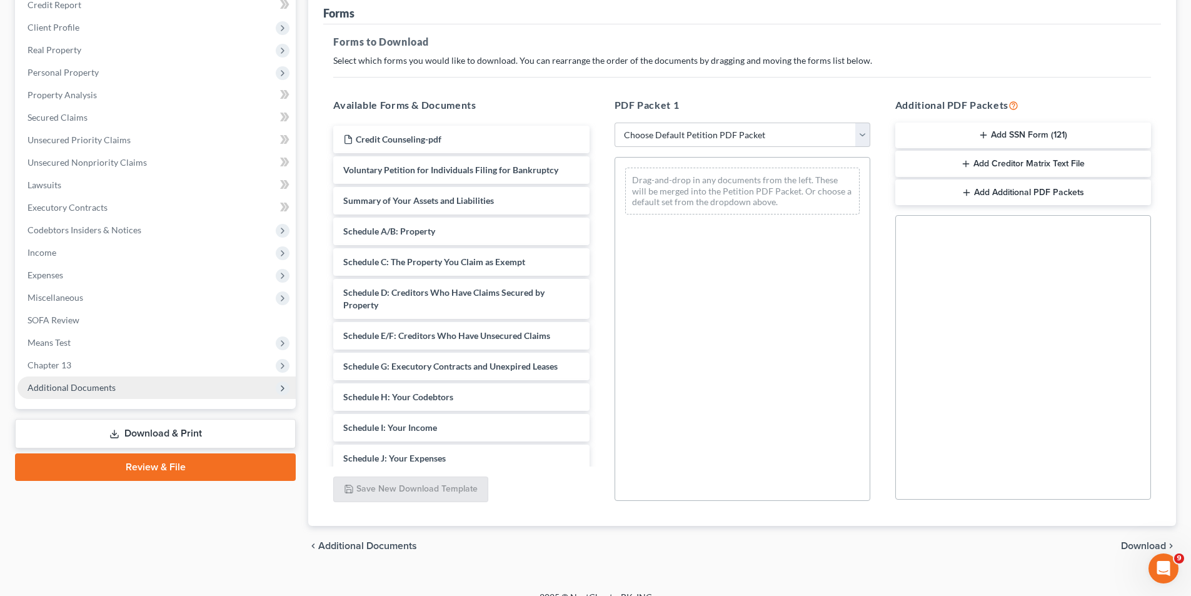
scroll to position [176, 0]
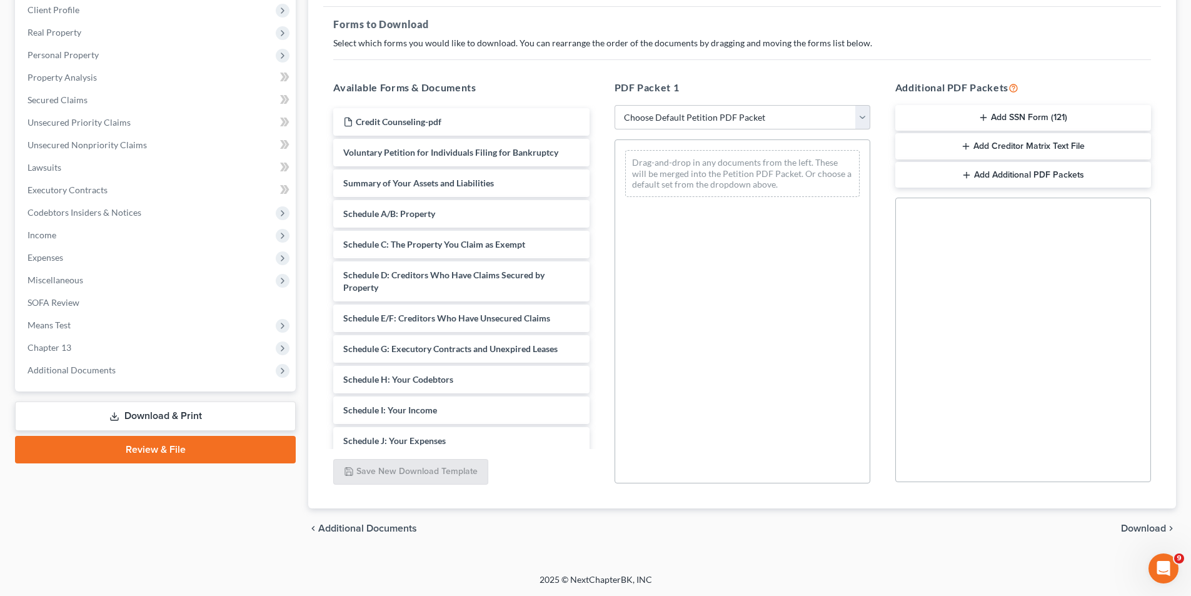
click at [191, 450] on link "Review & File" at bounding box center [155, 450] width 281 height 28
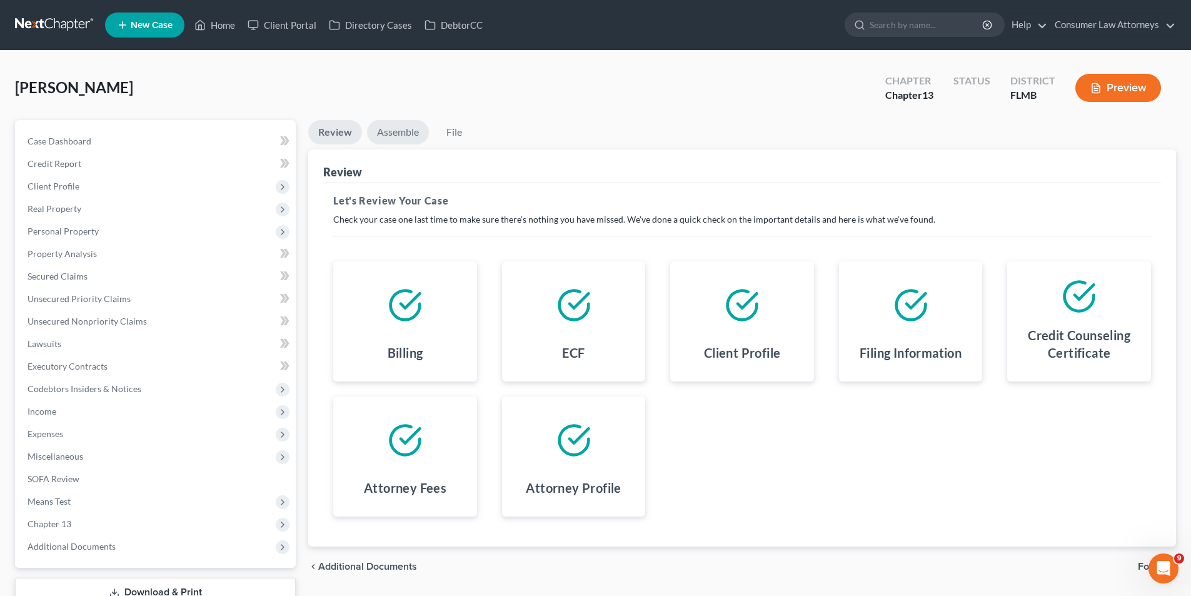
click at [410, 132] on link "Assemble" at bounding box center [398, 132] width 62 height 24
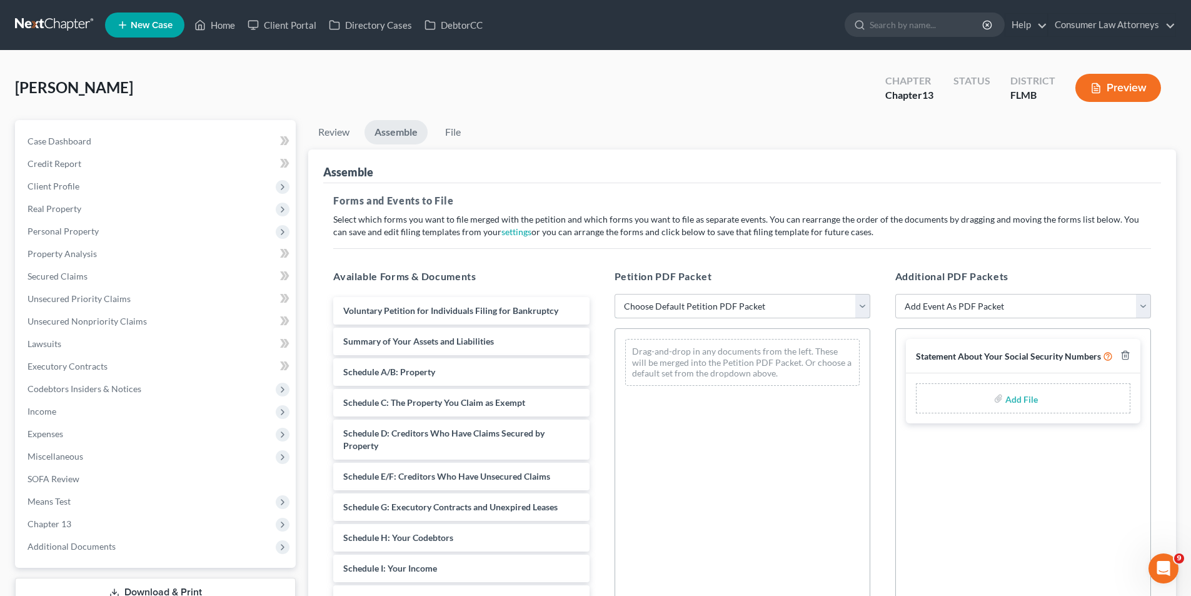
click at [858, 304] on select "Choose Default Petition PDF Packet Complete Bankruptcy Petition (all forms and …" at bounding box center [743, 306] width 256 height 25
select select "1"
click at [615, 294] on select "Choose Default Petition PDF Packet Complete Bankruptcy Petition (all forms and …" at bounding box center [743, 306] width 256 height 25
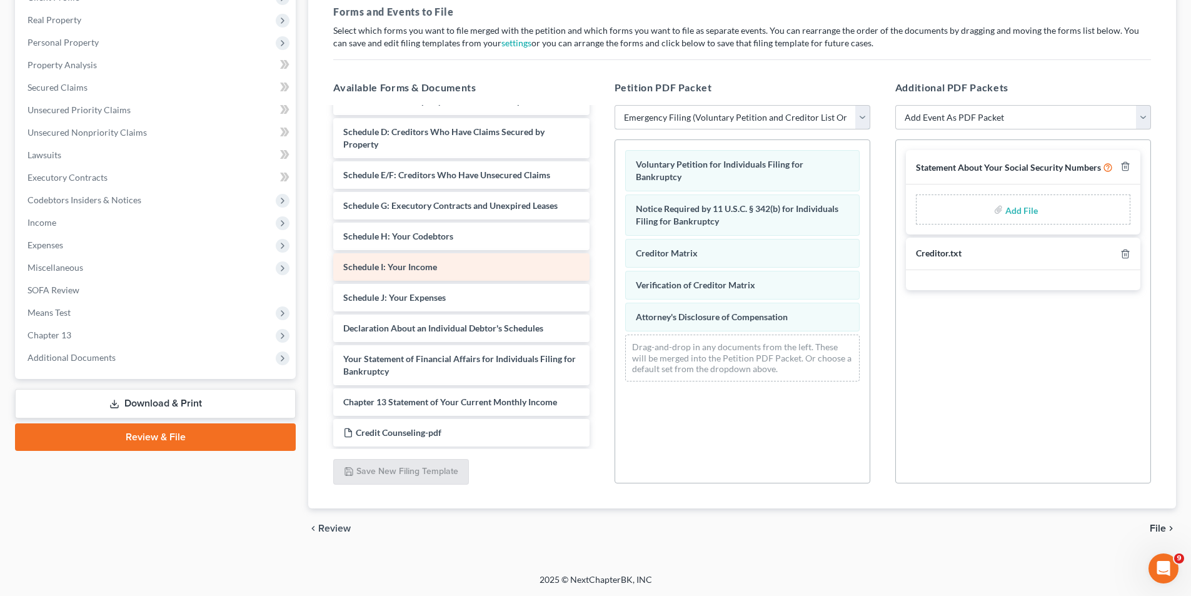
scroll to position [83, 0]
click at [1017, 213] on input "file" at bounding box center [1020, 209] width 30 height 23
click at [1137, 124] on select "Add Event As PDF Packet Amended Chapter 13 Plan Amended Creditor Matrix (Fee)- …" at bounding box center [1023, 117] width 256 height 25
select select "18"
click at [895, 105] on select "Add Event As PDF Packet Amended Chapter 13 Plan Amended Creditor Matrix (Fee)- …" at bounding box center [1023, 117] width 256 height 25
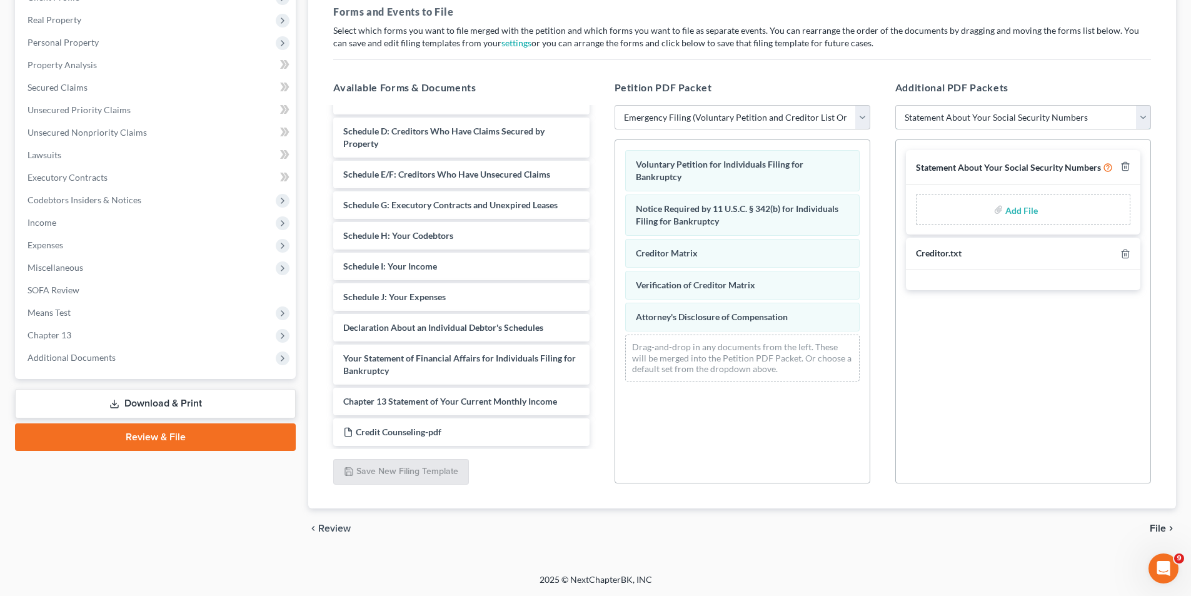
select select
click at [1022, 297] on input "file" at bounding box center [1020, 297] width 30 height 23
type input "C:\fakepath\8a188701-77bb-4dad-b483-23174c3deeb8.pdf"
click at [1127, 167] on icon "button" at bounding box center [1125, 166] width 10 height 10
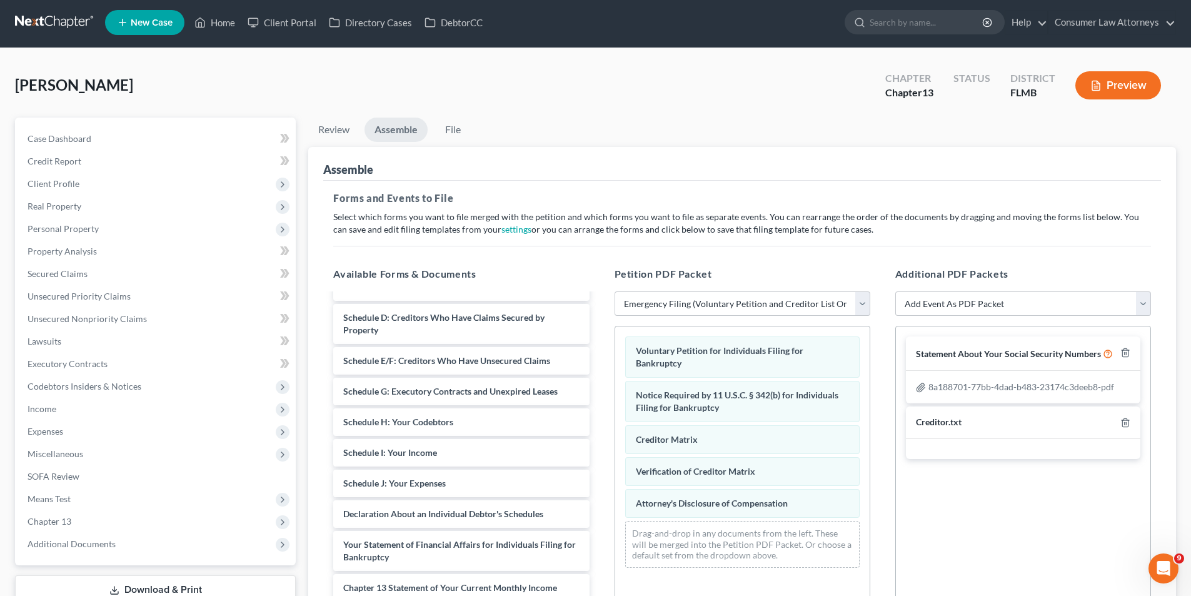
scroll to position [1, 0]
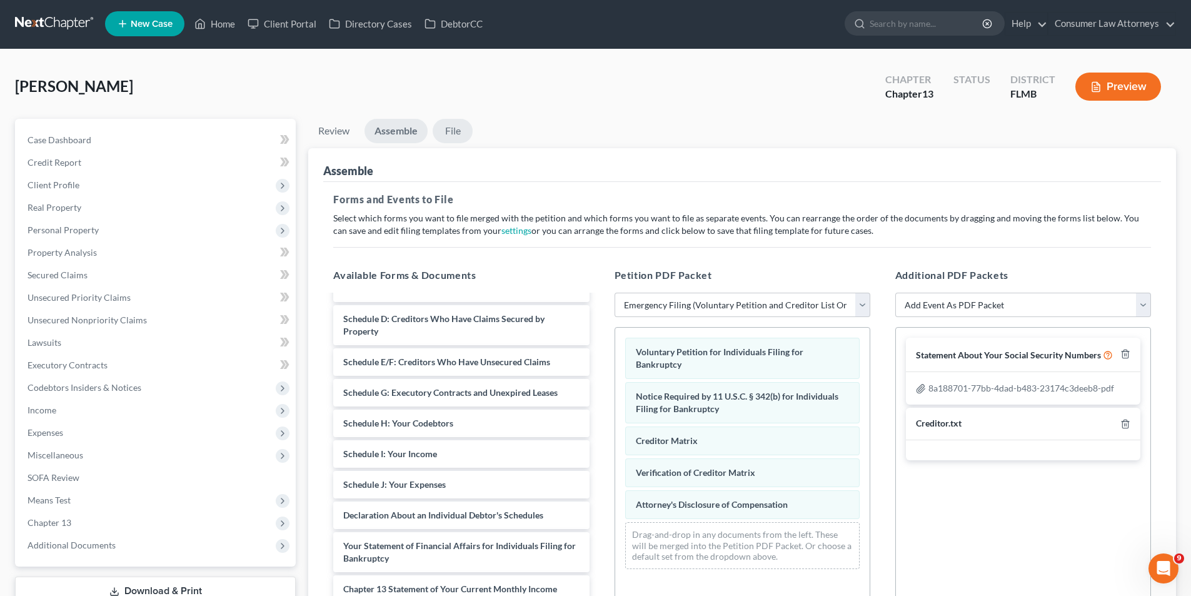
click at [460, 131] on link "File" at bounding box center [453, 131] width 40 height 24
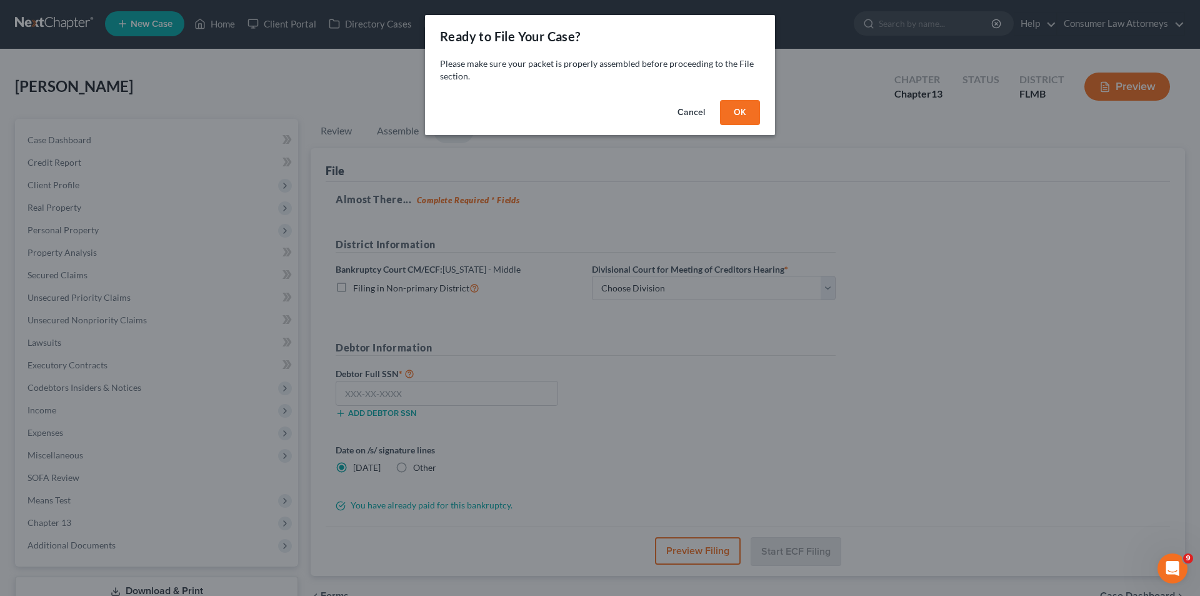
click at [747, 114] on button "OK" at bounding box center [740, 112] width 40 height 25
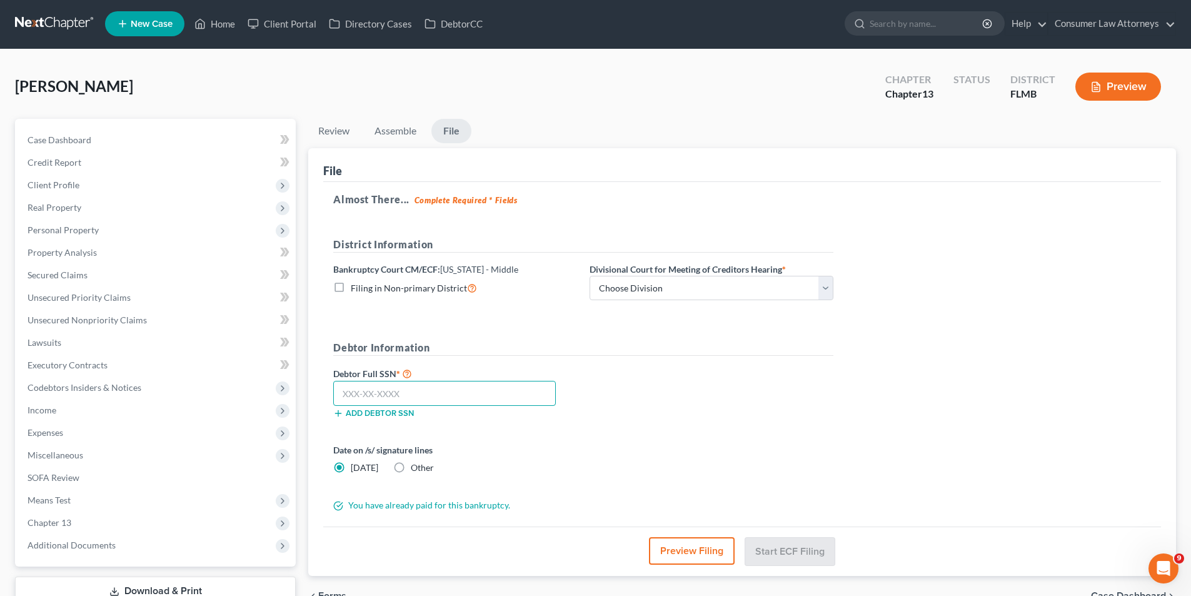
click at [356, 398] on input "text" at bounding box center [444, 393] width 223 height 25
type input "073-50-3760"
click at [702, 284] on select "Choose Division [GEOGRAPHIC_DATA][PERSON_NAME] [GEOGRAPHIC_DATA] [GEOGRAPHIC_DA…" at bounding box center [712, 288] width 244 height 25
select select "2"
click at [590, 276] on select "Choose Division [GEOGRAPHIC_DATA][PERSON_NAME] [GEOGRAPHIC_DATA] [GEOGRAPHIC_DA…" at bounding box center [712, 288] width 244 height 25
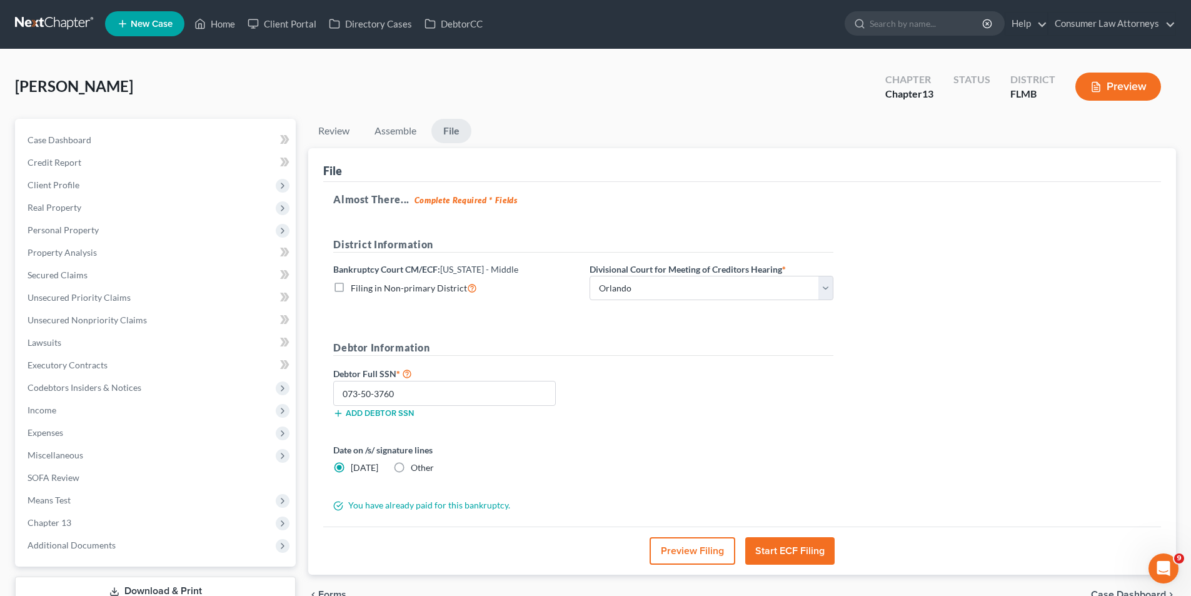
click at [793, 551] on button "Start ECF Filing" at bounding box center [789, 551] width 89 height 28
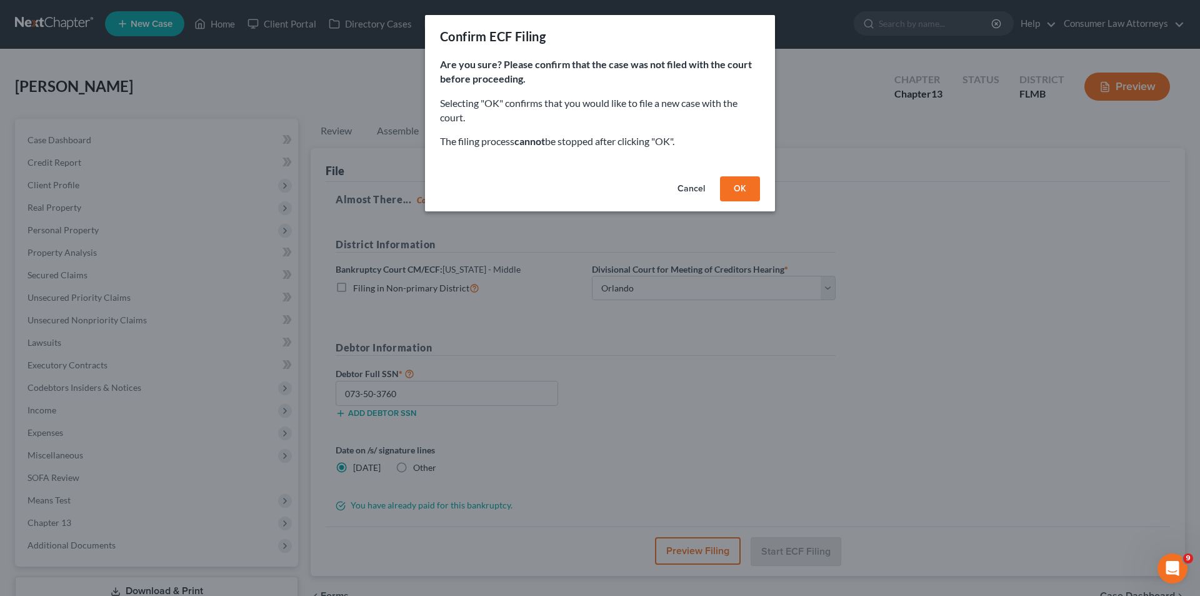
click at [743, 184] on button "OK" at bounding box center [740, 188] width 40 height 25
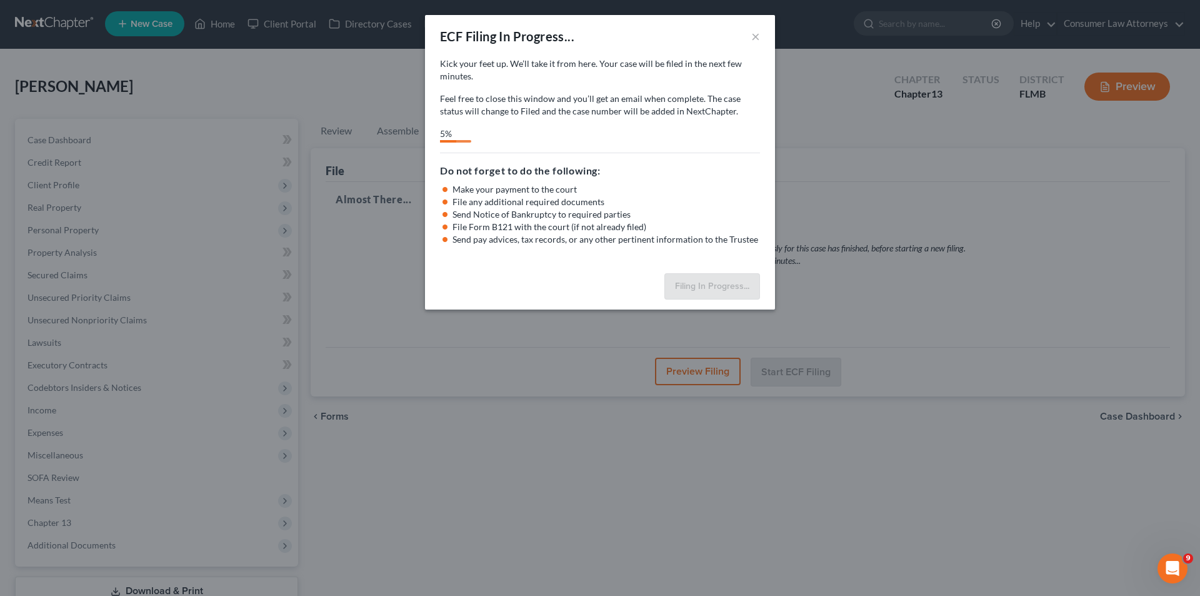
select select "2"
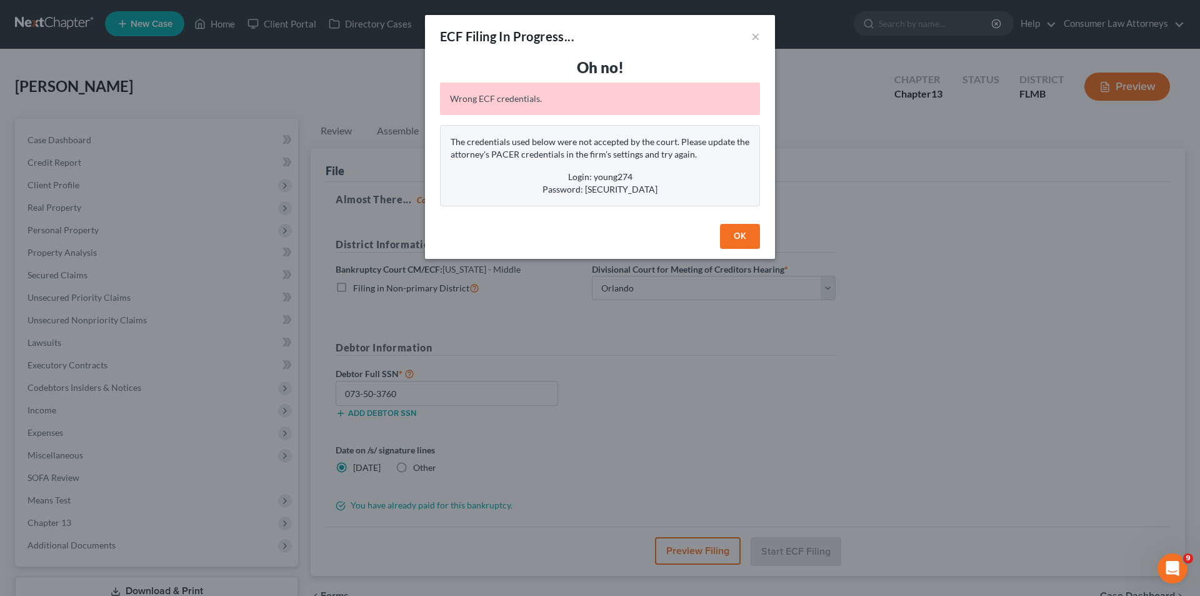
click at [742, 237] on button "OK" at bounding box center [740, 236] width 40 height 25
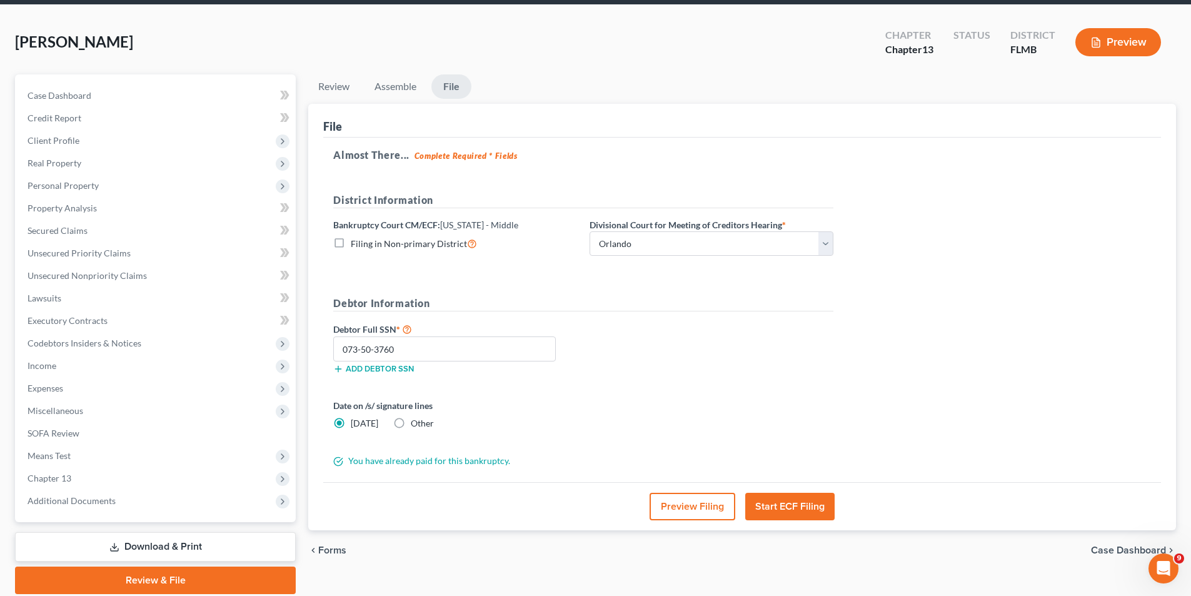
scroll to position [0, 0]
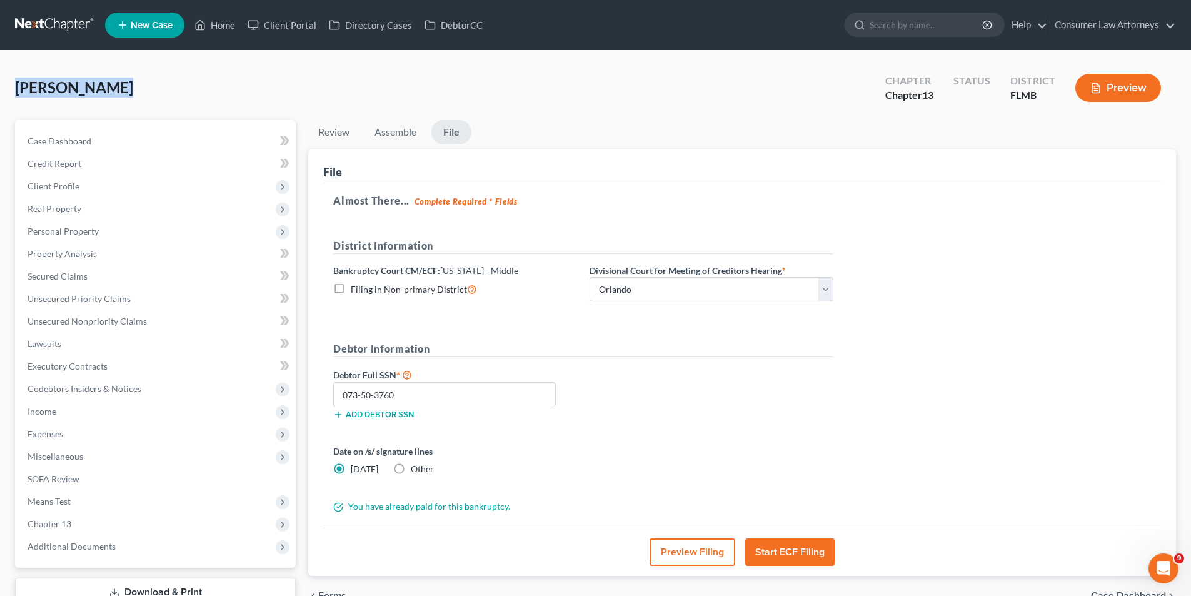
drag, startPoint x: 116, startPoint y: 86, endPoint x: 5, endPoint y: 96, distance: 111.7
click at [5, 96] on div "[PERSON_NAME] Upgraded Chapter Chapter 13 Status District FLMB Preview Petition…" at bounding box center [595, 358] width 1191 height 614
click at [188, 89] on div "[PERSON_NAME] Upgraded Chapter Chapter 13 Status District FLMB Preview" at bounding box center [595, 93] width 1161 height 54
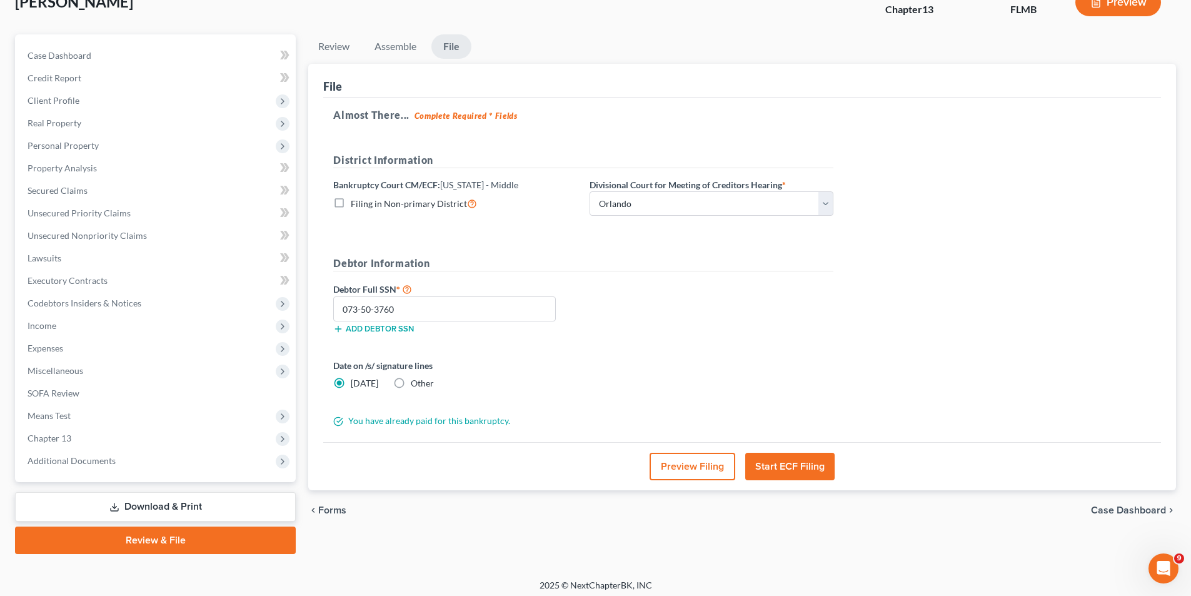
scroll to position [91, 0]
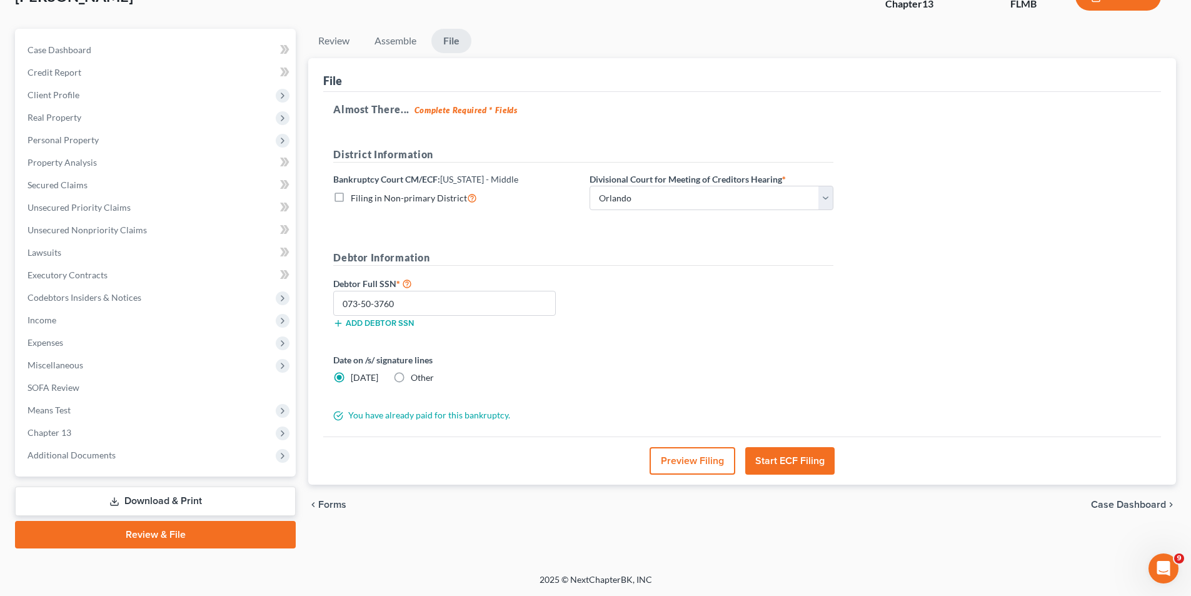
click at [161, 529] on link "Review & File" at bounding box center [155, 535] width 281 height 28
click at [173, 497] on link "Download & Print" at bounding box center [155, 500] width 281 height 29
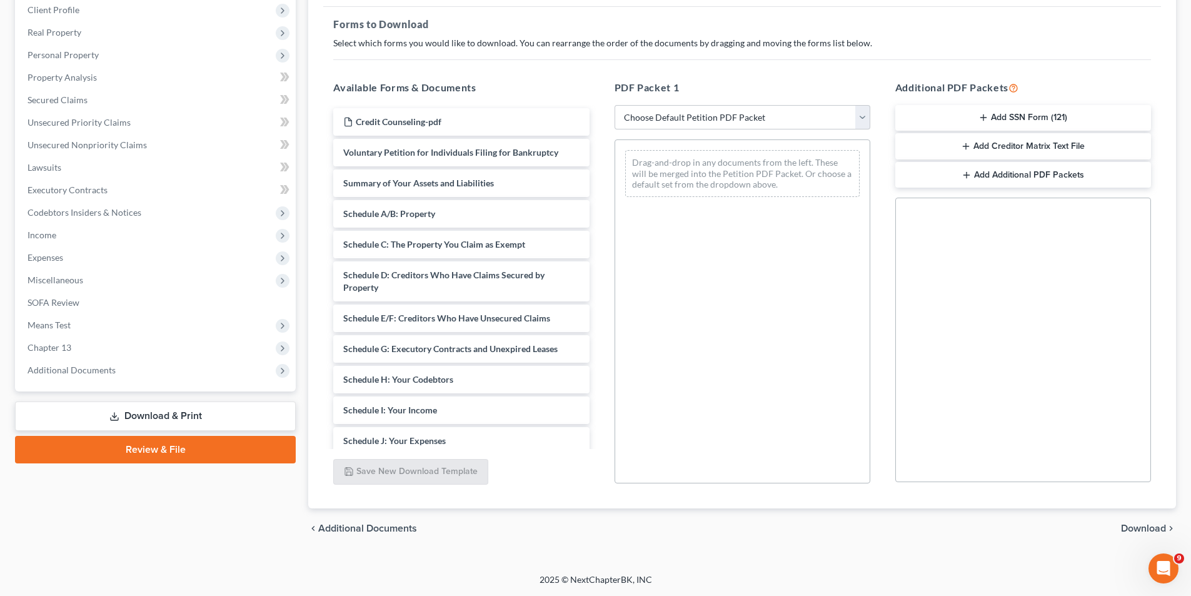
click at [186, 455] on link "Review & File" at bounding box center [155, 450] width 281 height 28
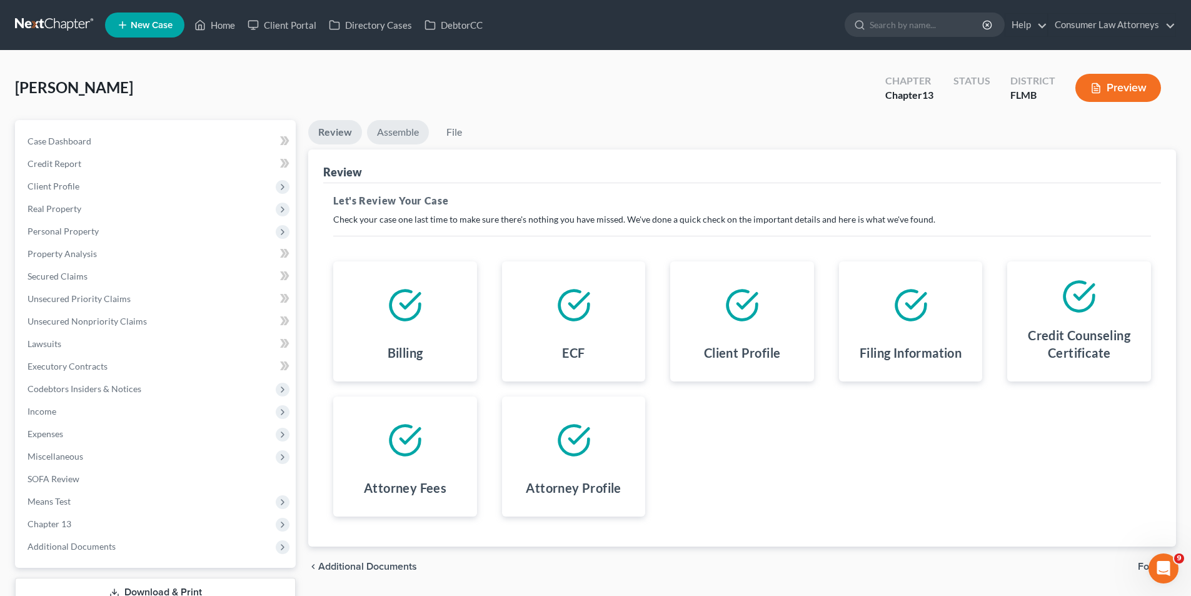
click at [406, 136] on link "Assemble" at bounding box center [398, 132] width 62 height 24
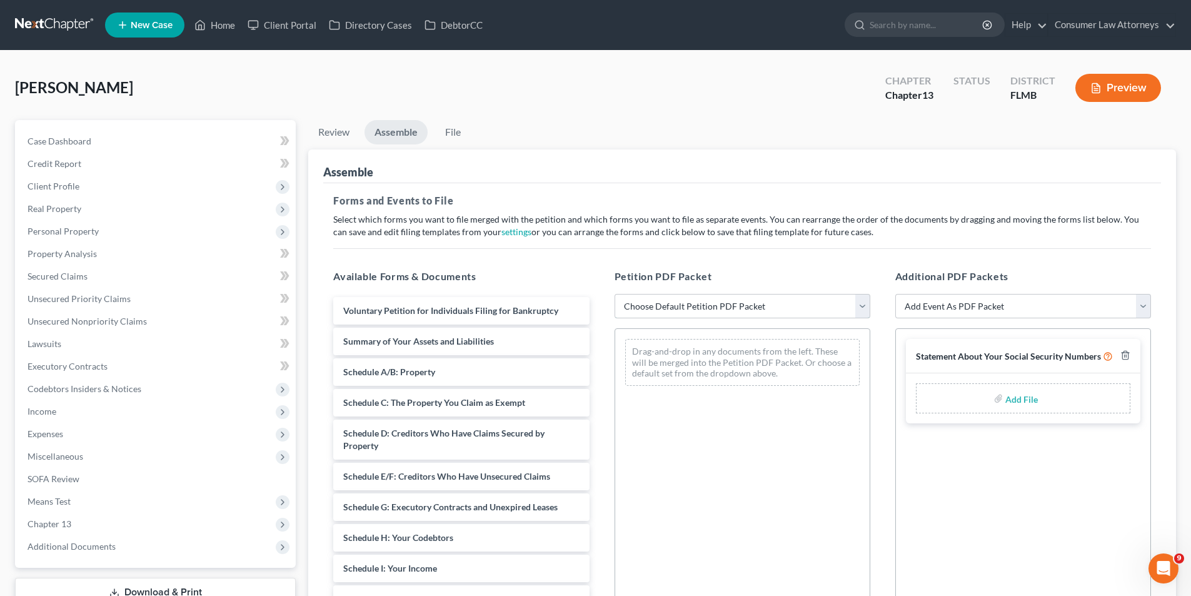
click at [867, 301] on select "Choose Default Petition PDF Packet Complete Bankruptcy Petition (all forms and …" at bounding box center [743, 306] width 256 height 25
select select "1"
click at [615, 294] on select "Choose Default Petition PDF Packet Complete Bankruptcy Petition (all forms and …" at bounding box center [743, 306] width 256 height 25
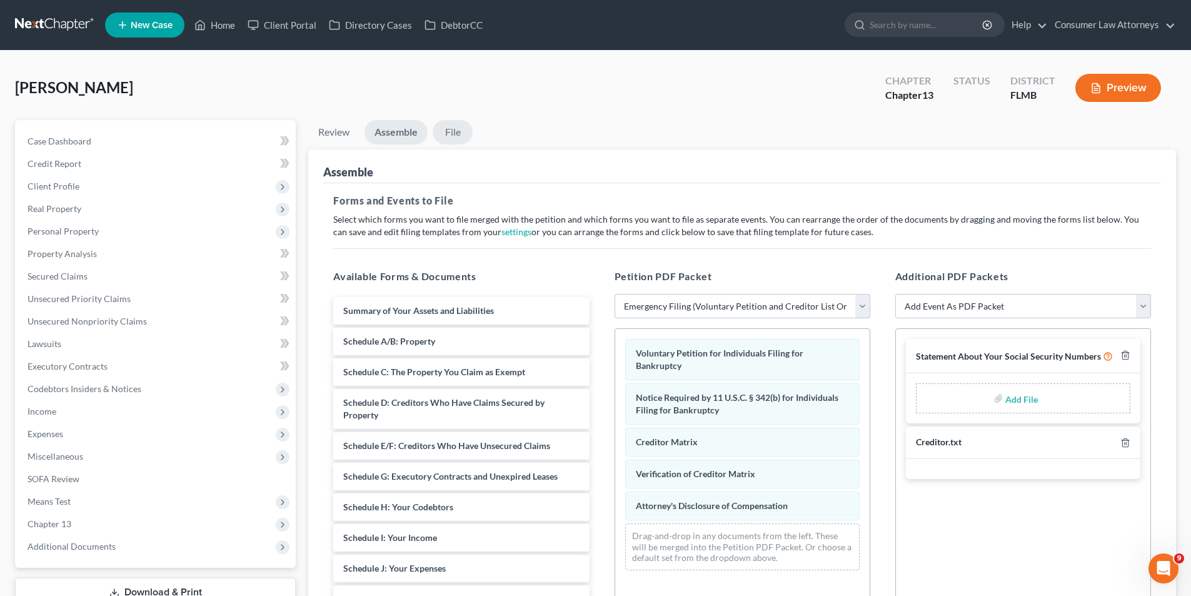
click at [461, 131] on link "File" at bounding box center [453, 132] width 40 height 24
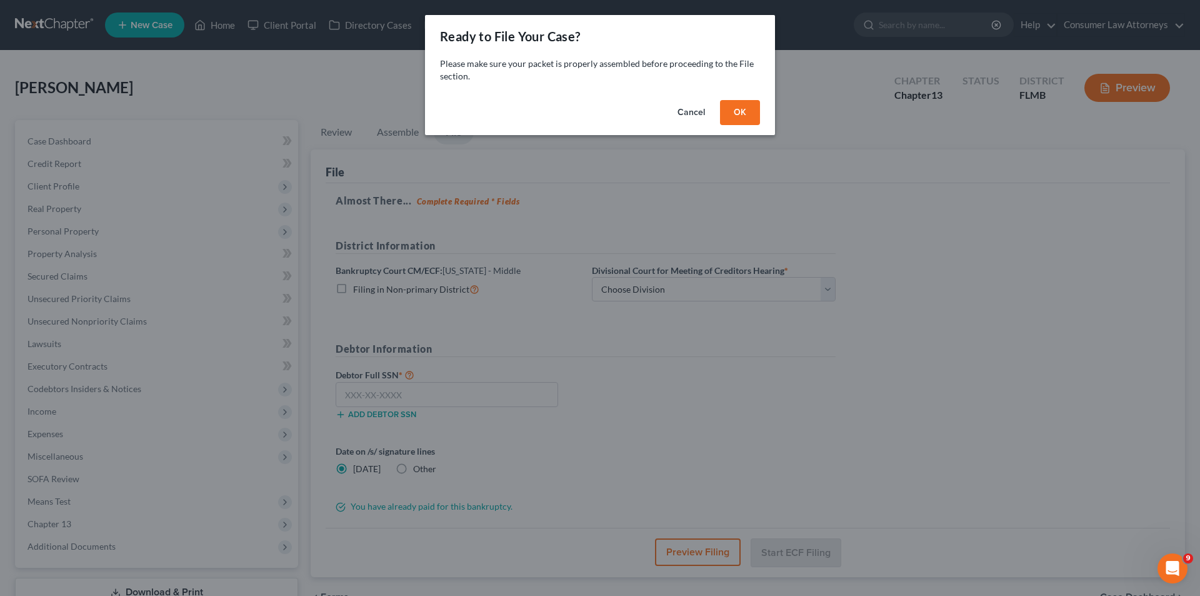
click at [734, 108] on button "OK" at bounding box center [740, 112] width 40 height 25
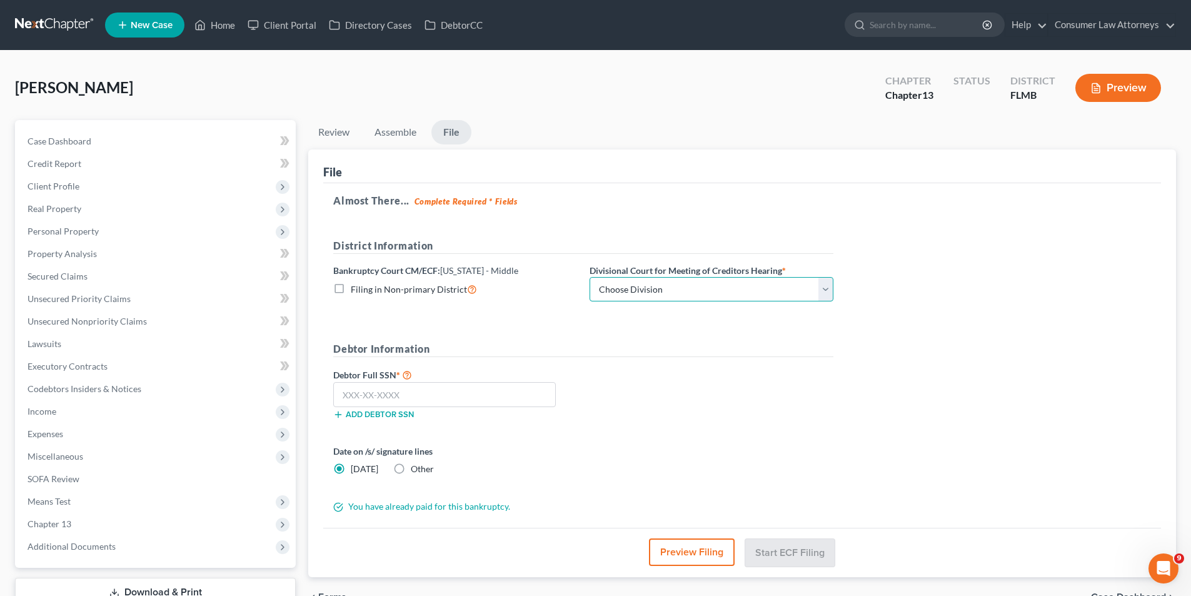
click at [826, 285] on select "Choose Division [GEOGRAPHIC_DATA][PERSON_NAME] [GEOGRAPHIC_DATA] [GEOGRAPHIC_DA…" at bounding box center [712, 289] width 244 height 25
select select "2"
click at [590, 277] on select "Choose Division [GEOGRAPHIC_DATA][PERSON_NAME] [GEOGRAPHIC_DATA] [GEOGRAPHIC_DA…" at bounding box center [712, 289] width 244 height 25
click at [459, 397] on input "text" at bounding box center [444, 394] width 223 height 25
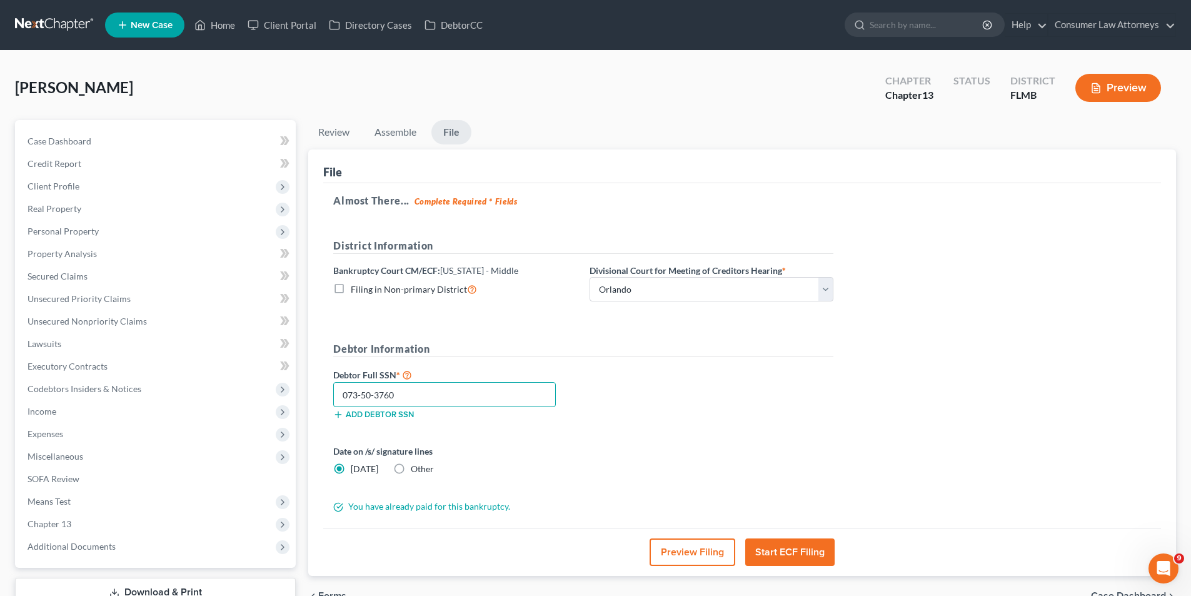
type input "073-50-3760"
click at [783, 553] on button "Start ECF Filing" at bounding box center [789, 552] width 89 height 28
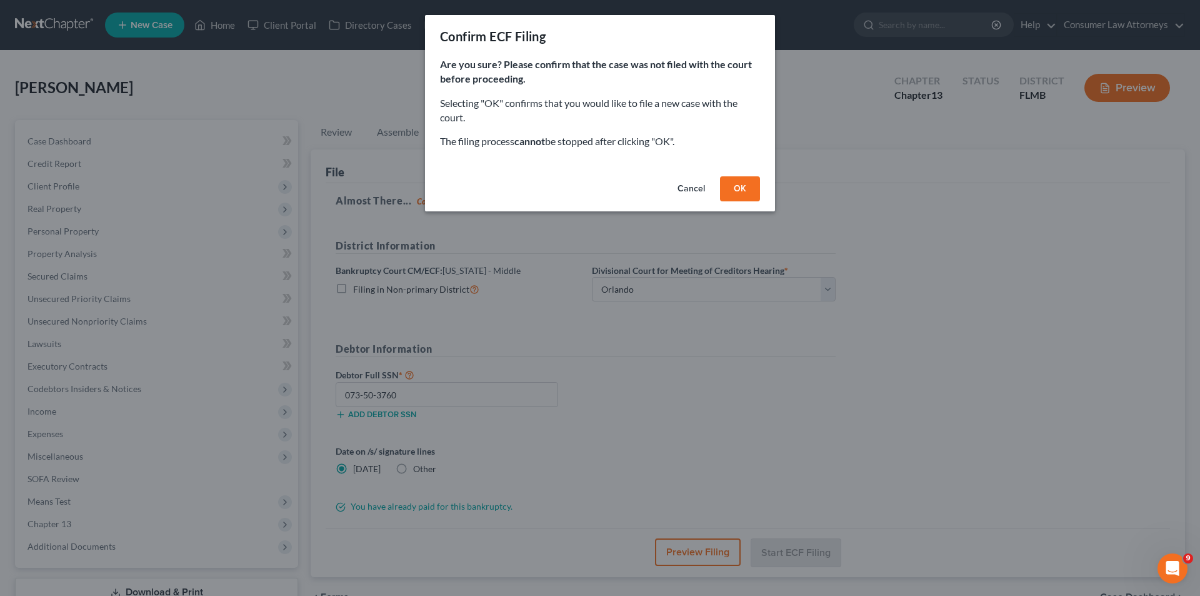
click at [748, 189] on button "OK" at bounding box center [740, 188] width 40 height 25
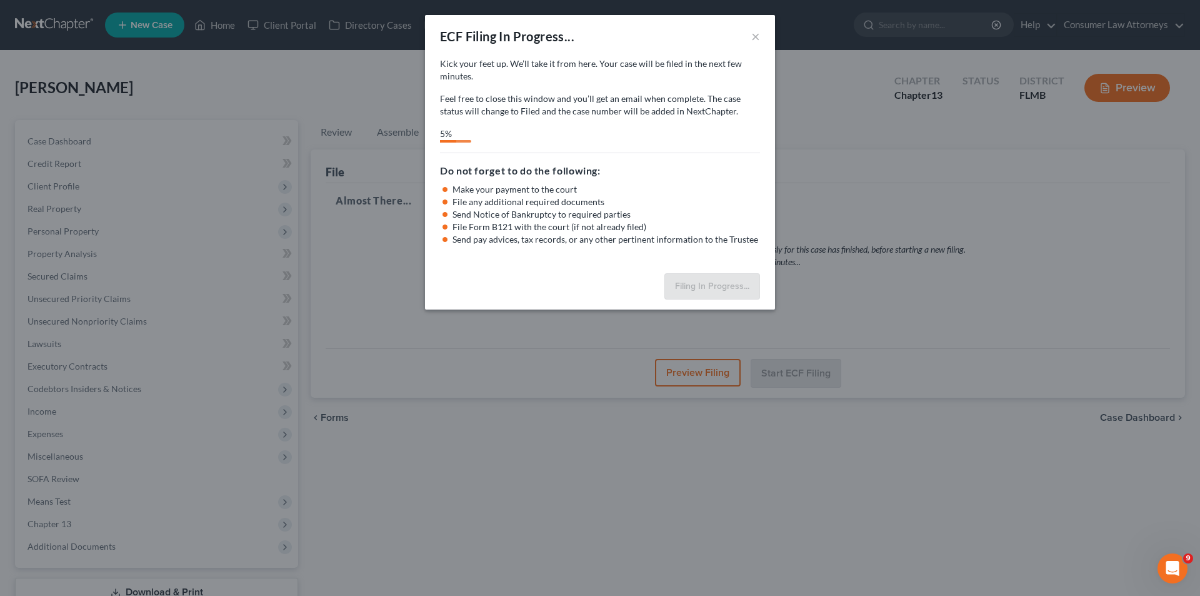
select select "2"
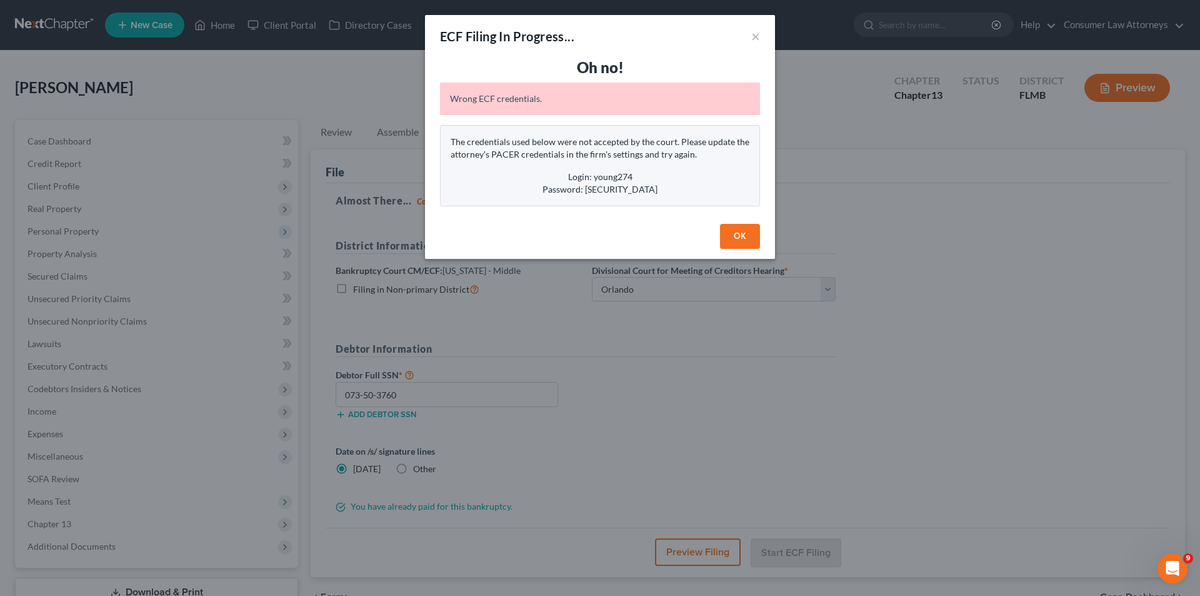
click at [746, 225] on button "OK" at bounding box center [740, 236] width 40 height 25
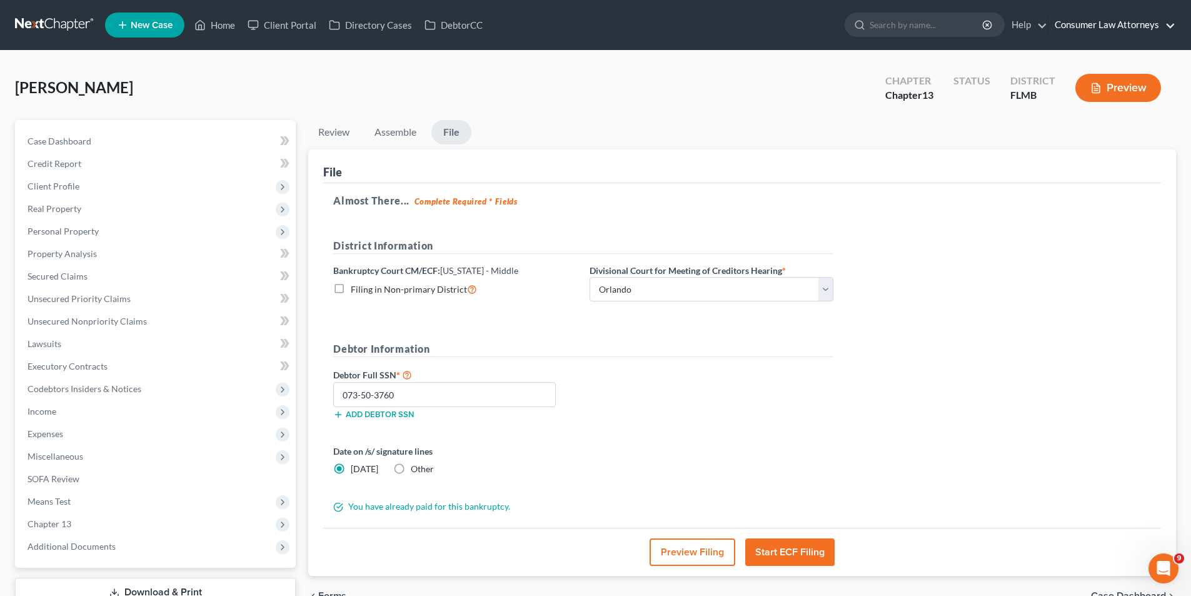
click at [1077, 23] on link "Consumer Law Attorneys" at bounding box center [1111, 25] width 127 height 23
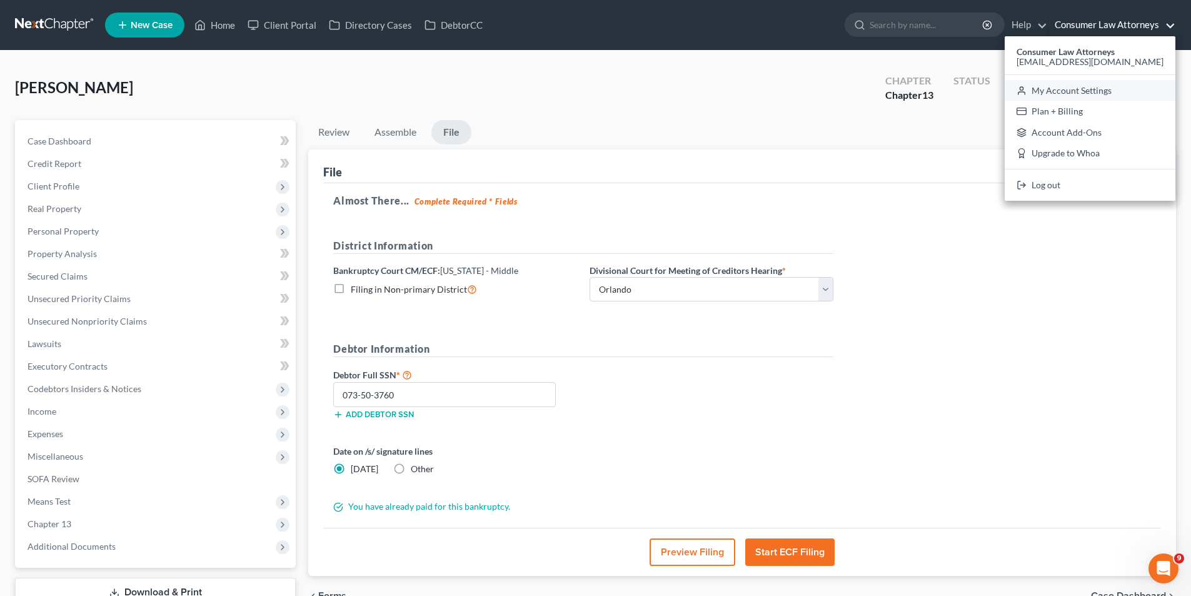
click at [1056, 92] on link "My Account Settings" at bounding box center [1090, 90] width 171 height 21
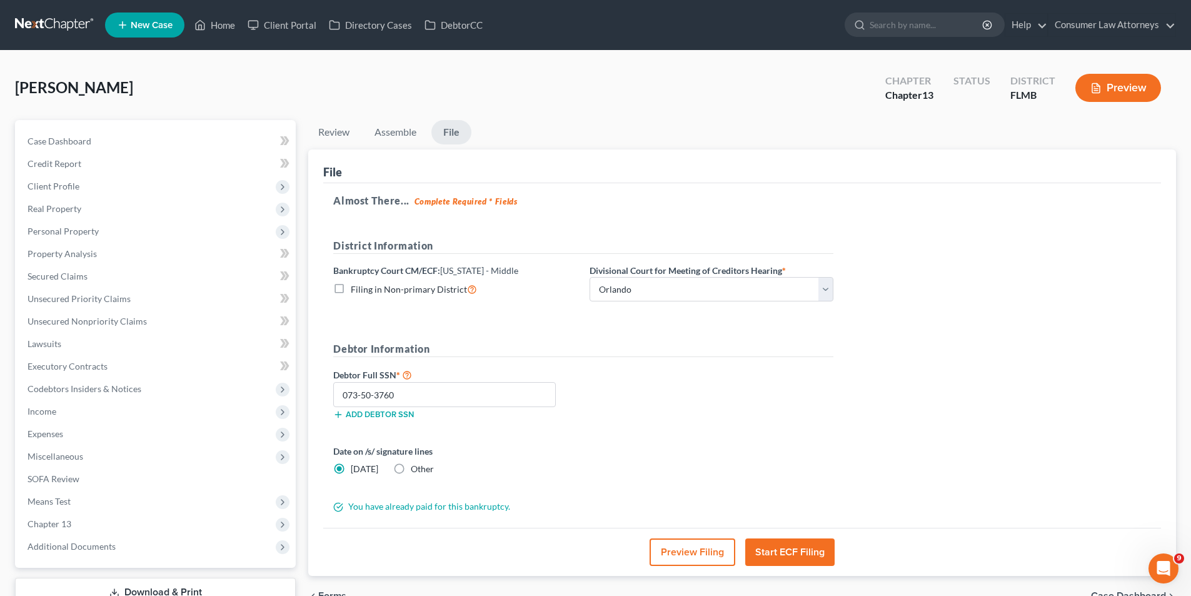
select select "15"
select select "24"
select select "9"
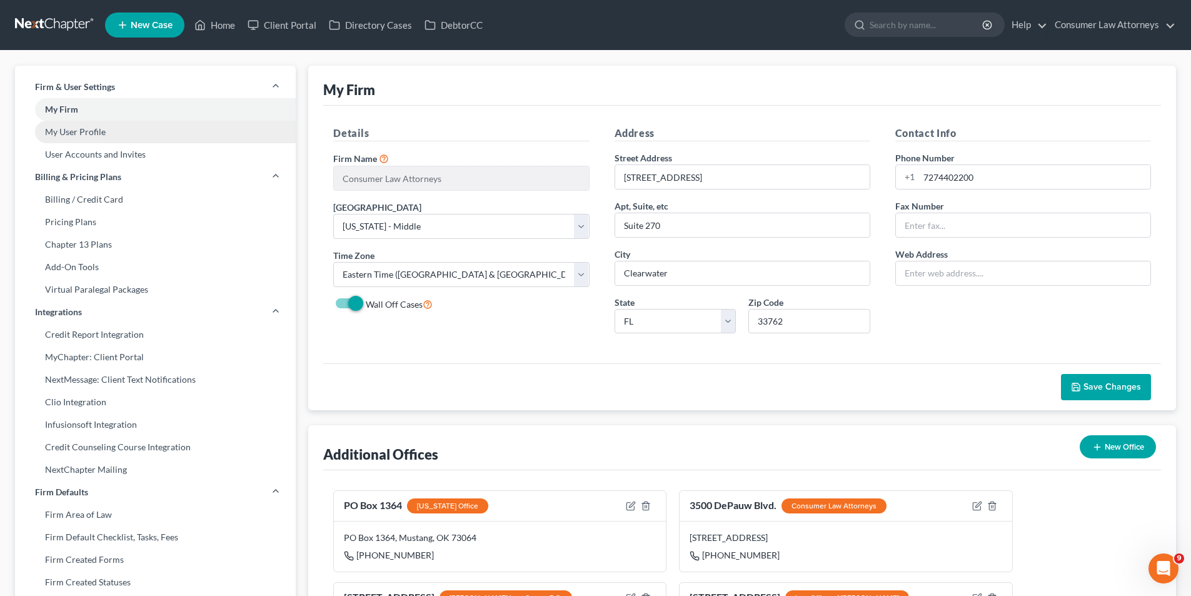
click at [82, 134] on link "My User Profile" at bounding box center [155, 132] width 281 height 23
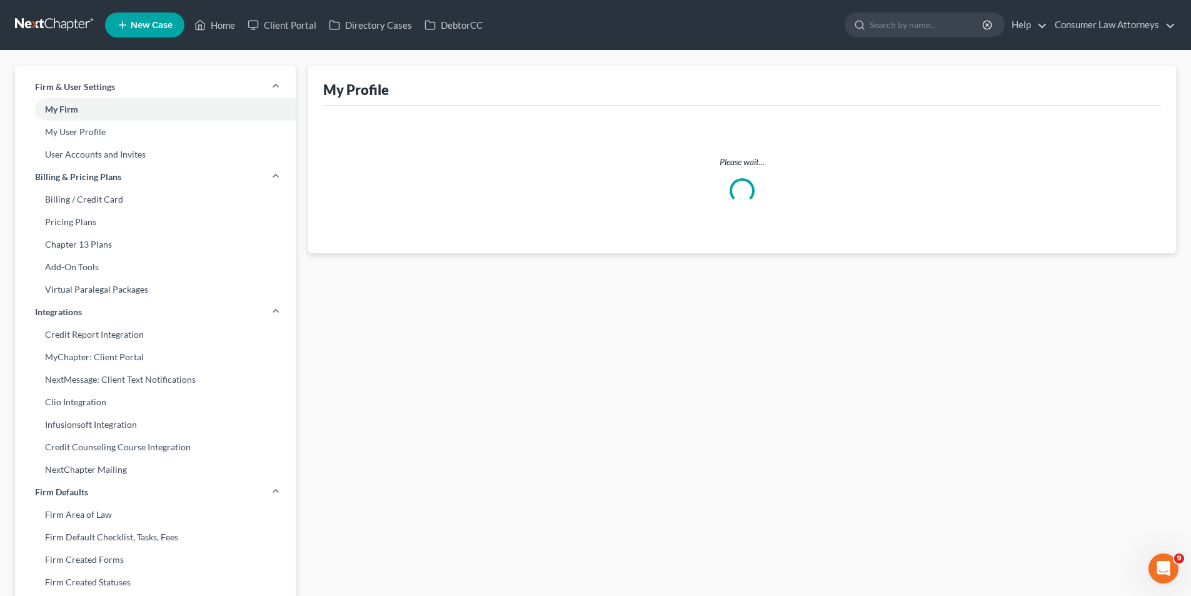
select select "9"
select select "paralegal"
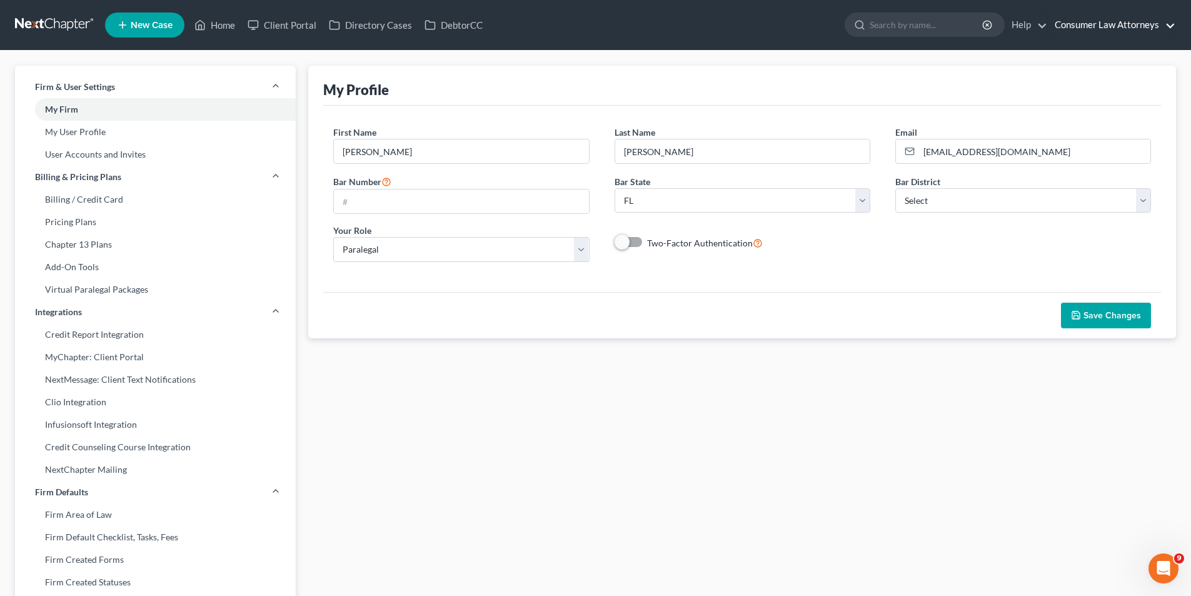
click at [1087, 24] on link "Consumer Law Attorneys" at bounding box center [1111, 25] width 127 height 23
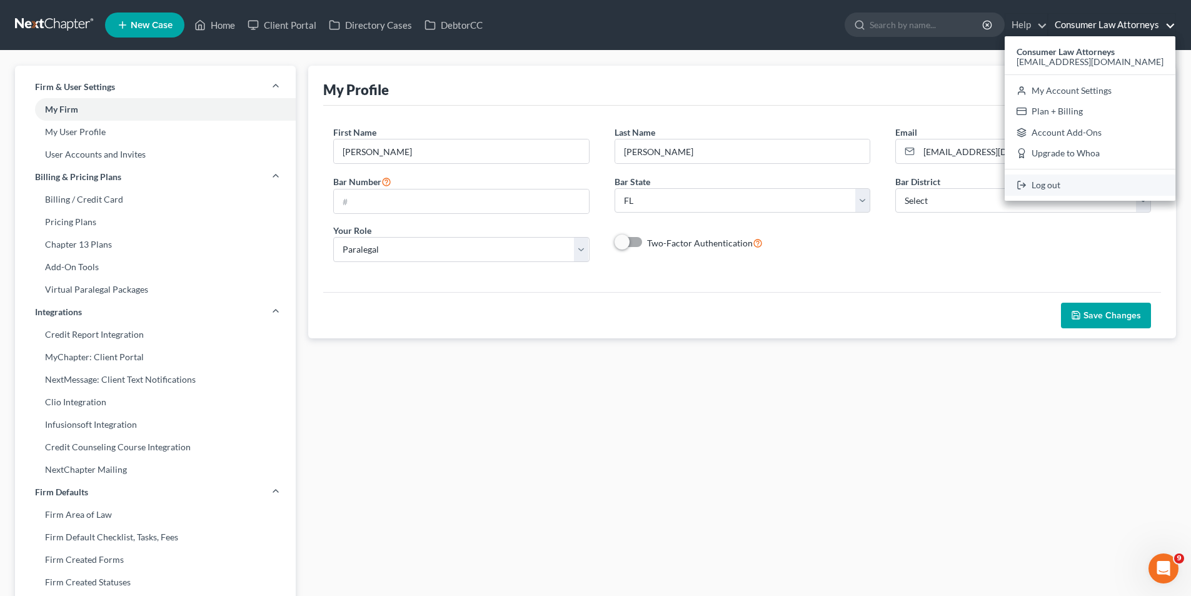
click at [1052, 179] on link "Log out" at bounding box center [1090, 184] width 171 height 21
